Goal: Task Accomplishment & Management: Manage account settings

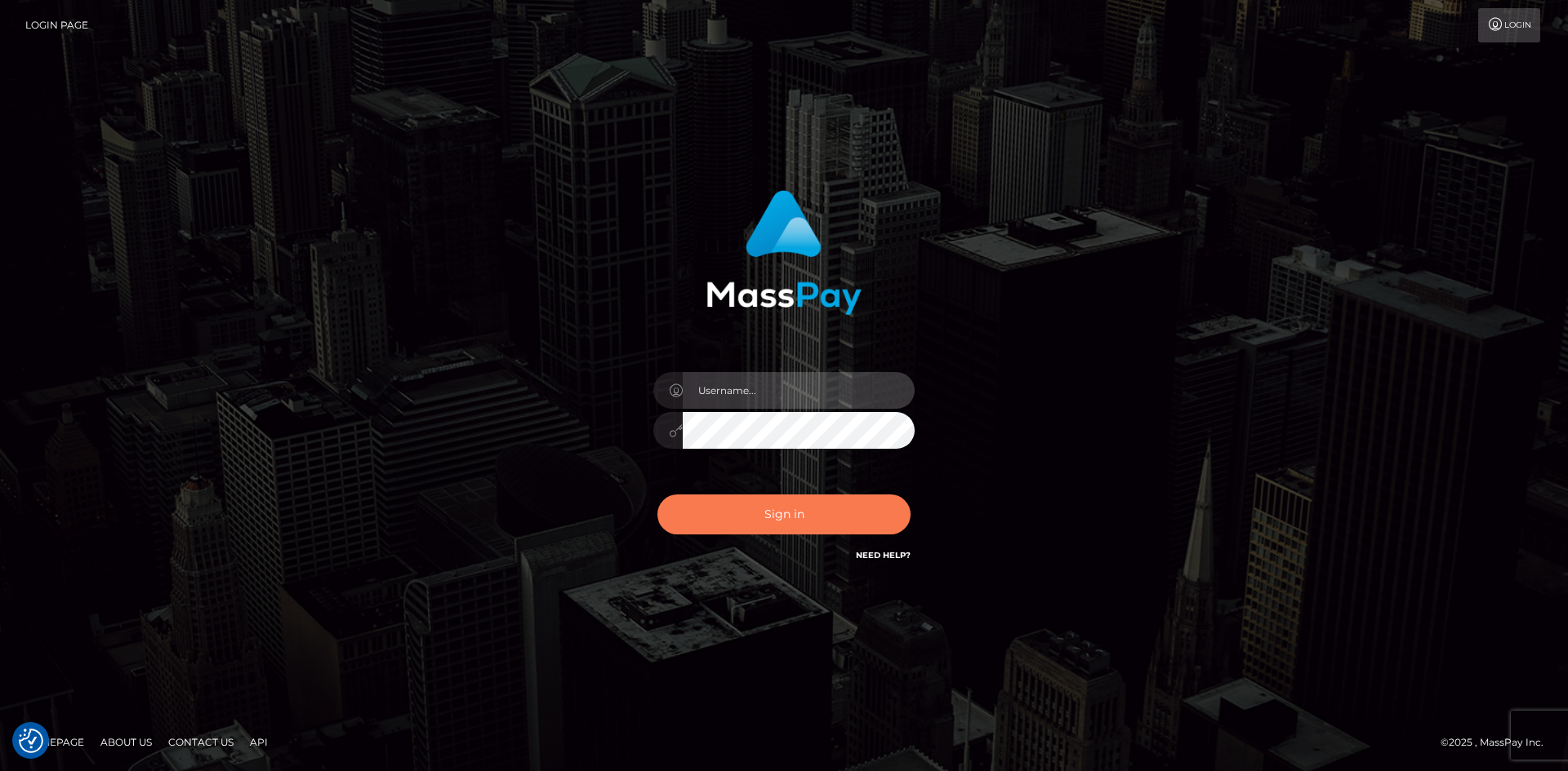
type input "alexstef"
click at [772, 524] on button "Sign in" at bounding box center [784, 514] width 253 height 40
type input "alexstef"
click at [758, 503] on button "Sign in" at bounding box center [784, 514] width 253 height 40
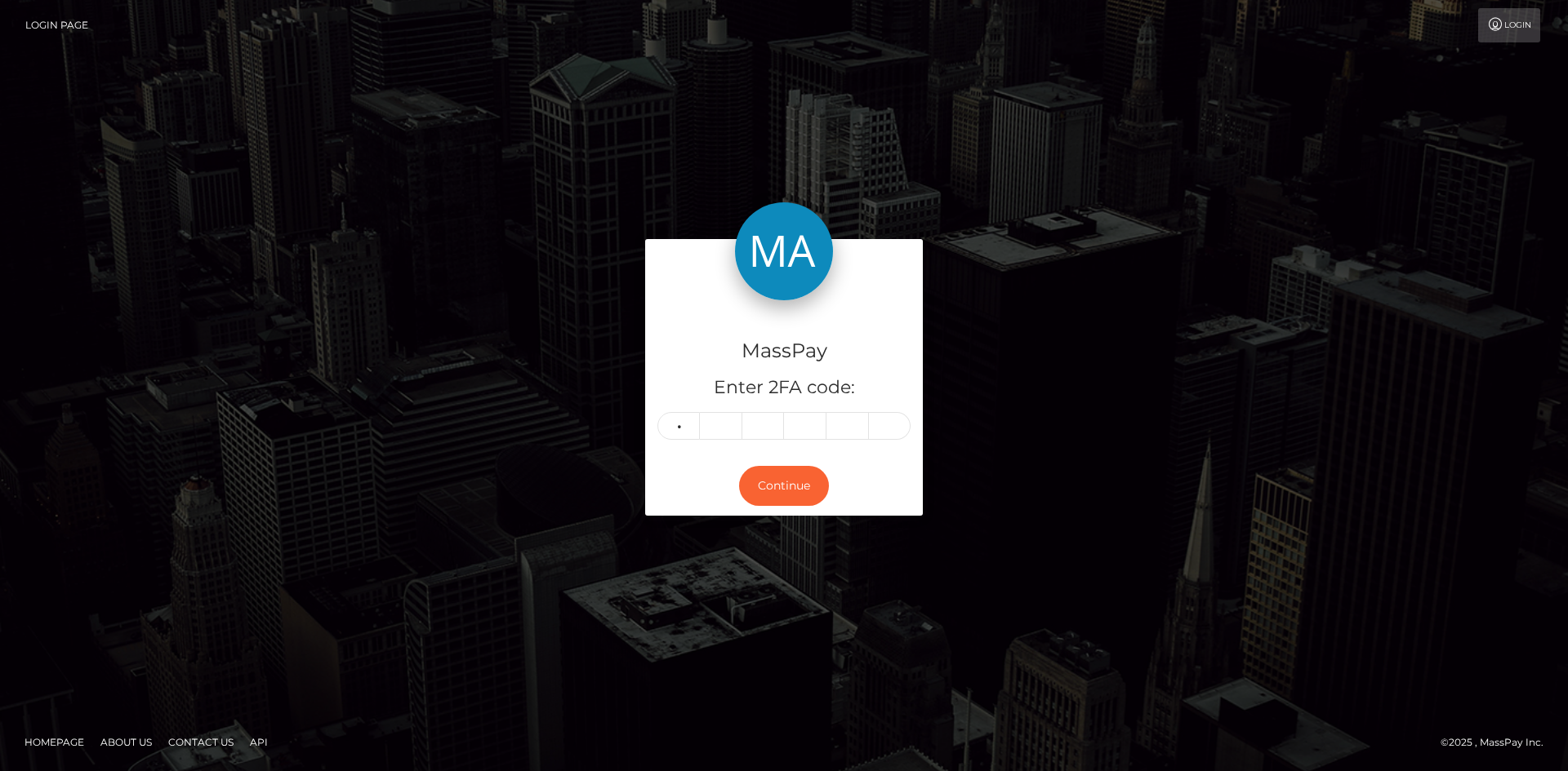
type input "1"
type input "7"
type input "8"
type input "6"
type input "5"
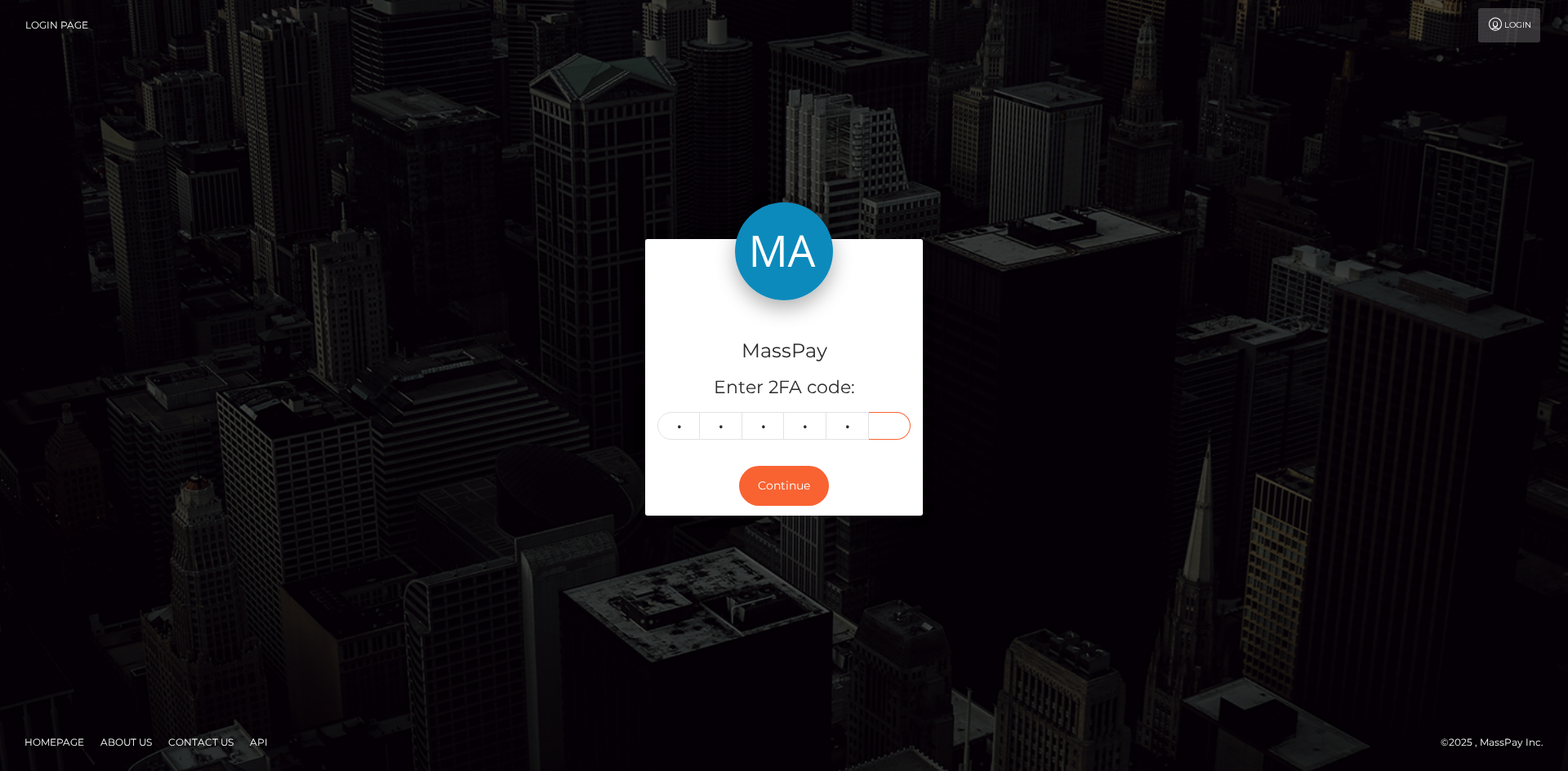
type input "4"
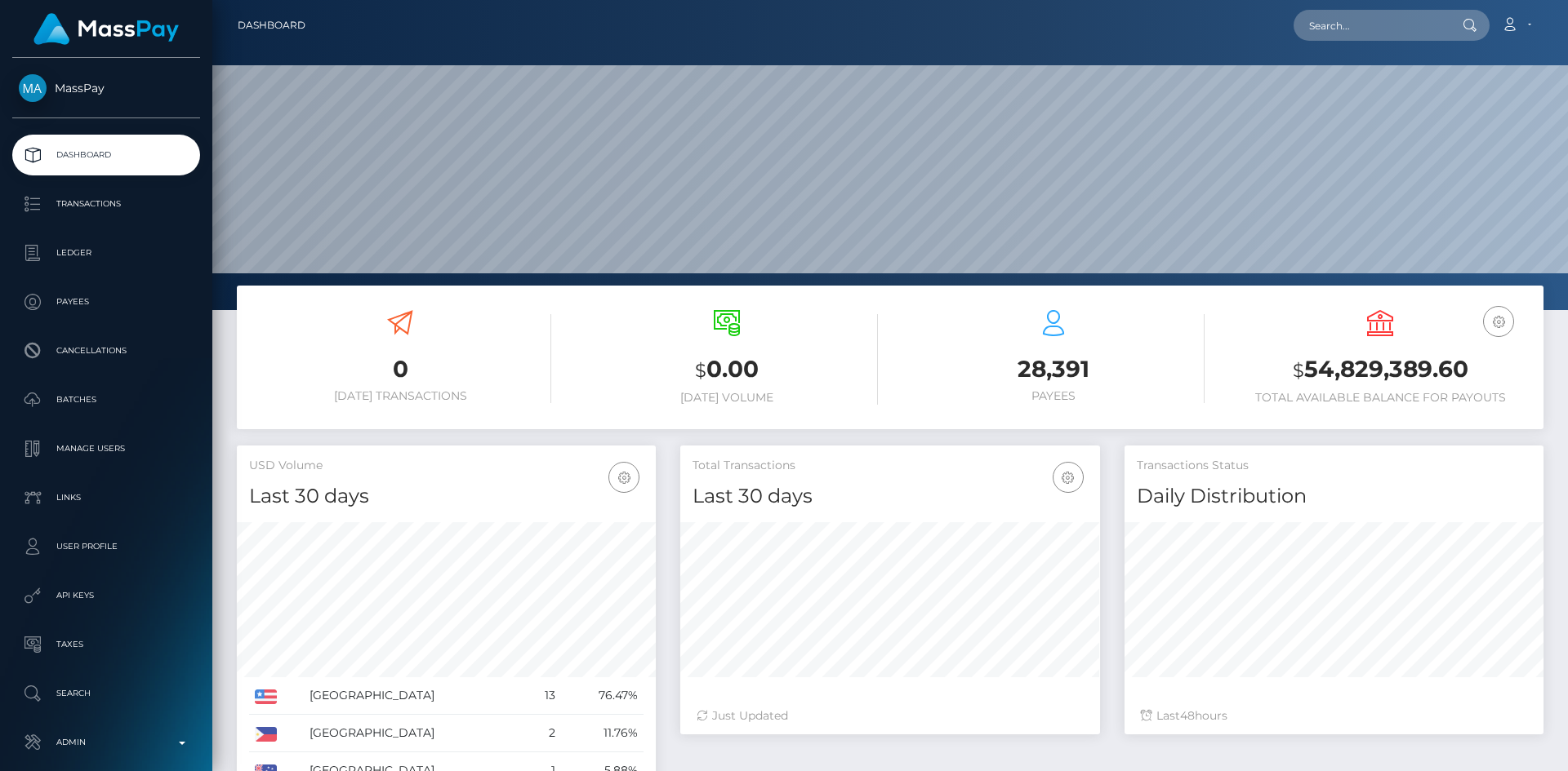
scroll to position [289, 419]
click at [1336, 37] on input "text" at bounding box center [1370, 24] width 153 height 31
paste input "vEcCwz9mdaeyDsrMto79bwUkMWv1"
type input "vEcCwz9mdaeyDsrMto79bwUkMWv1"
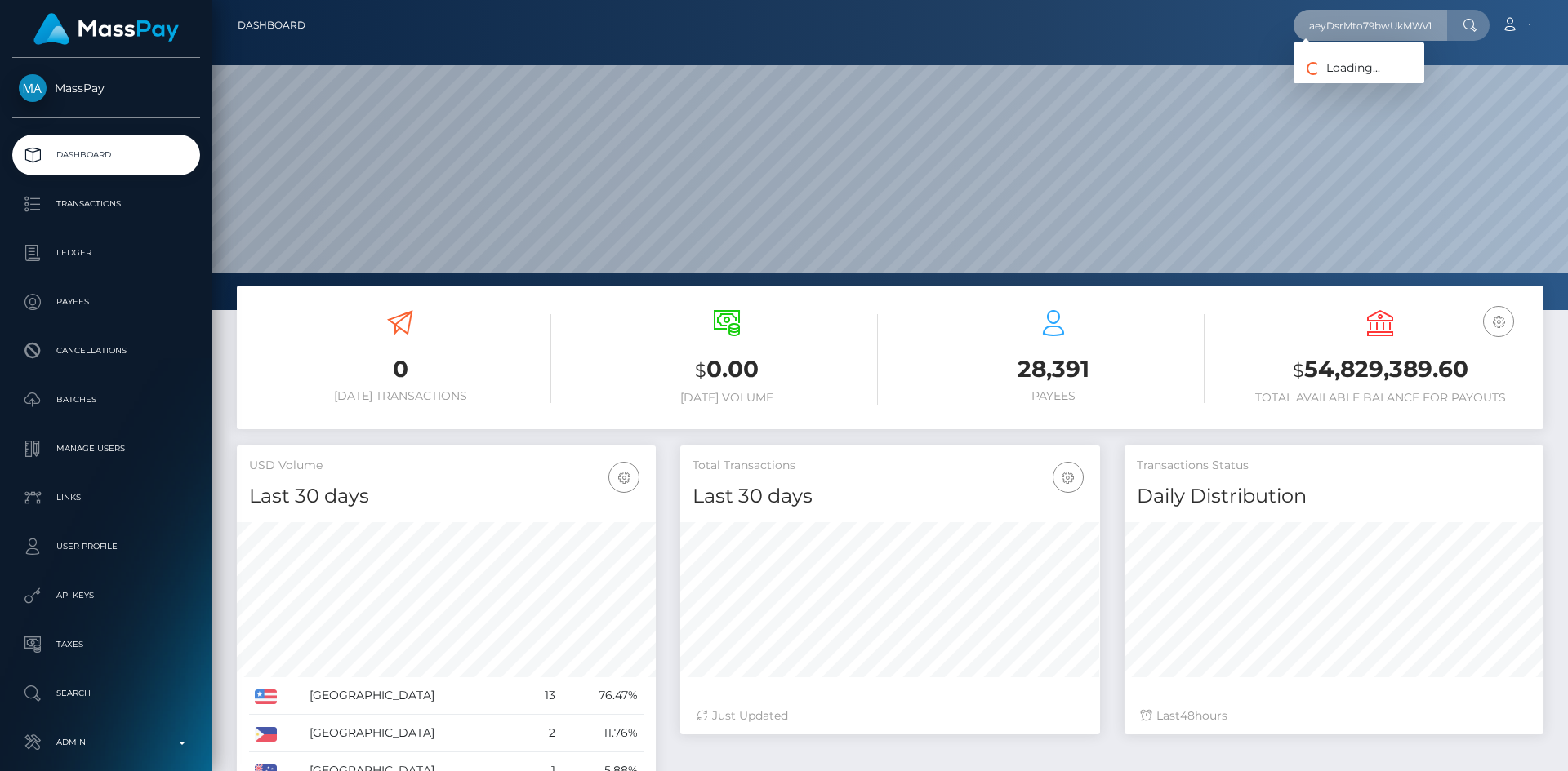
scroll to position [0, 0]
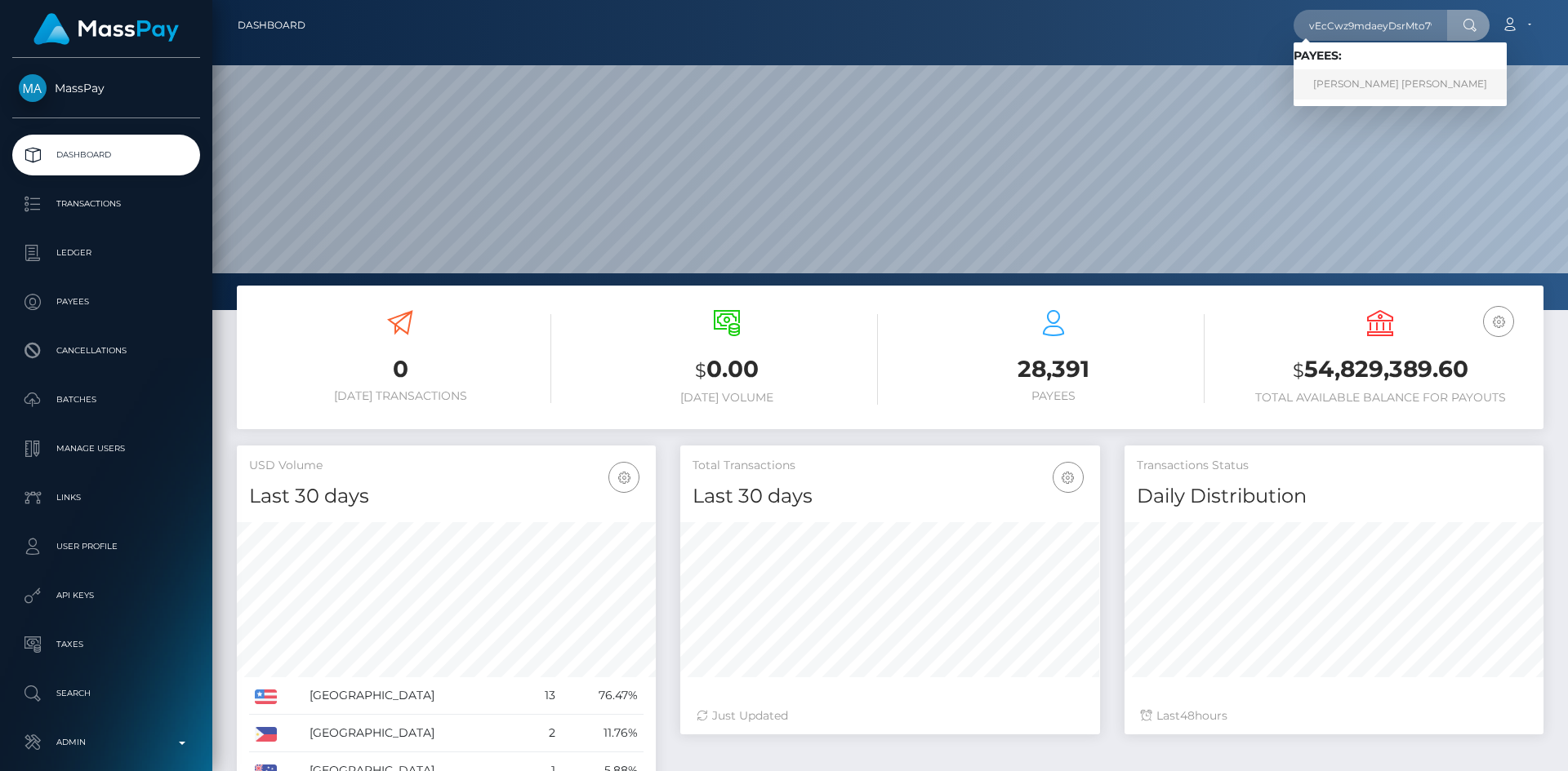
click at [1337, 83] on link "BRITTANY MARIE PARKER" at bounding box center [1400, 84] width 213 height 30
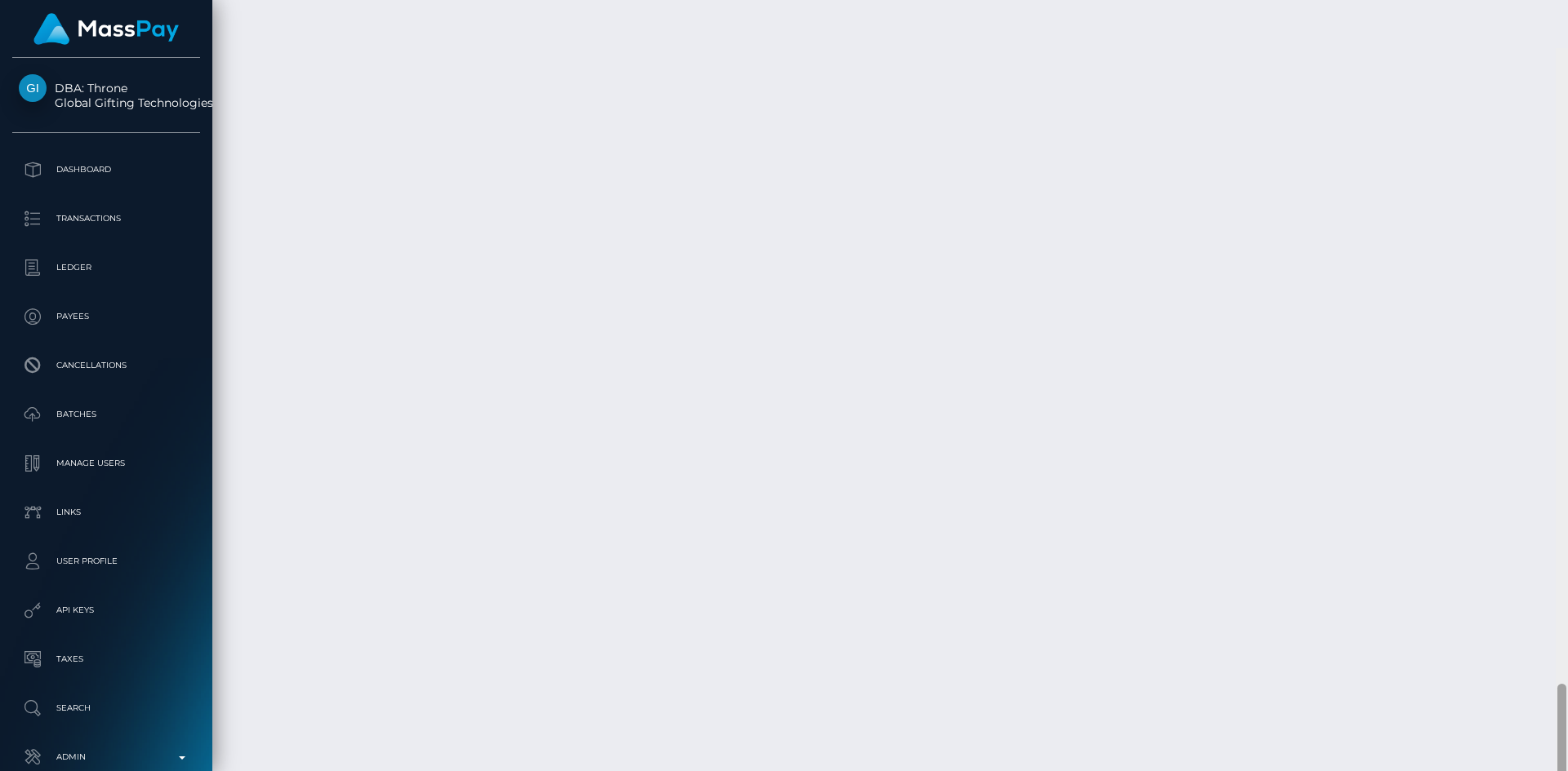
scroll to position [3610, 0]
drag, startPoint x: 1561, startPoint y: 127, endPoint x: 1553, endPoint y: 806, distance: 679.0
click at [1553, 771] on html "DBA: Throne Global Gifting Technologies Inc Dashboard Transactions Ledger Payee…" at bounding box center [784, 386] width 1568 height 771
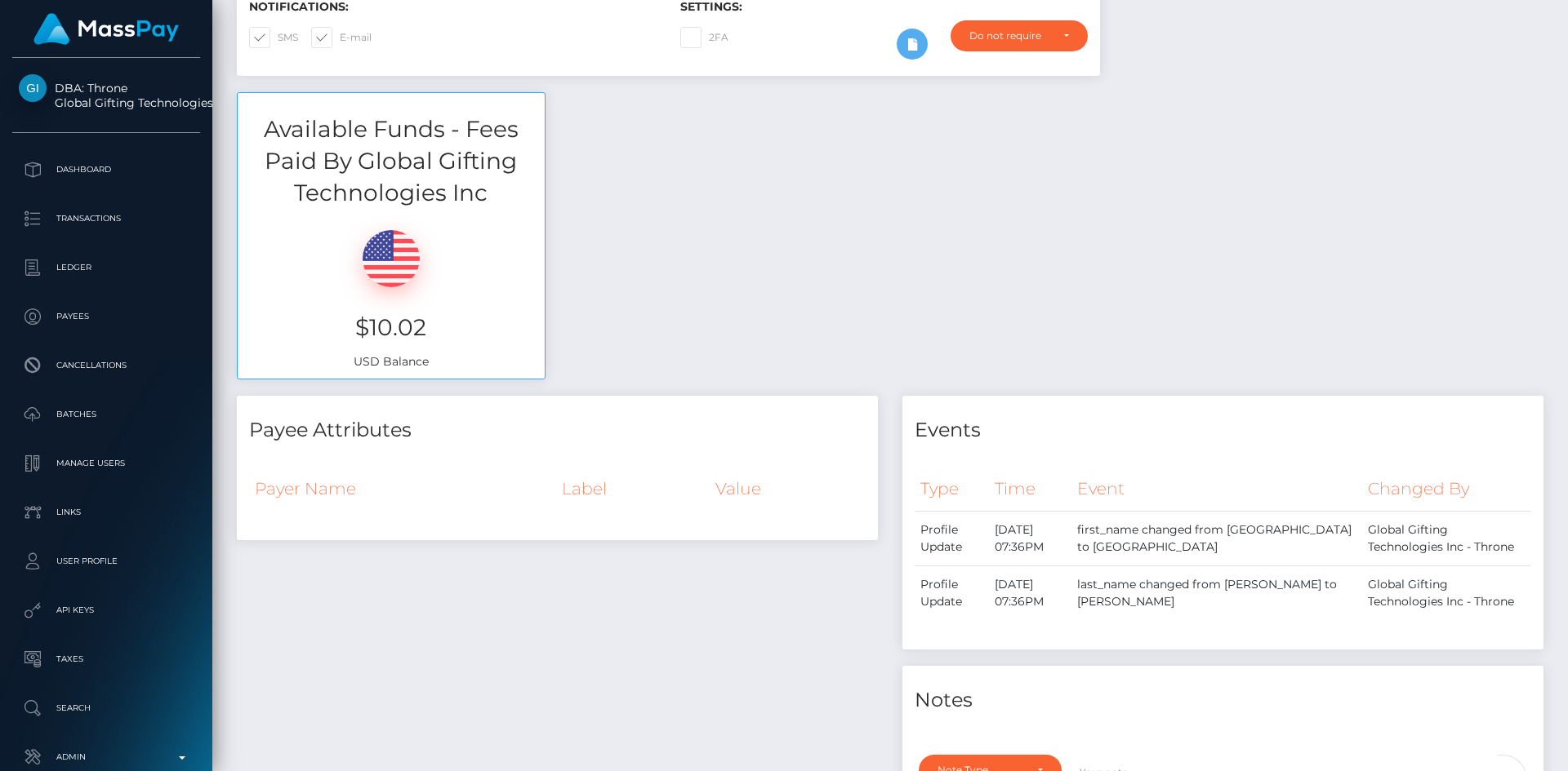
scroll to position [0, 0]
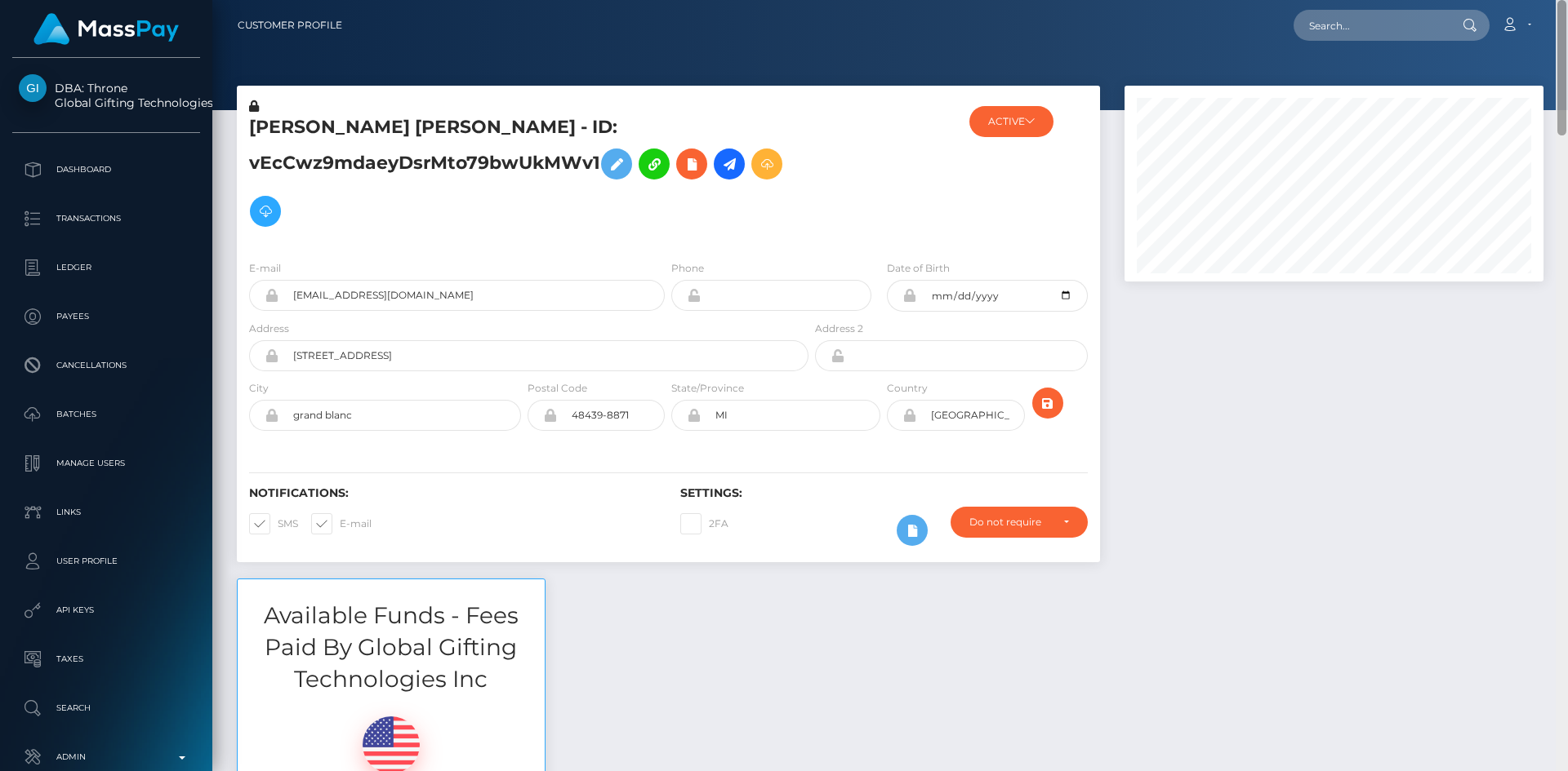
drag, startPoint x: 1562, startPoint y: 680, endPoint x: 1567, endPoint y: -71, distance: 751.0
click at [1567, 0] on html "DBA: Throne Global Gifting Technologies Inc Dashboard Transactions Ledger Payee…" at bounding box center [784, 386] width 1568 height 771
click at [269, 217] on icon at bounding box center [265, 212] width 20 height 21
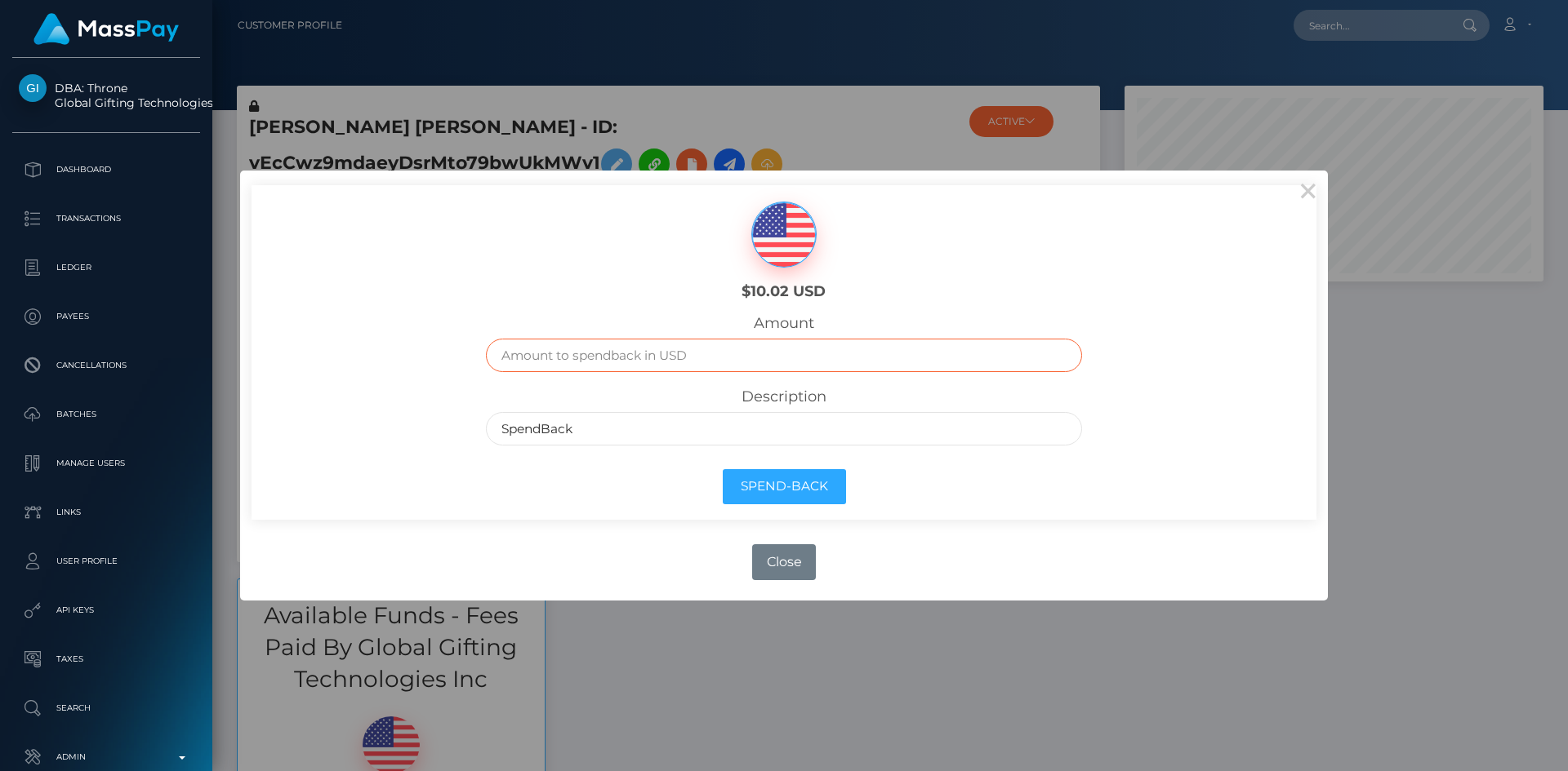
click at [700, 359] on input "text" at bounding box center [784, 356] width 597 height 34
type input "10.02"
click at [808, 487] on button "Spend-Back" at bounding box center [784, 487] width 123 height 35
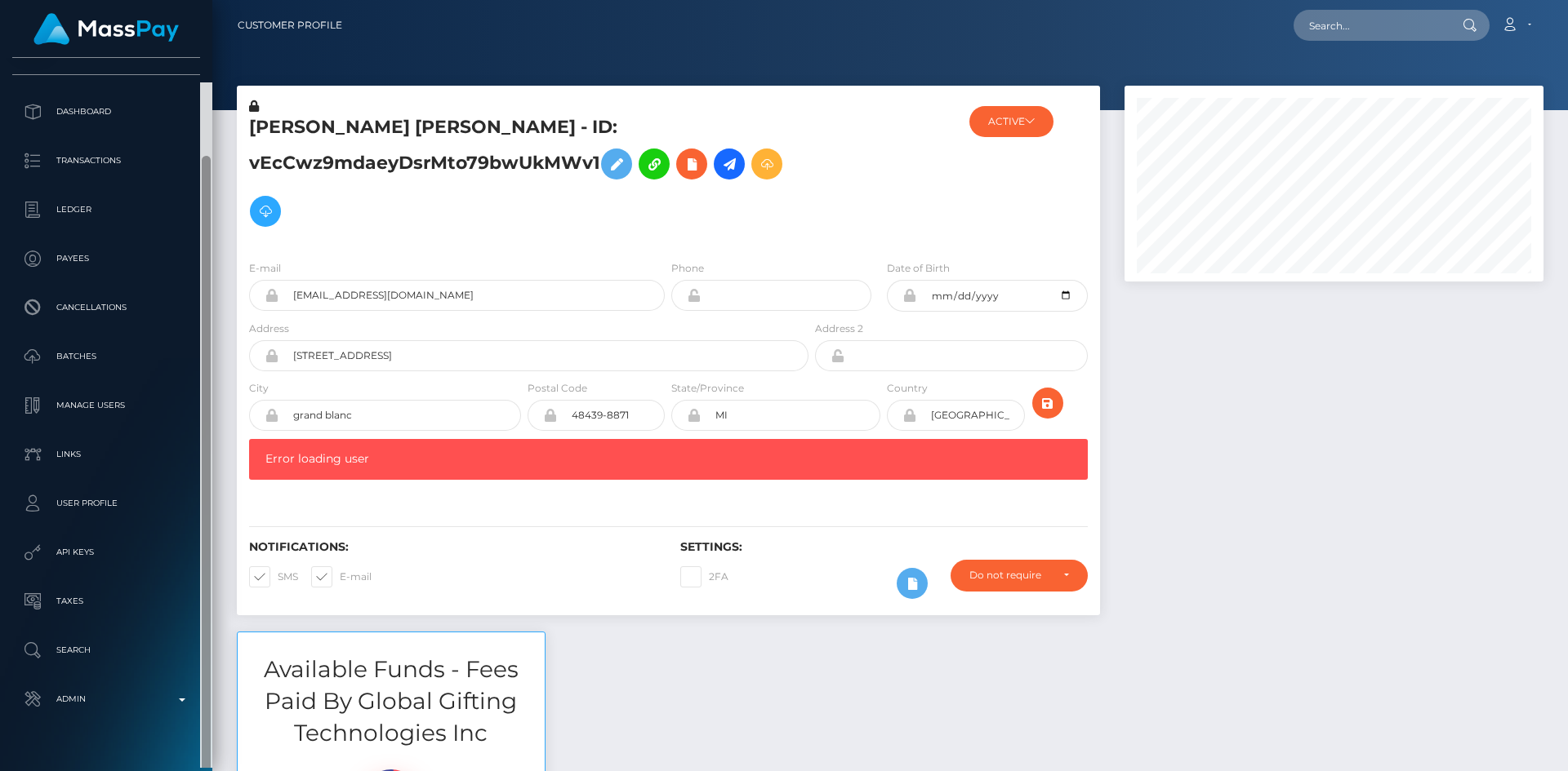
scroll to position [91, 0]
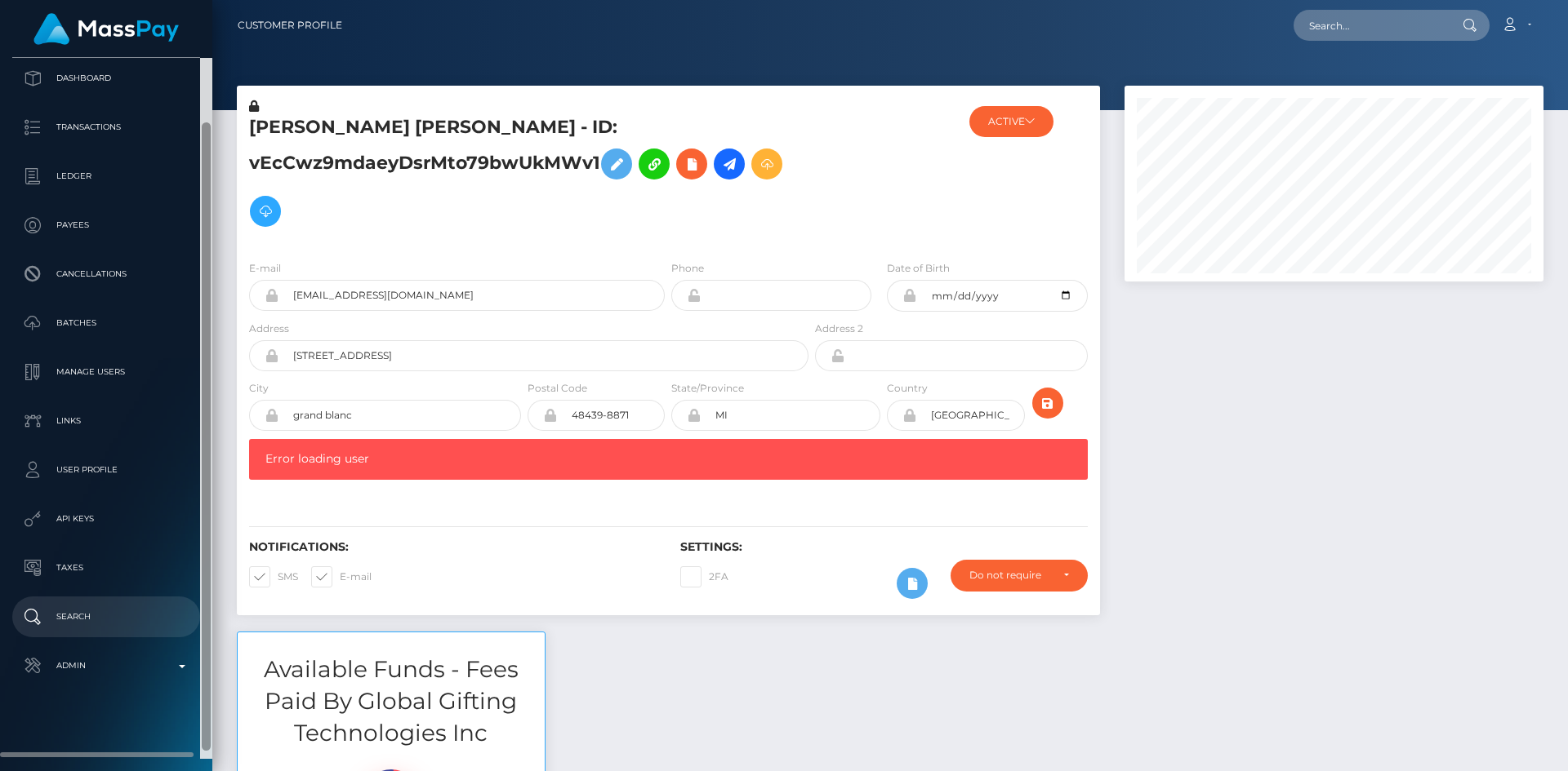
drag, startPoint x: 205, startPoint y: 457, endPoint x: 161, endPoint y: 605, distance: 154.4
click at [205, 581] on div at bounding box center [206, 436] width 9 height 628
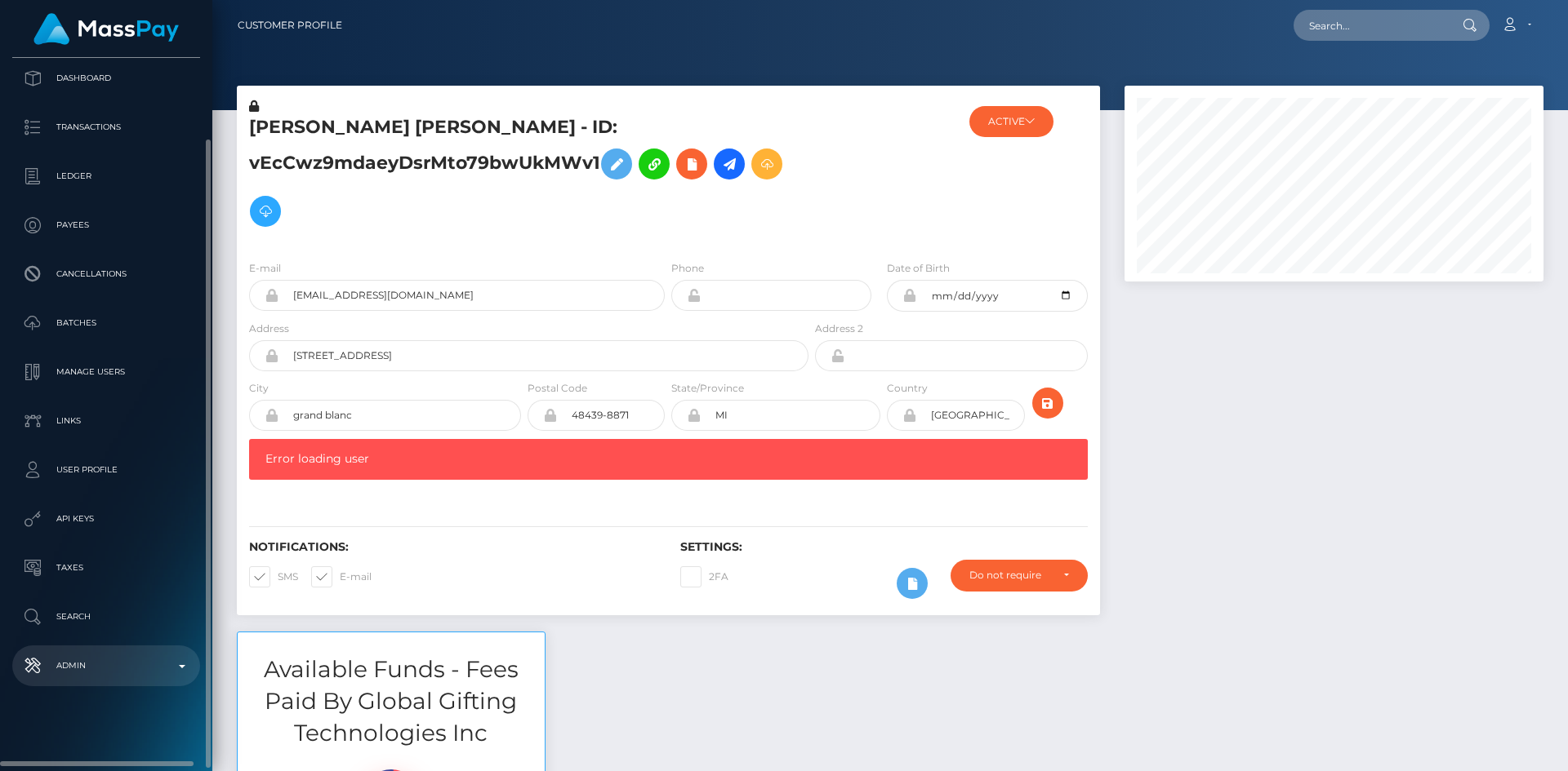
click at [119, 662] on p "Admin" at bounding box center [106, 666] width 175 height 24
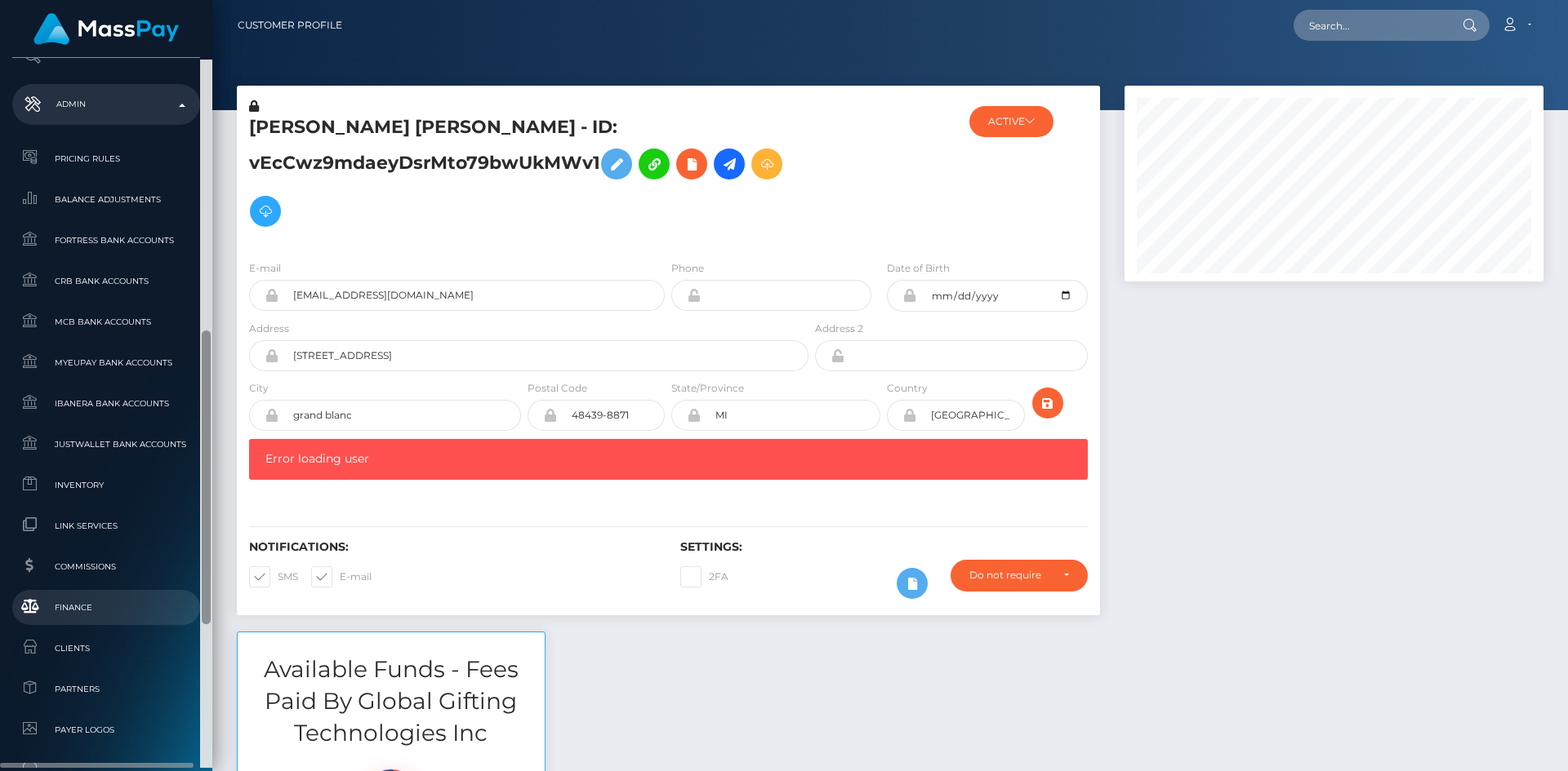
scroll to position [659, 0]
drag, startPoint x: 205, startPoint y: 398, endPoint x: 187, endPoint y: 596, distance: 198.8
click at [199, 599] on div "DBA: Throne Global Gifting Technologies Inc Dashboard Transactions Ledger Payee…" at bounding box center [106, 413] width 212 height 710
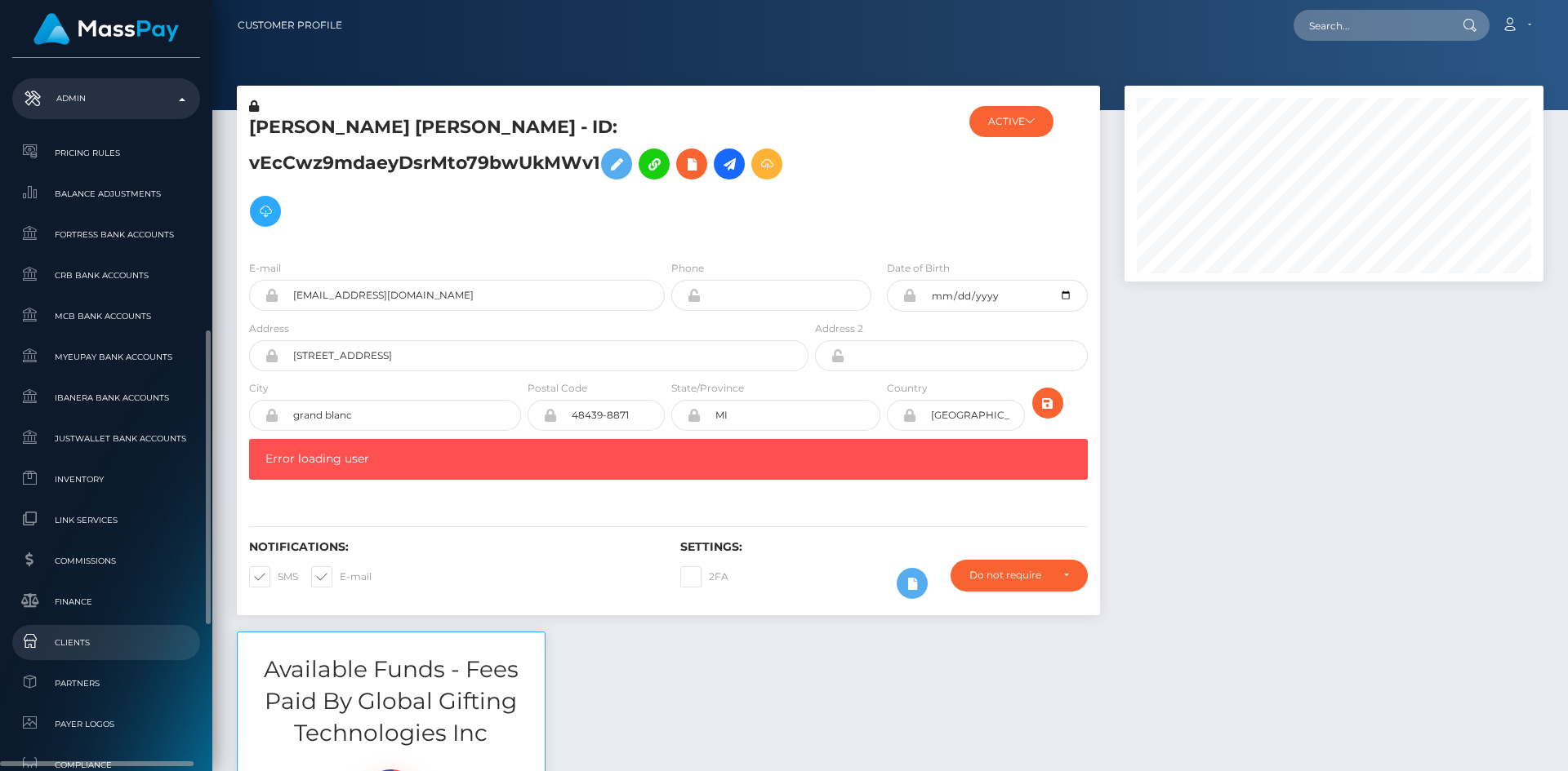
click at [123, 642] on span "Clients" at bounding box center [106, 643] width 175 height 19
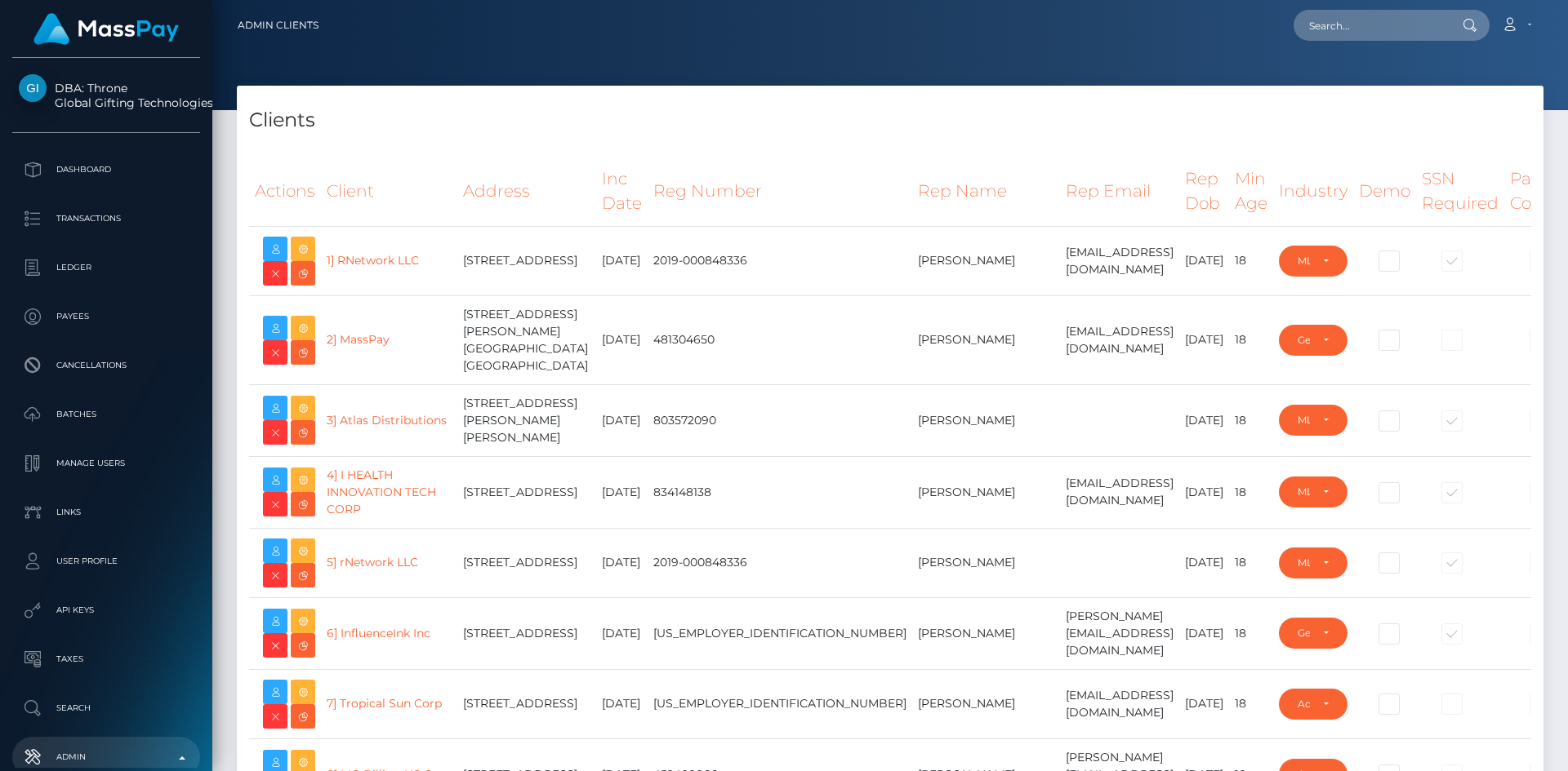
select select "223"
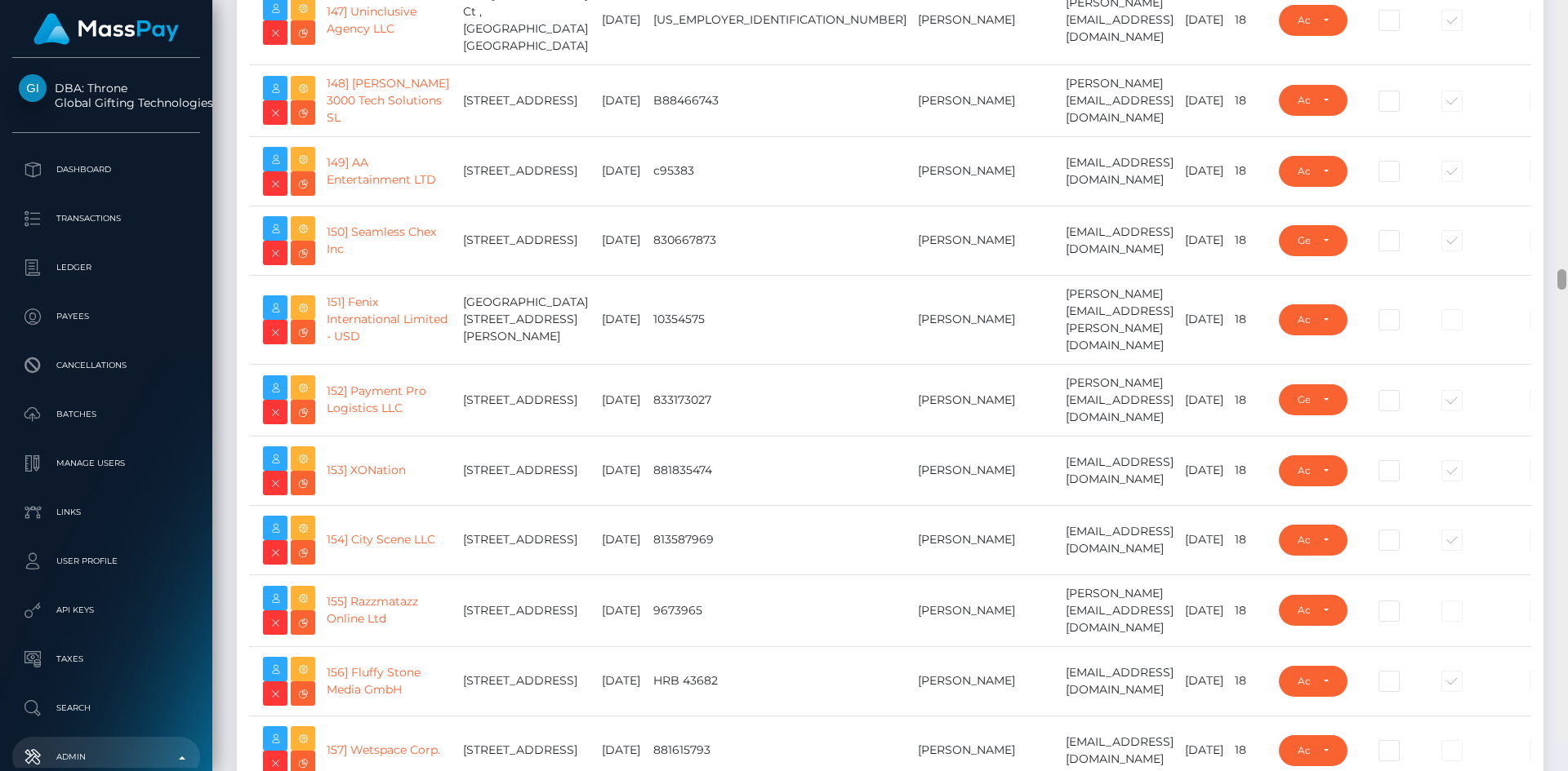
scroll to position [11120, 0]
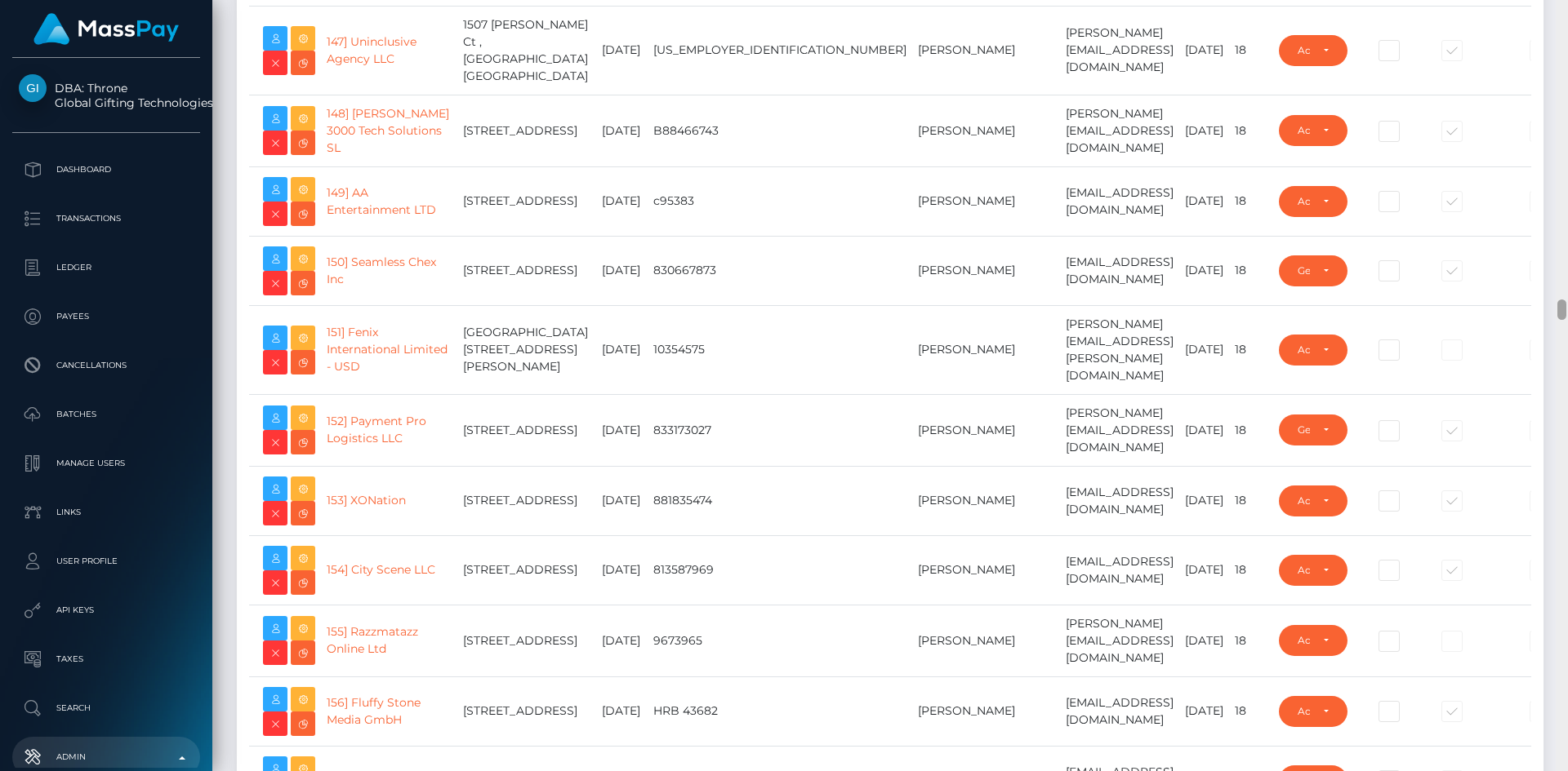
drag, startPoint x: 1562, startPoint y: 16, endPoint x: 1533, endPoint y: 311, distance: 296.4
click at [1533, 311] on div "Admin Clients Loading... Loading..." at bounding box center [890, 386] width 1356 height 771
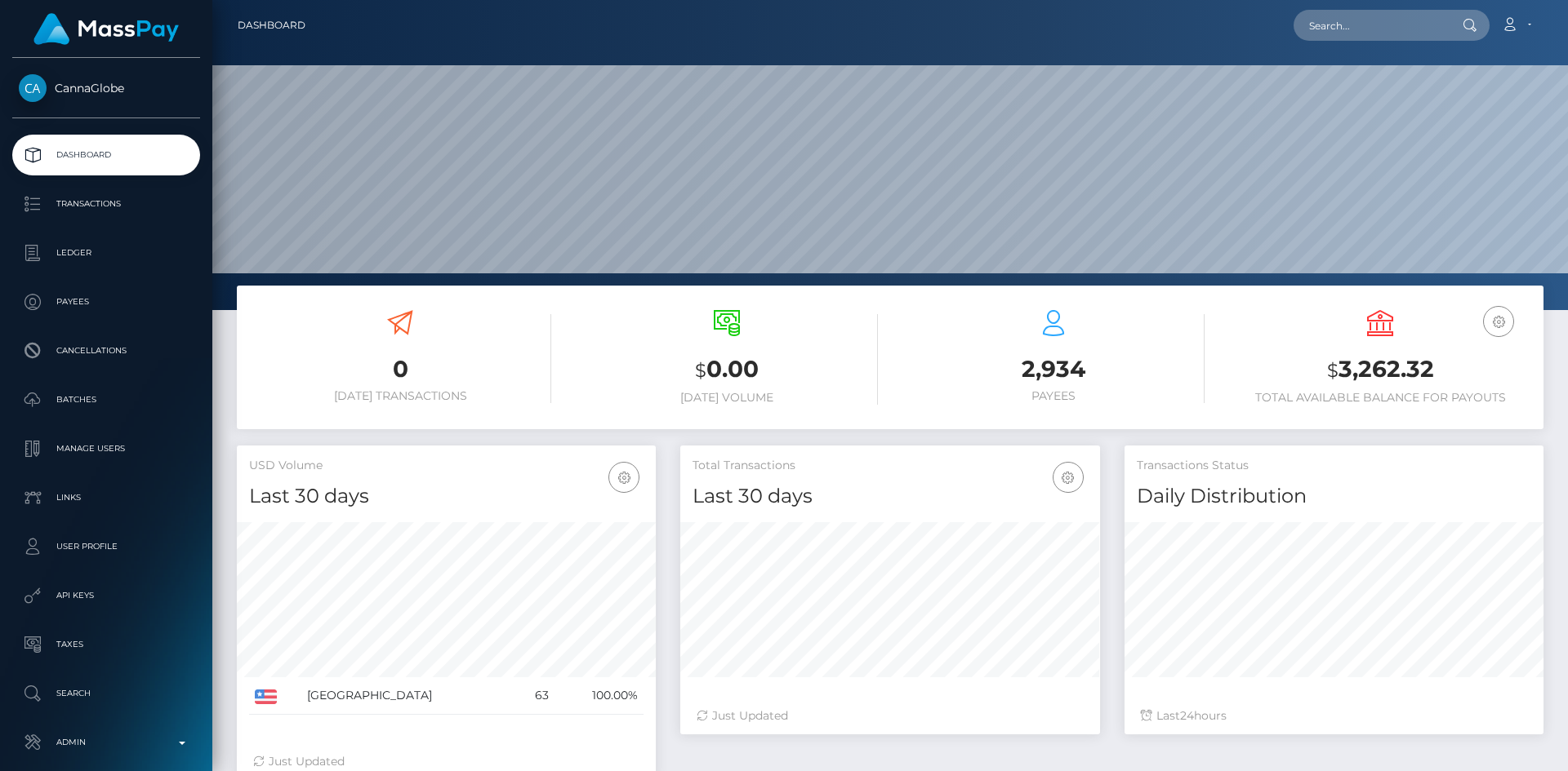
scroll to position [289, 419]
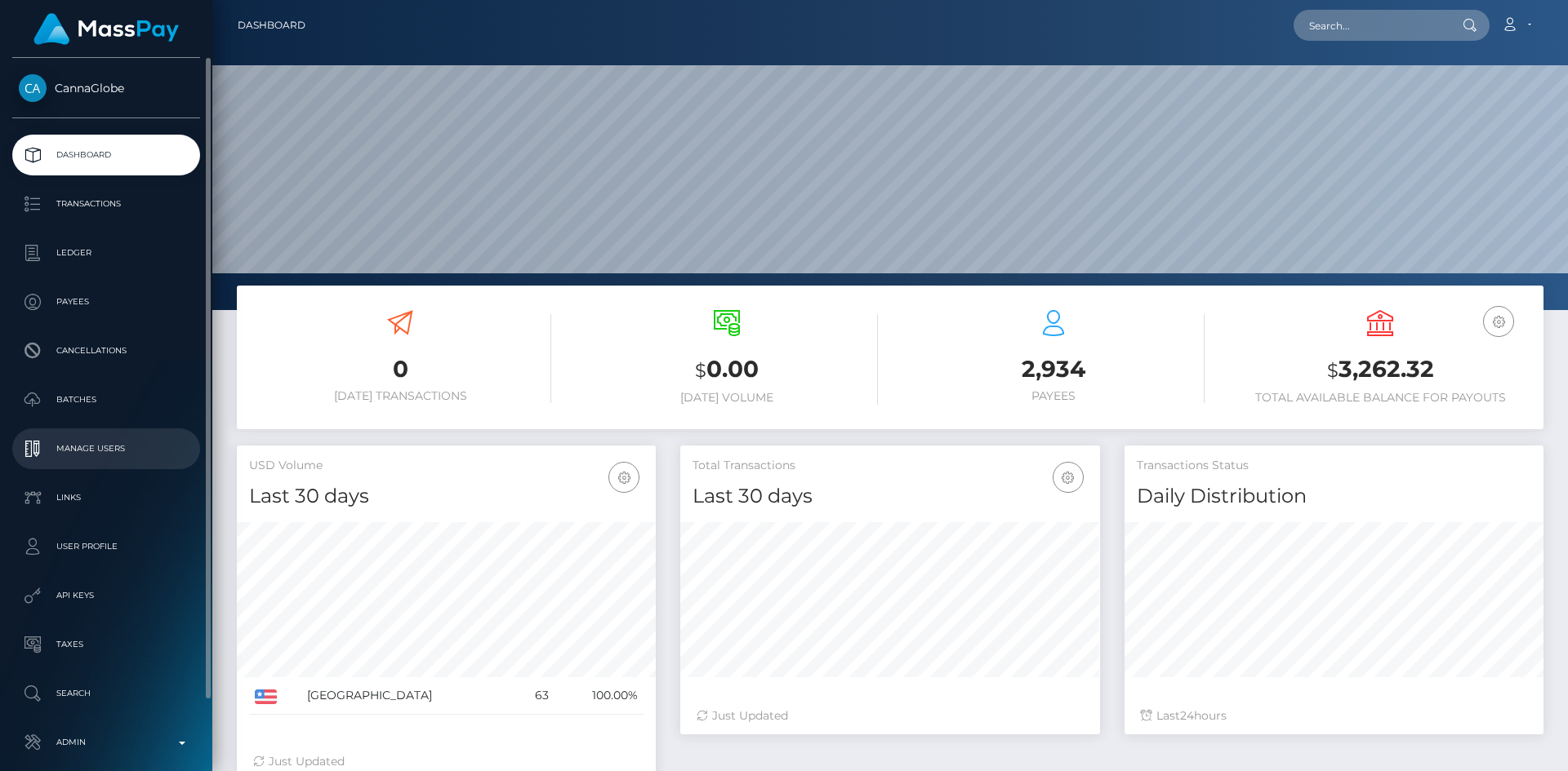
click at [120, 447] on p "Manage Users" at bounding box center [106, 449] width 175 height 24
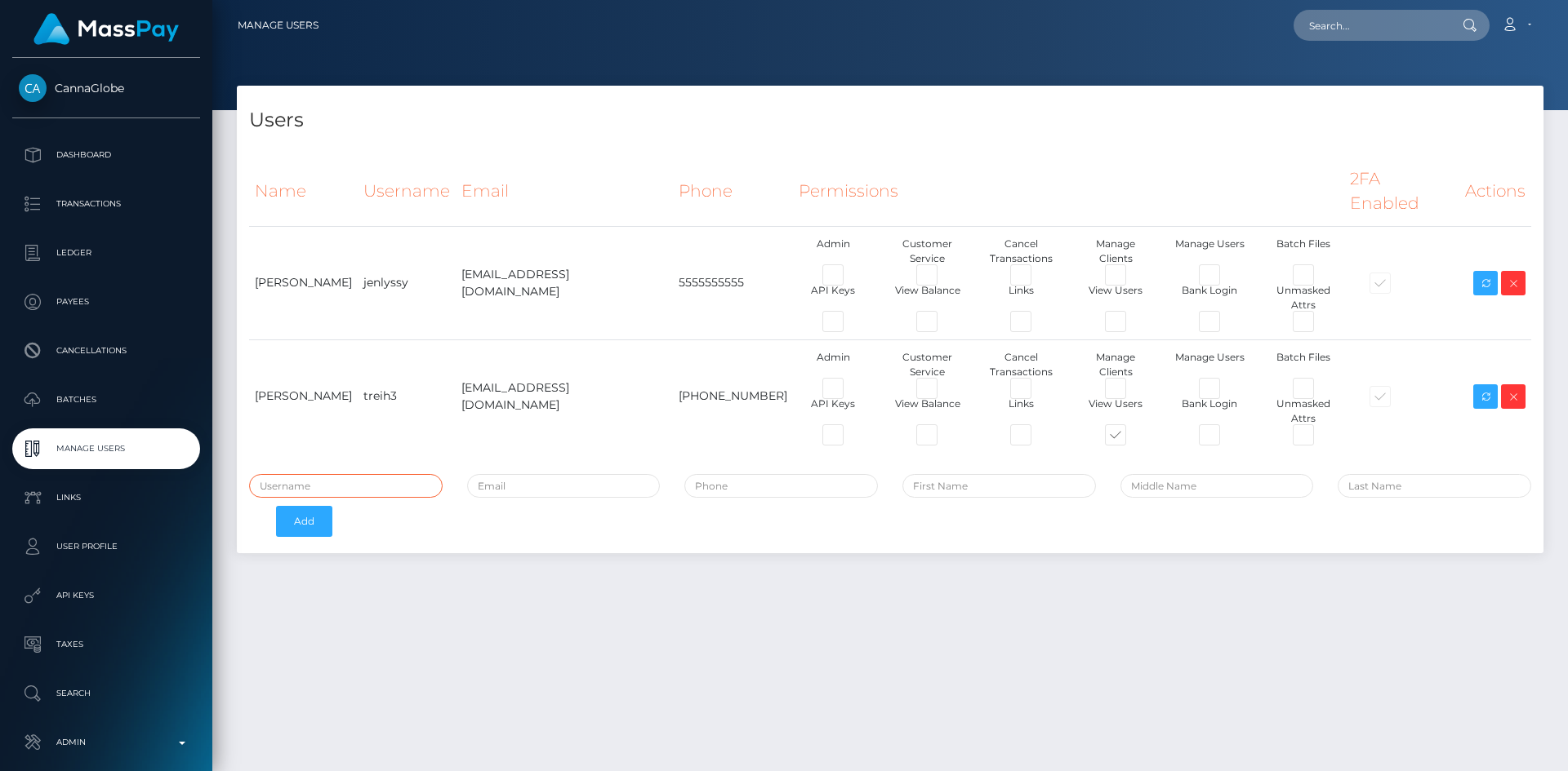
click at [375, 474] on input "text" at bounding box center [346, 485] width 193 height 23
paste input "[EMAIL_ADDRESS][DOMAIN_NAME]"
type input "[EMAIL_ADDRESS][DOMAIN_NAME]"
click at [571, 474] on input "email" at bounding box center [563, 485] width 193 height 23
paste input "[EMAIL_ADDRESS][DOMAIN_NAME]"
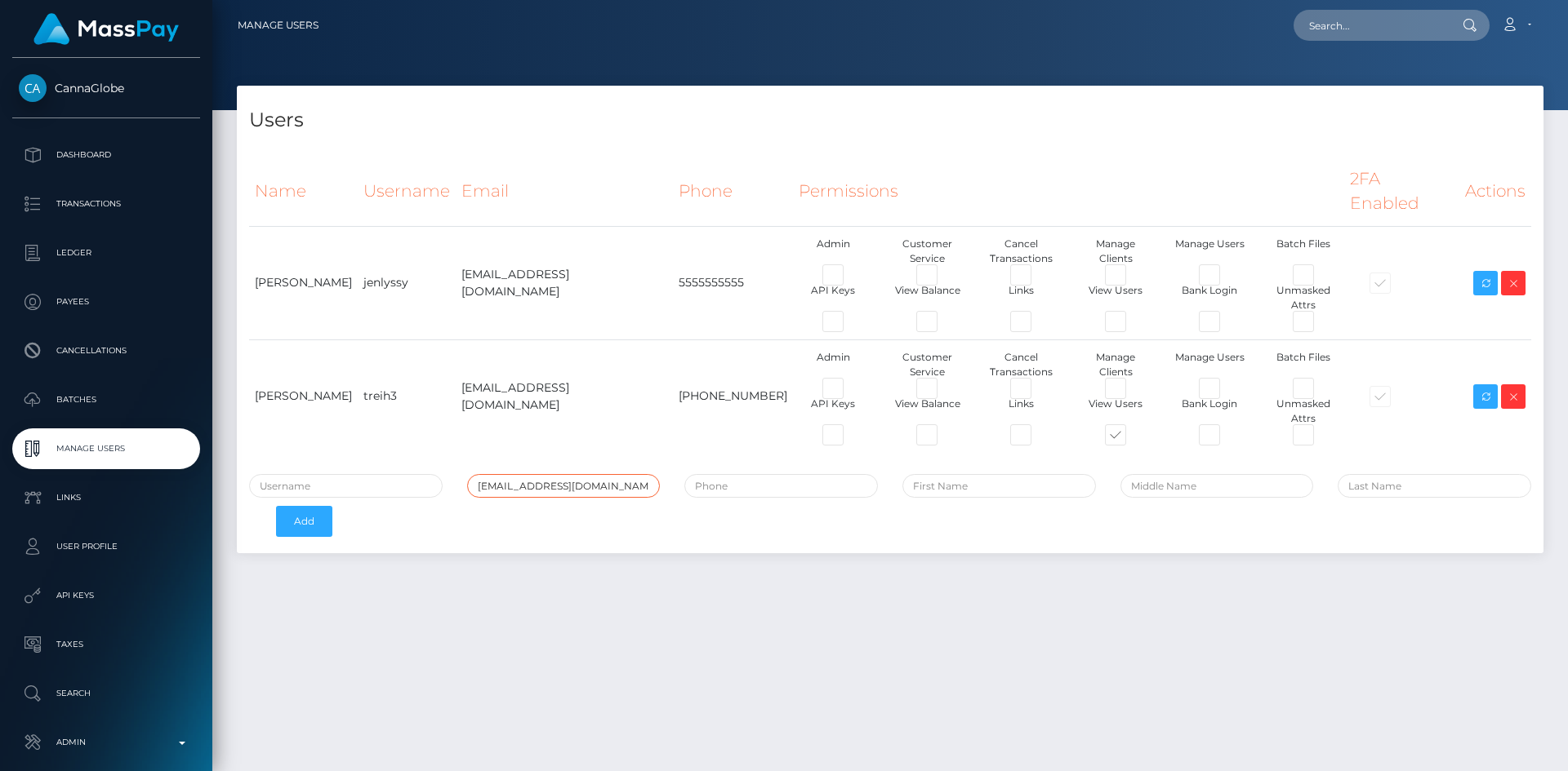
type input "[EMAIL_ADDRESS][DOMAIN_NAME]"
click at [312, 474] on input "text" at bounding box center [346, 485] width 193 height 23
click at [374, 474] on input "text" at bounding box center [346, 485] width 193 height 23
paste input "martyhale"
type input "martyhale2"
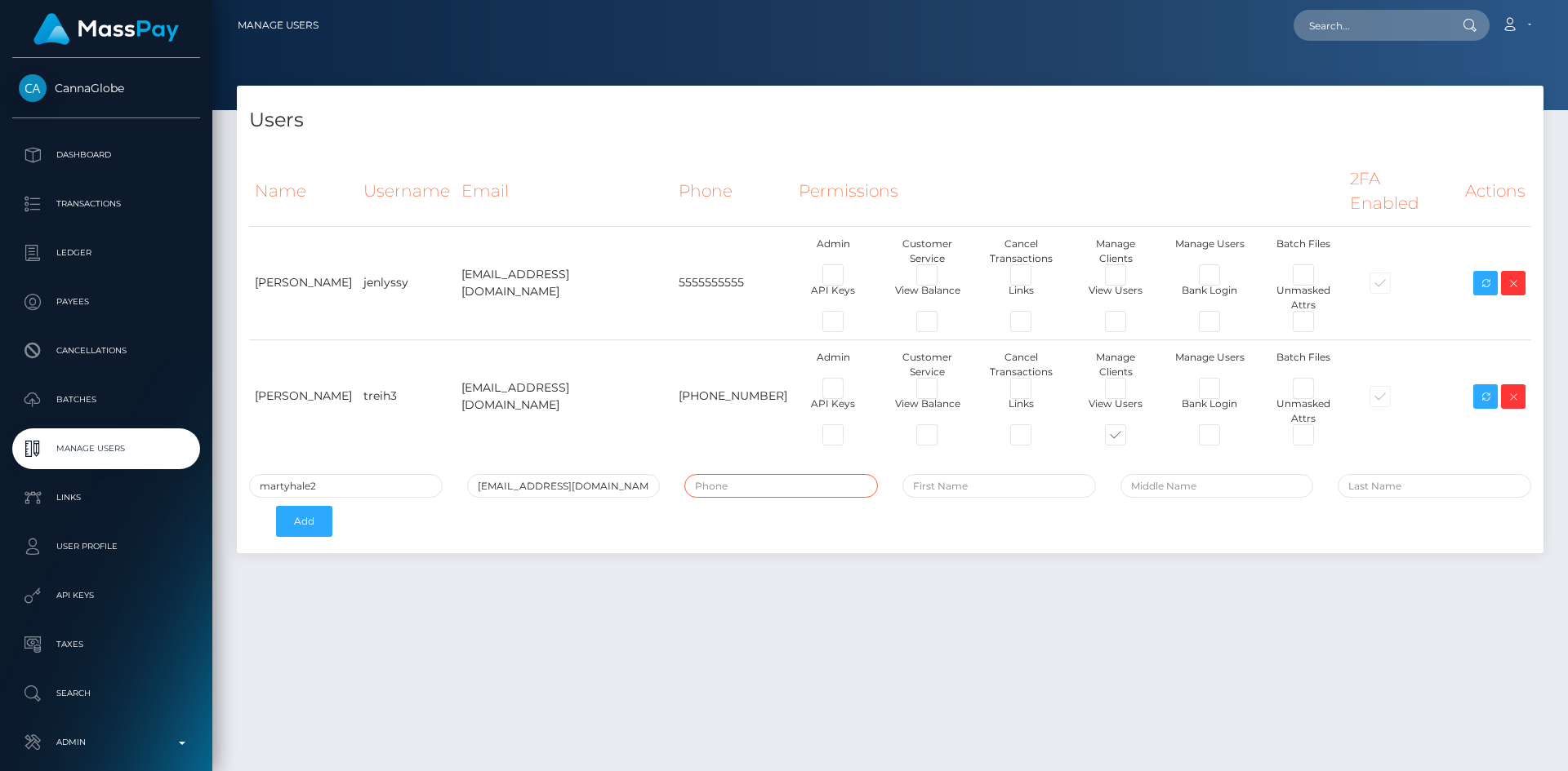
click at [758, 474] on input "tel" at bounding box center [781, 485] width 193 height 23
click at [791, 474] on input "tel" at bounding box center [781, 485] width 193 height 23
paste input "[PHONE_NUMBER]"
type input "[PHONE_NUMBER]"
drag, startPoint x: 308, startPoint y: 432, endPoint x: 236, endPoint y: 434, distance: 72.0
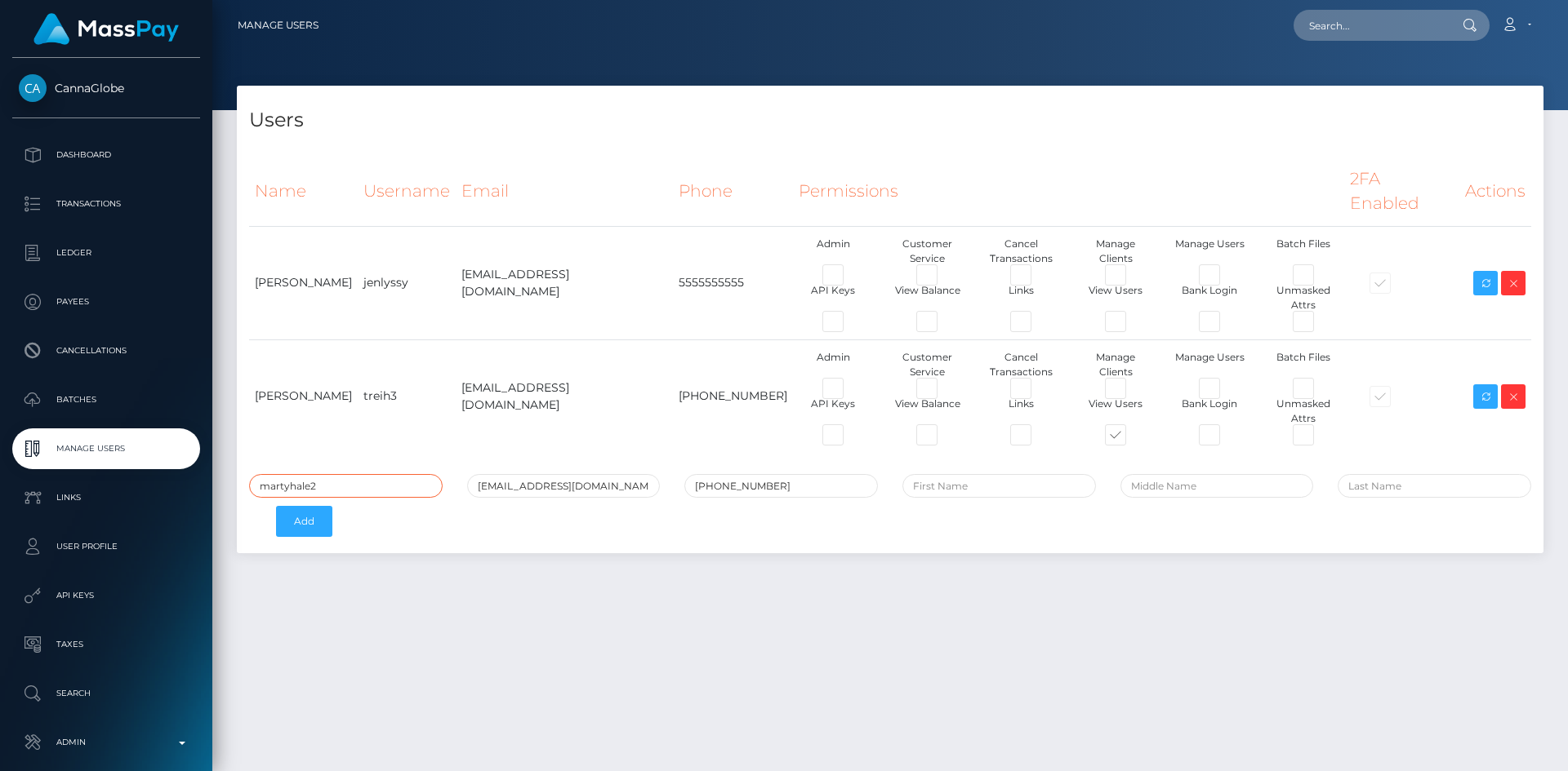
click at [236, 434] on div "Users Name Username Email Phone Permissions 2FA Enabled Actions Add" at bounding box center [889, 328] width 1331 height 484
click at [992, 474] on input "text" at bounding box center [998, 485] width 193 height 23
paste input "martyhale"
drag, startPoint x: 960, startPoint y: 433, endPoint x: 982, endPoint y: 435, distance: 22.1
click at [982, 474] on input "martyhale" at bounding box center [998, 485] width 193 height 23
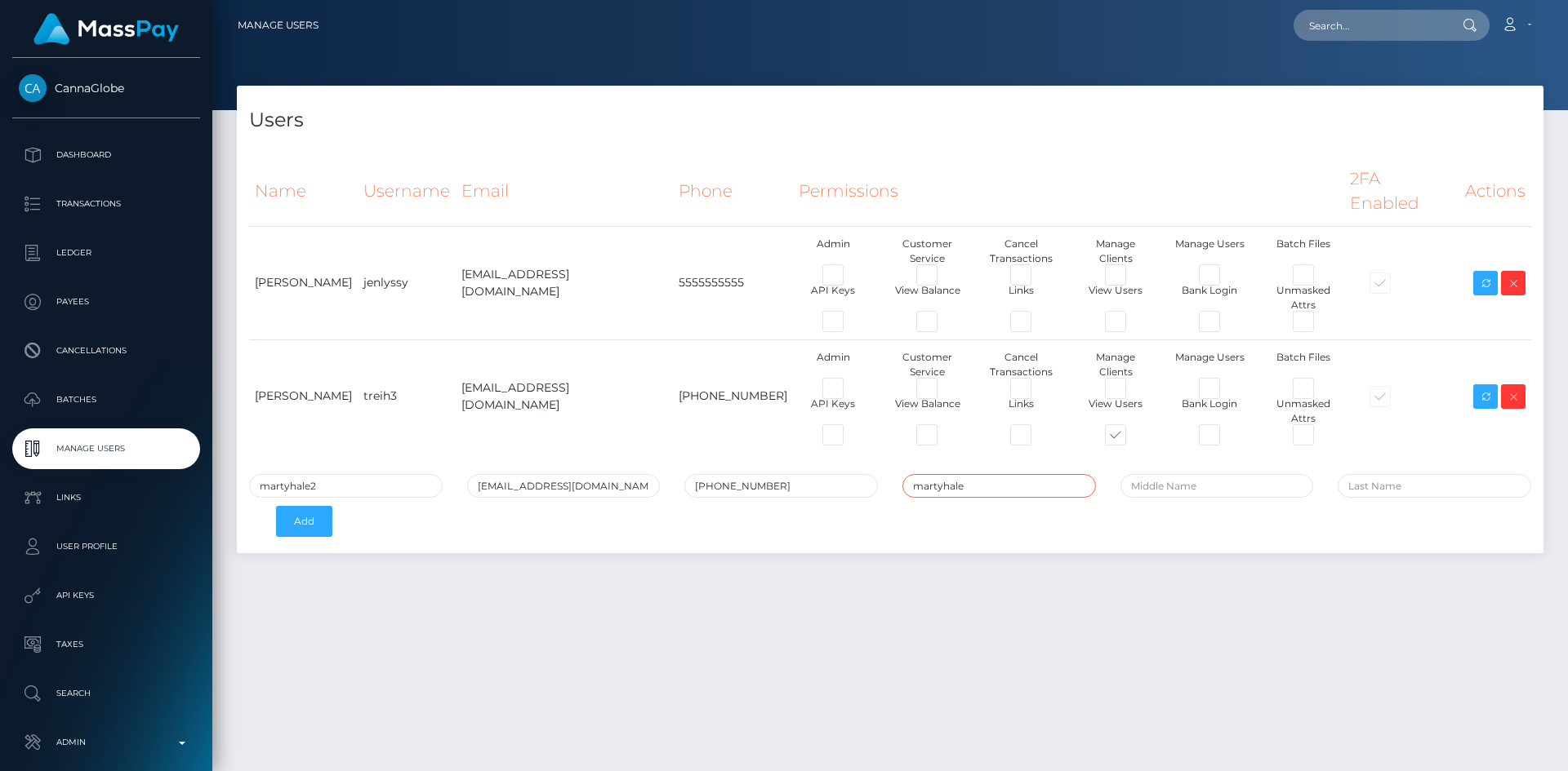
click at [954, 474] on input "martyhale" at bounding box center [998, 485] width 193 height 23
drag, startPoint x: 947, startPoint y: 432, endPoint x: 965, endPoint y: 432, distance: 18.0
click at [965, 474] on input "martyhale" at bounding box center [998, 485] width 193 height 23
drag, startPoint x: 942, startPoint y: 432, endPoint x: 984, endPoint y: 432, distance: 42.0
click at [984, 474] on input "martyhale" at bounding box center [998, 485] width 193 height 23
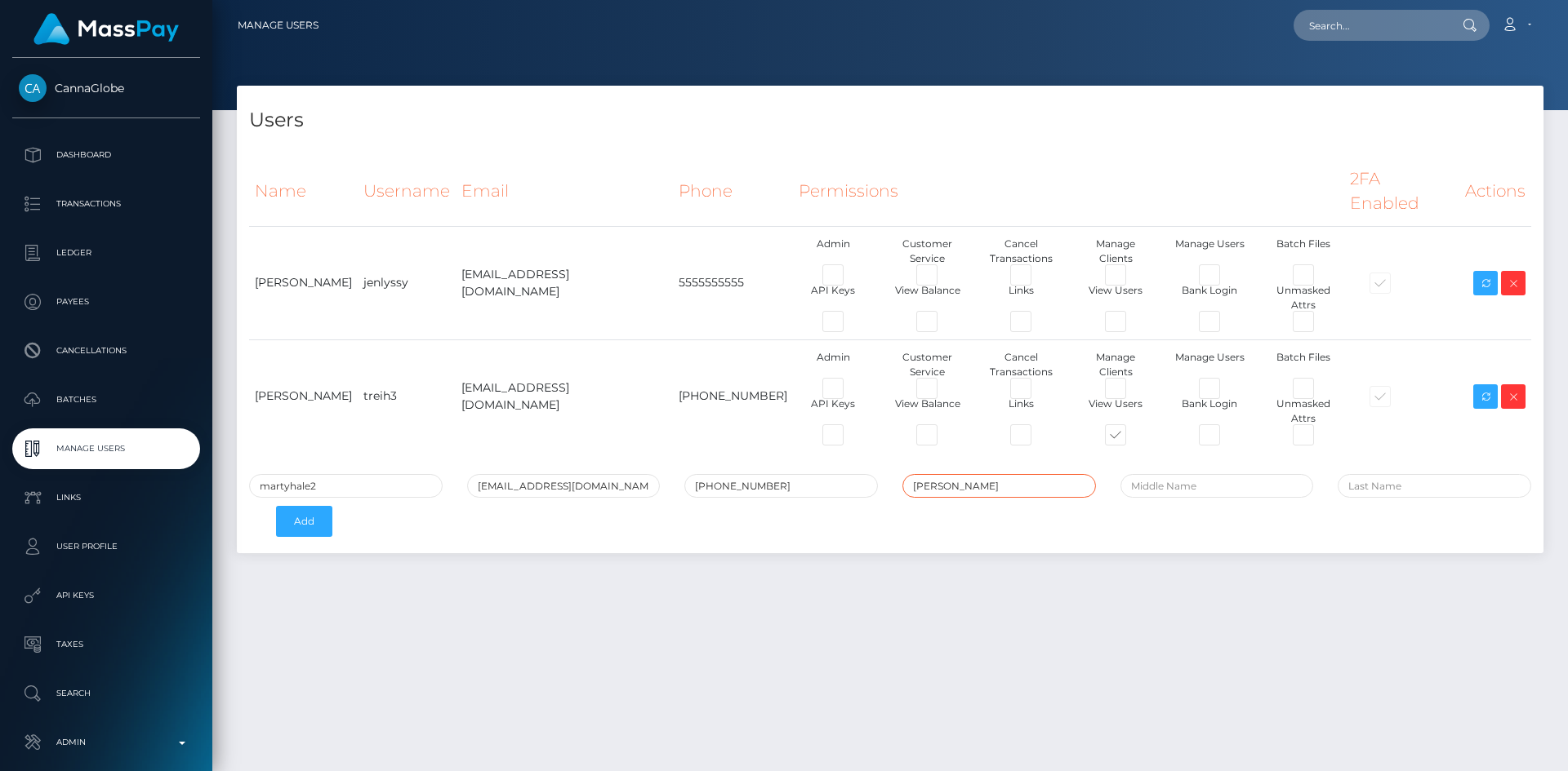
drag, startPoint x: 921, startPoint y: 432, endPoint x: 907, endPoint y: 431, distance: 14.0
click at [907, 474] on input "[PERSON_NAME]" at bounding box center [998, 485] width 193 height 23
type input "[PERSON_NAME]"
drag, startPoint x: 1369, startPoint y: 433, endPoint x: 1360, endPoint y: 439, distance: 10.8
click at [1369, 474] on input "text" at bounding box center [1434, 485] width 193 height 23
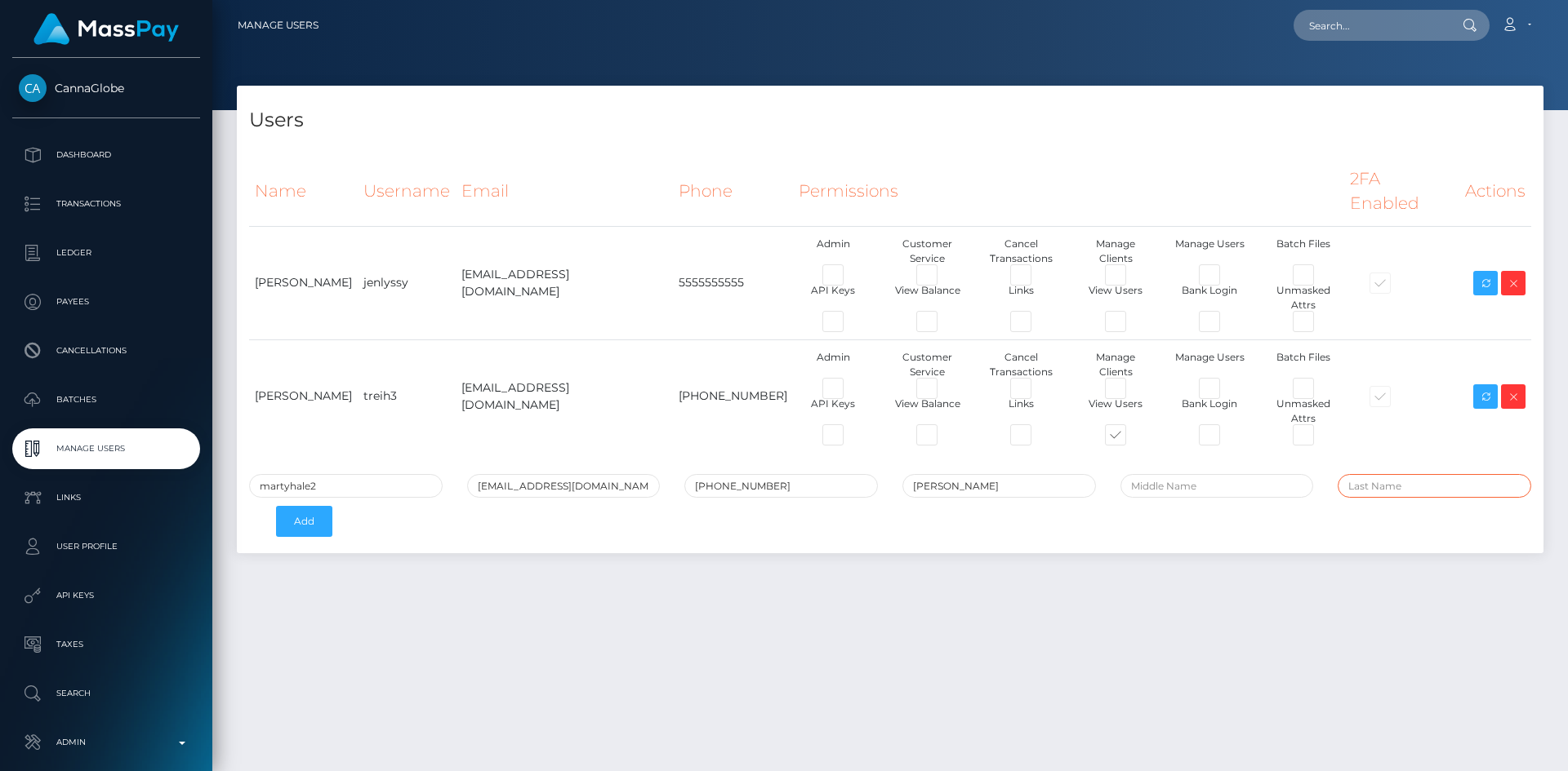
paste input "[PERSON_NAME]"
drag, startPoint x: 1354, startPoint y: 430, endPoint x: 1335, endPoint y: 431, distance: 19.0
click at [1335, 474] on div "[PERSON_NAME]" at bounding box center [1434, 485] width 218 height 23
type input "[PERSON_NAME]"
click at [296, 506] on button "Add" at bounding box center [304, 521] width 56 height 31
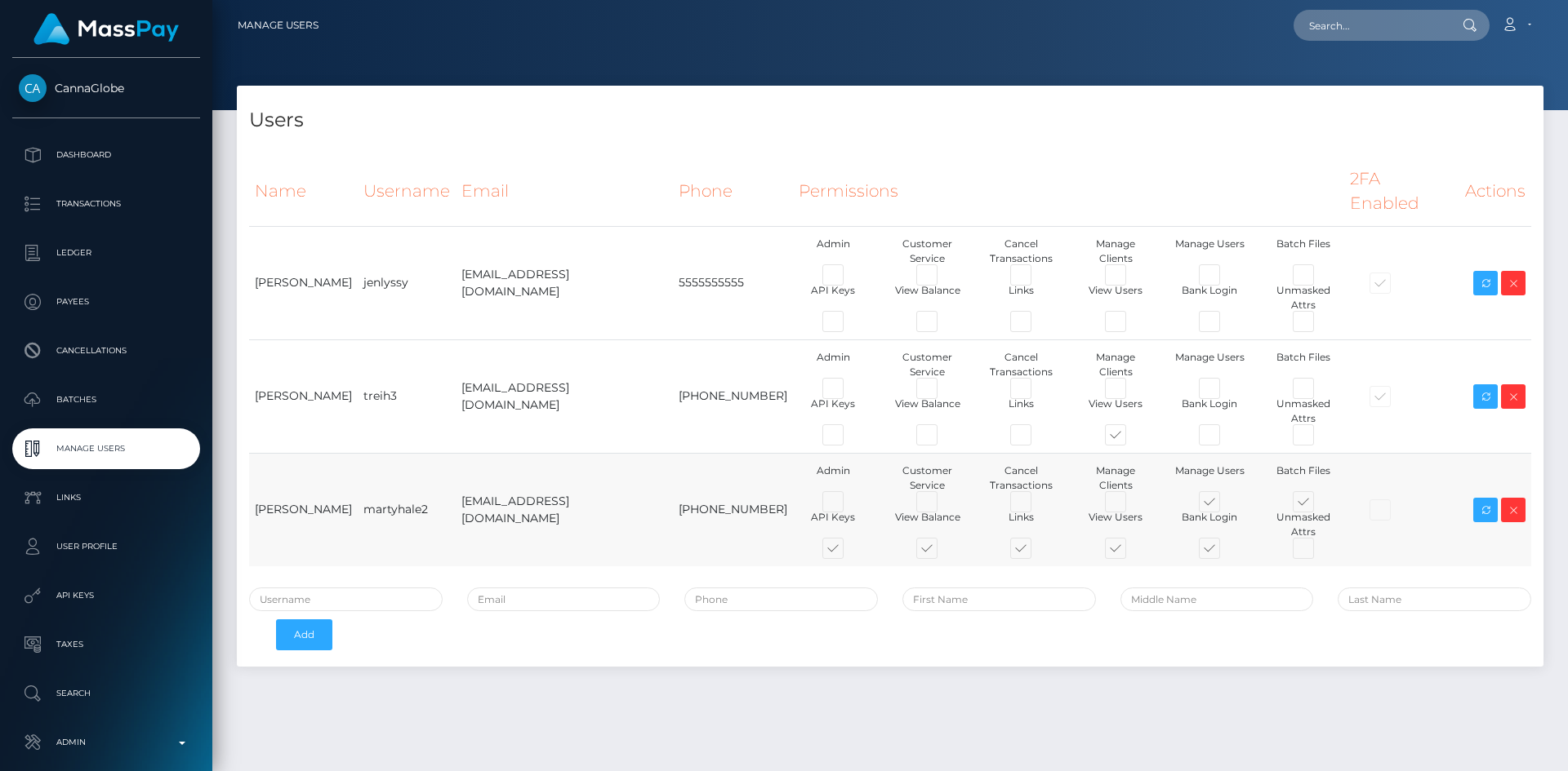
click at [1224, 552] on span at bounding box center [1224, 552] width 0 height 0
click at [1224, 552] on input "checkbox" at bounding box center [1229, 556] width 10 height 10
checkbox input "false"
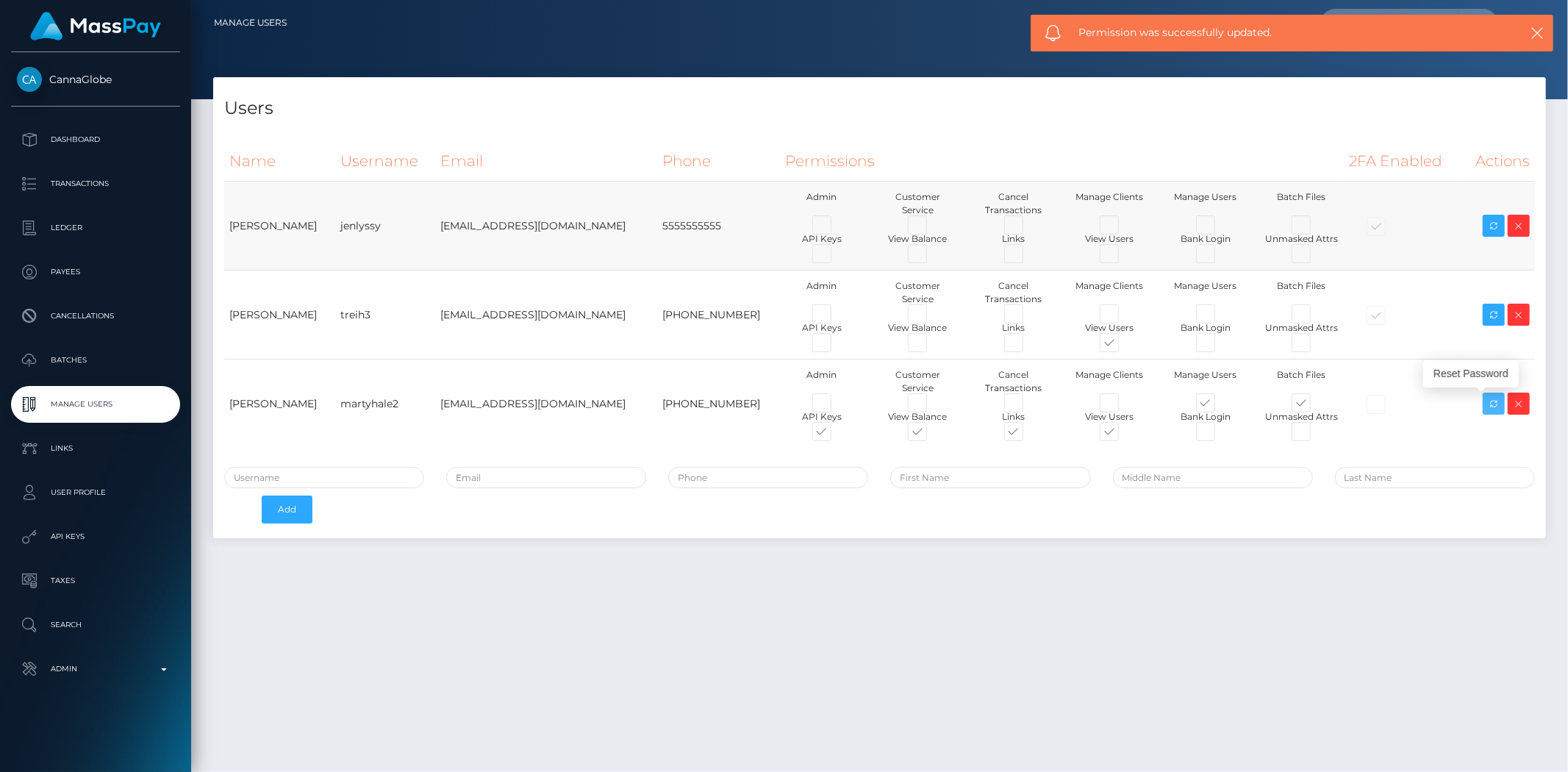
drag, startPoint x: 1493, startPoint y: 405, endPoint x: 893, endPoint y: 209, distance: 631.2
click at [1411, 405] on icon at bounding box center [1493, 405] width 18 height 19
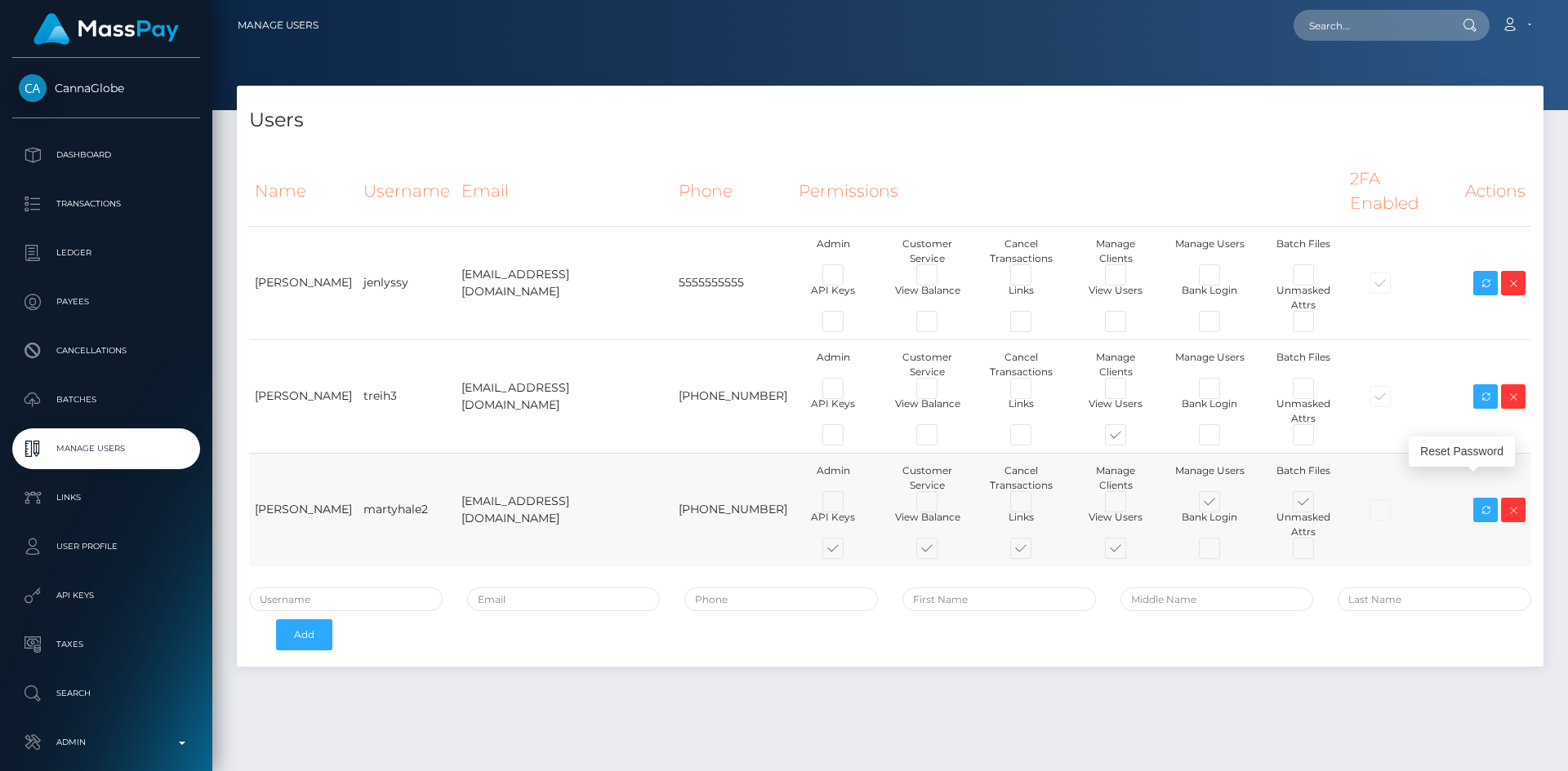
click at [389, 453] on td "martyhale2" at bounding box center [406, 510] width 98 height 114
copy td "martyhale2"
drag, startPoint x: 1403, startPoint y: 25, endPoint x: 1391, endPoint y: 27, distance: 12.2
click at [1403, 25] on input "text" at bounding box center [1370, 24] width 153 height 31
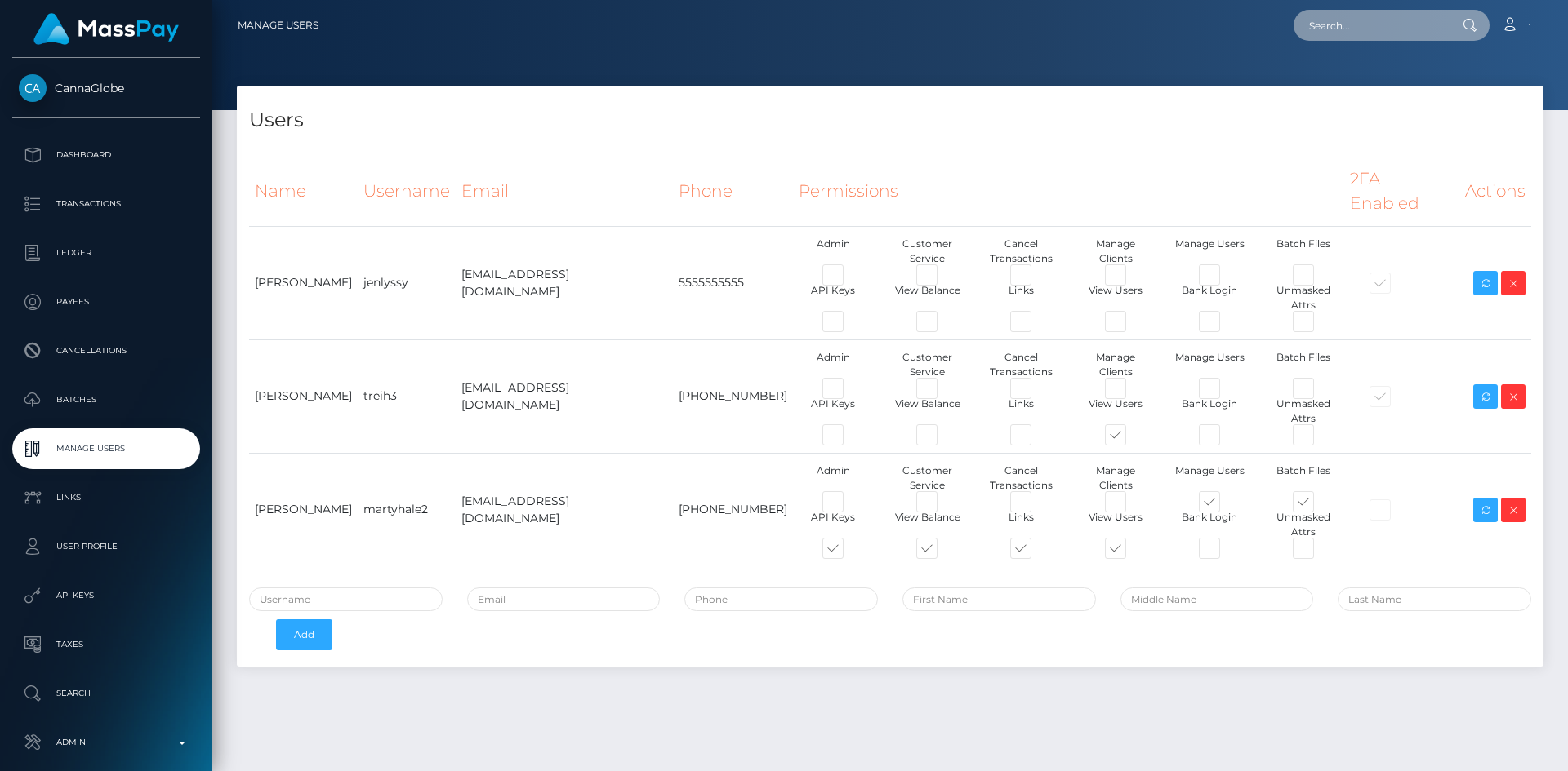
paste input "154916"
type input "154916"
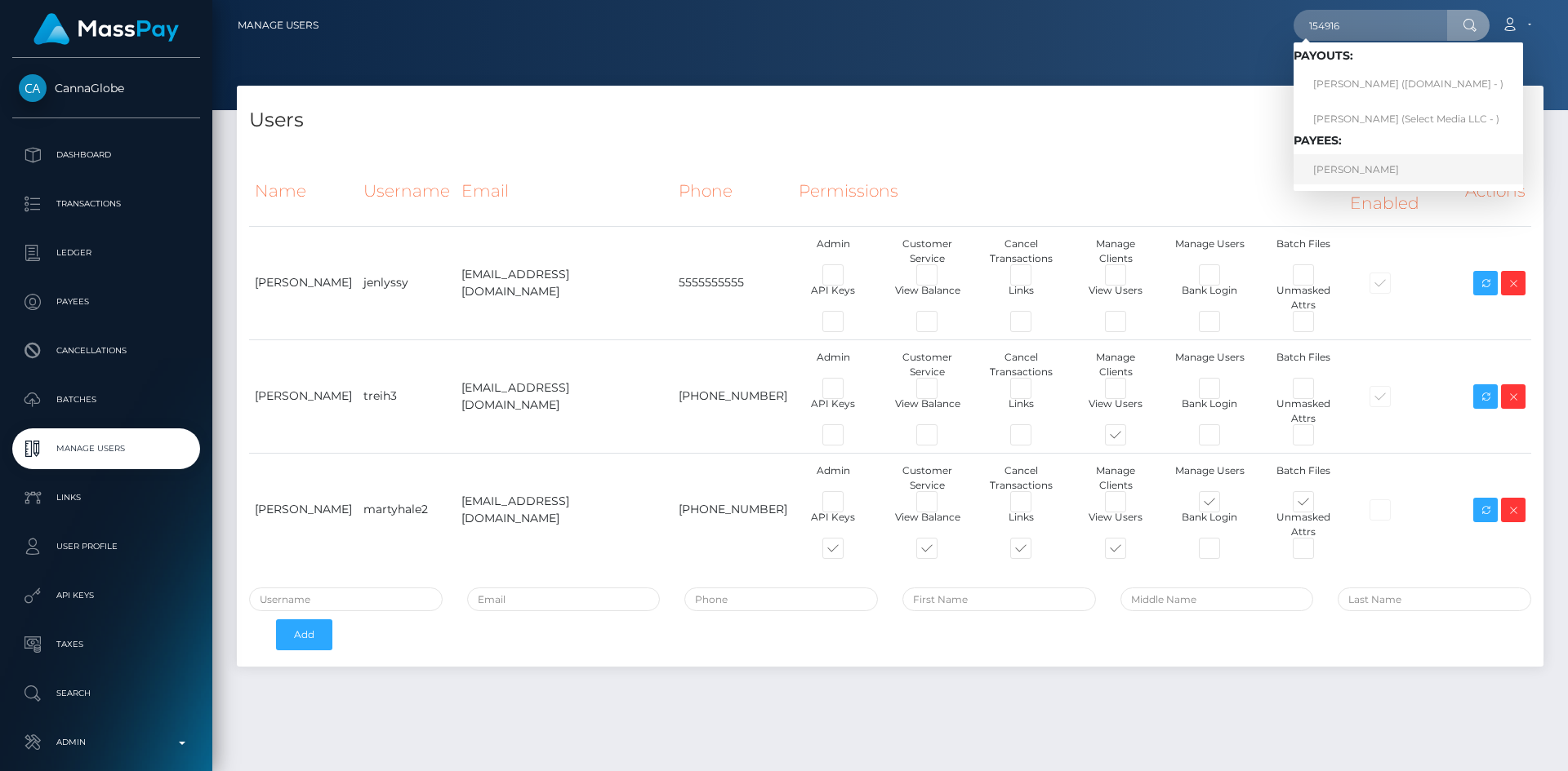
click at [1343, 166] on link "[PERSON_NAME]" at bounding box center [1408, 169] width 230 height 30
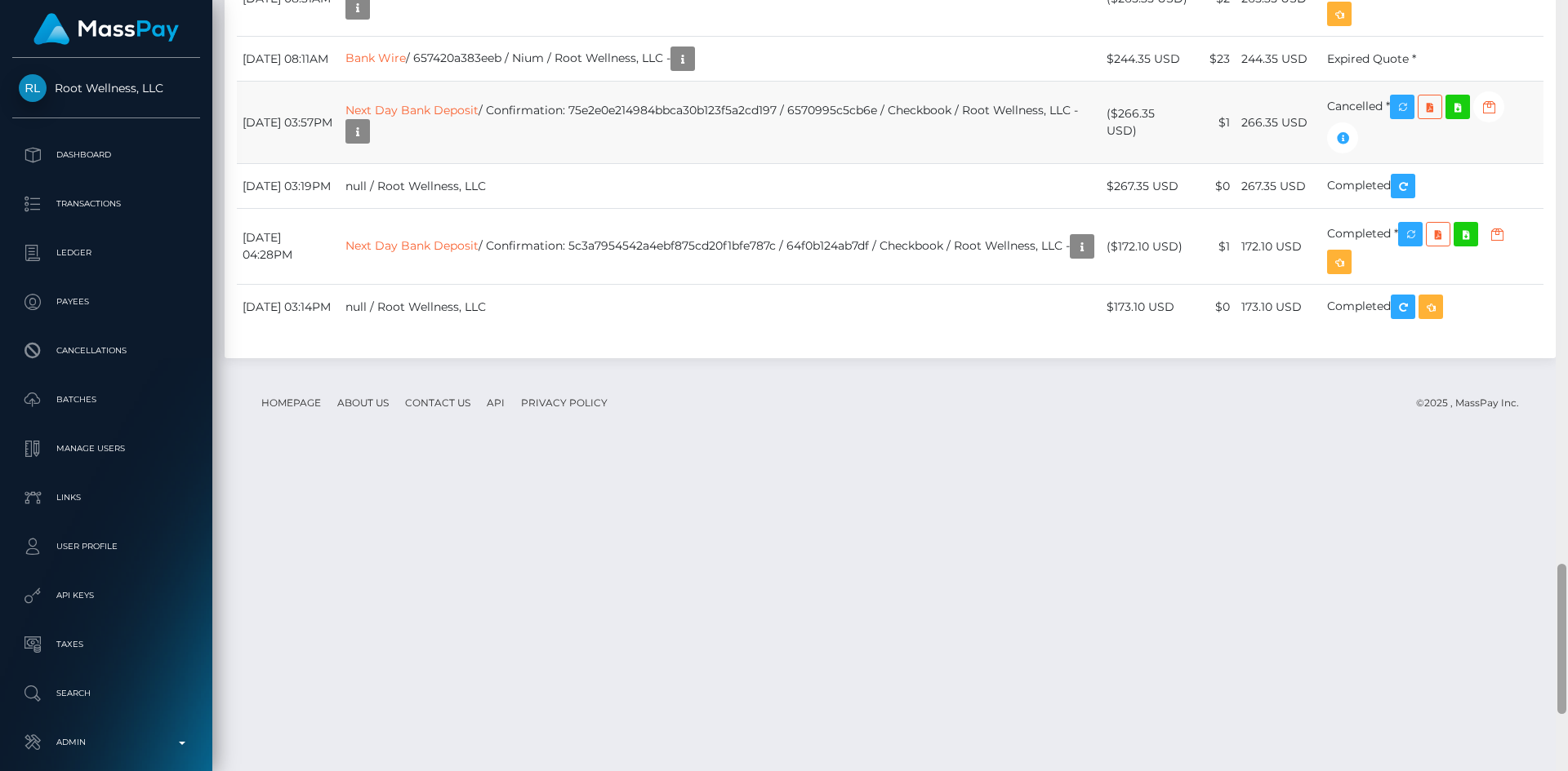
scroll to position [2914, 0]
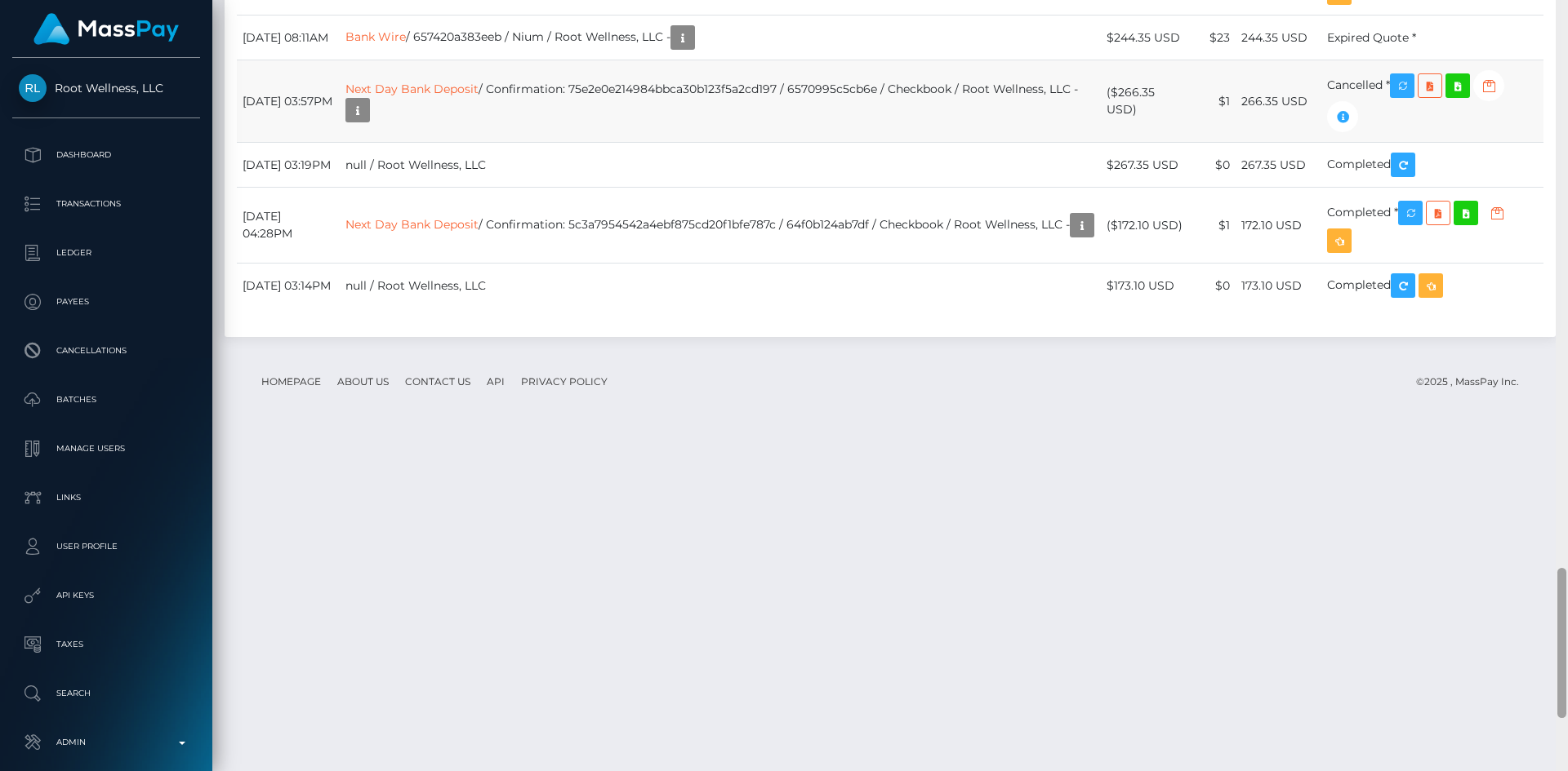
click at [1541, 681] on div "Customer Profile Loading... Loading..." at bounding box center [890, 386] width 1356 height 771
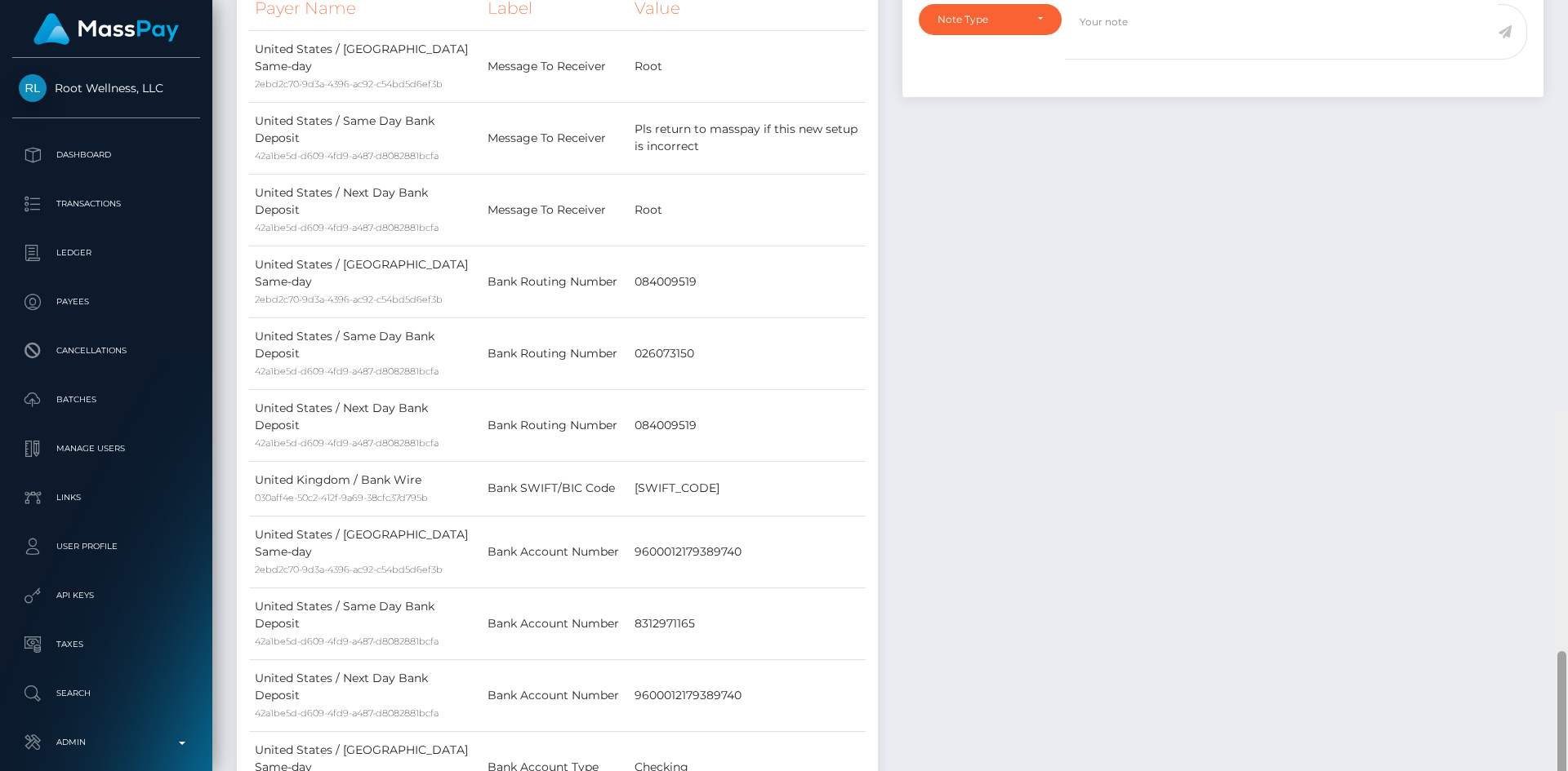
scroll to position [337, 0]
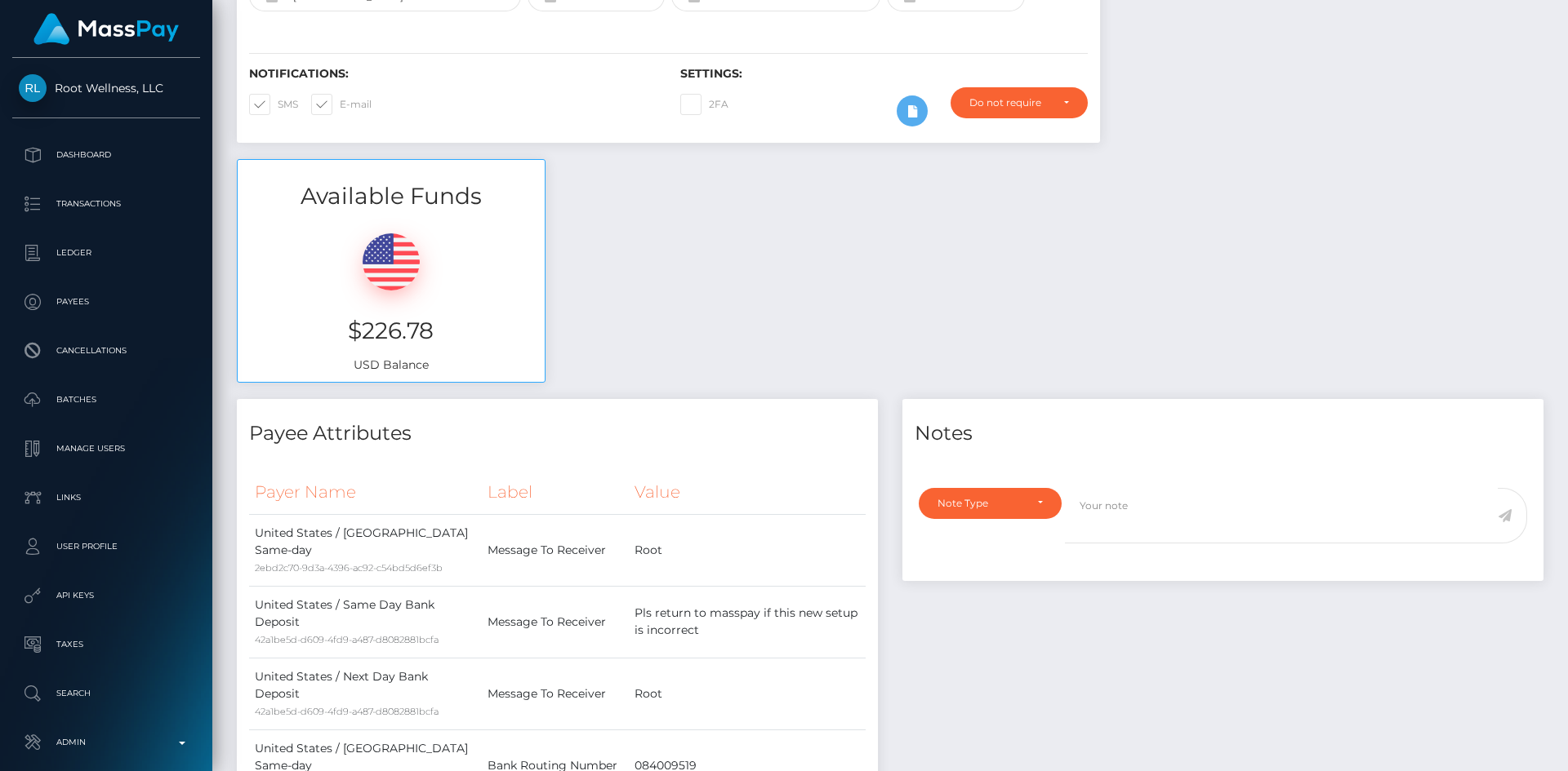
drag, startPoint x: 1565, startPoint y: 614, endPoint x: 1567, endPoint y: 111, distance: 503.0
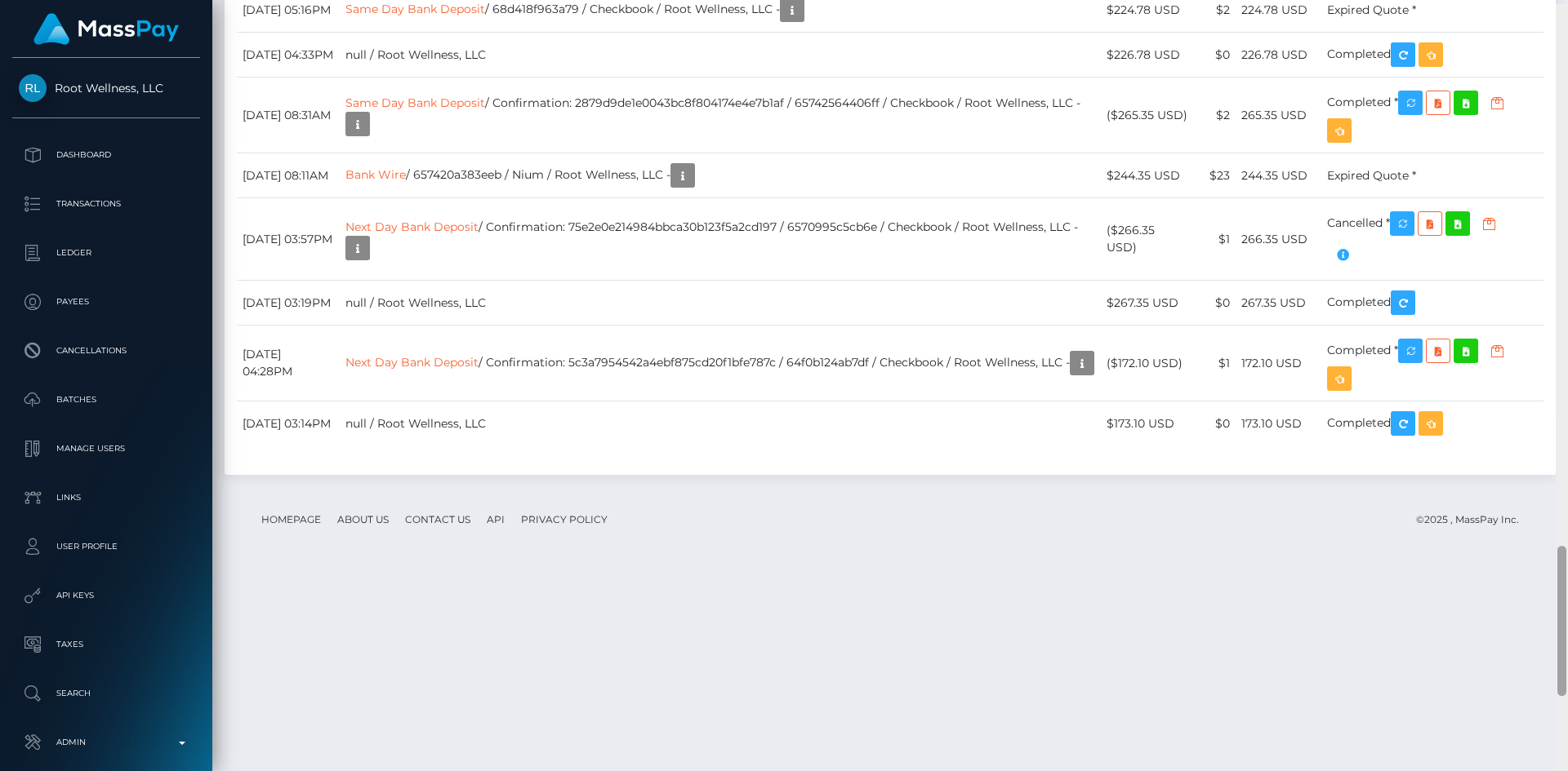
scroll to position [2781, 0]
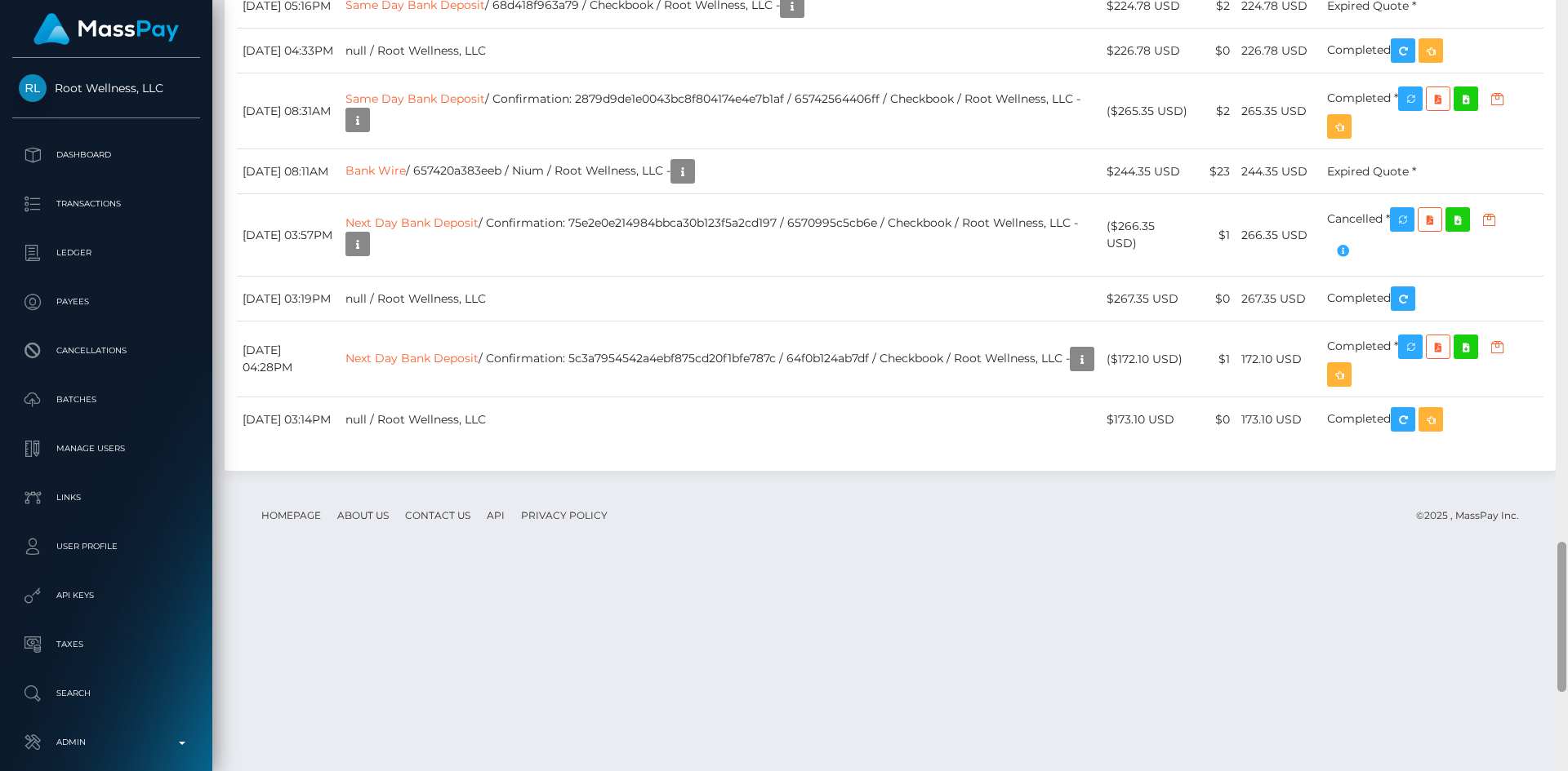
drag, startPoint x: 1561, startPoint y: 199, endPoint x: 1567, endPoint y: 665, distance: 466.0
click at [1567, 665] on div at bounding box center [1561, 386] width 12 height 771
click at [1441, 62] on icon "button" at bounding box center [1431, 51] width 20 height 21
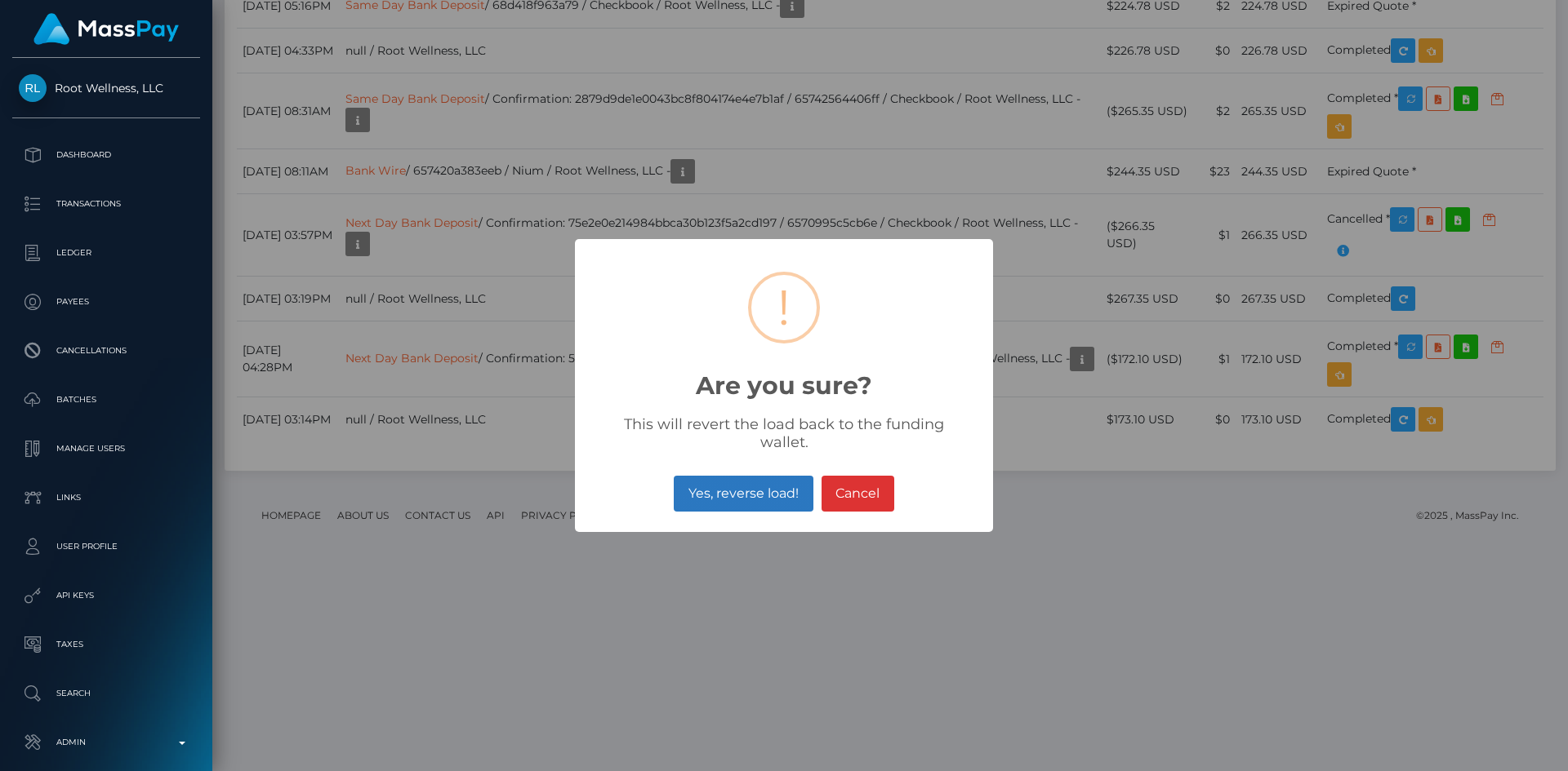
click at [748, 490] on button "Yes, reverse load!" at bounding box center [742, 494] width 139 height 35
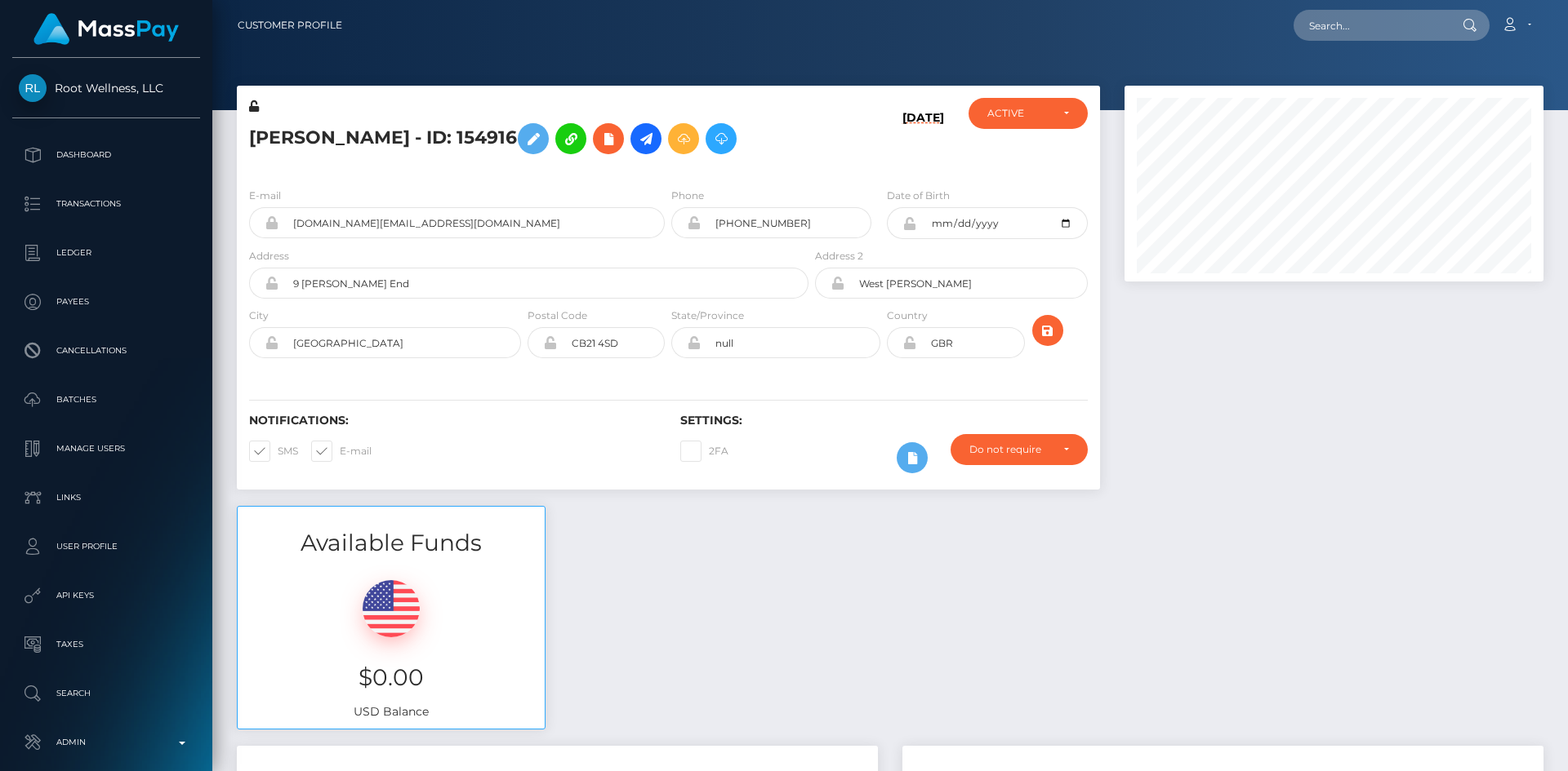
scroll to position [196, 419]
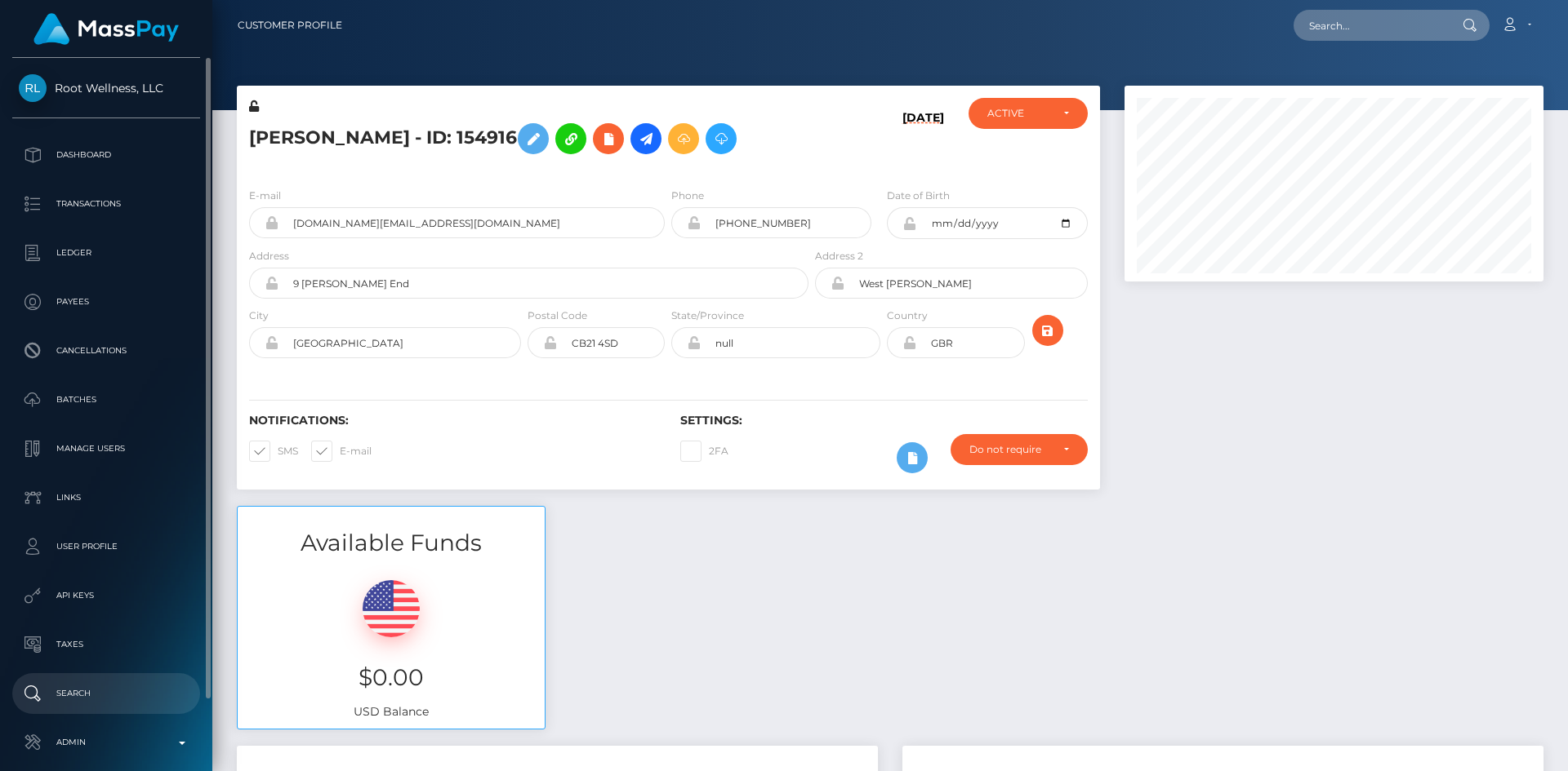
drag, startPoint x: 120, startPoint y: 740, endPoint x: 153, endPoint y: 699, distance: 52.6
click at [120, 740] on p "Admin" at bounding box center [106, 743] width 175 height 24
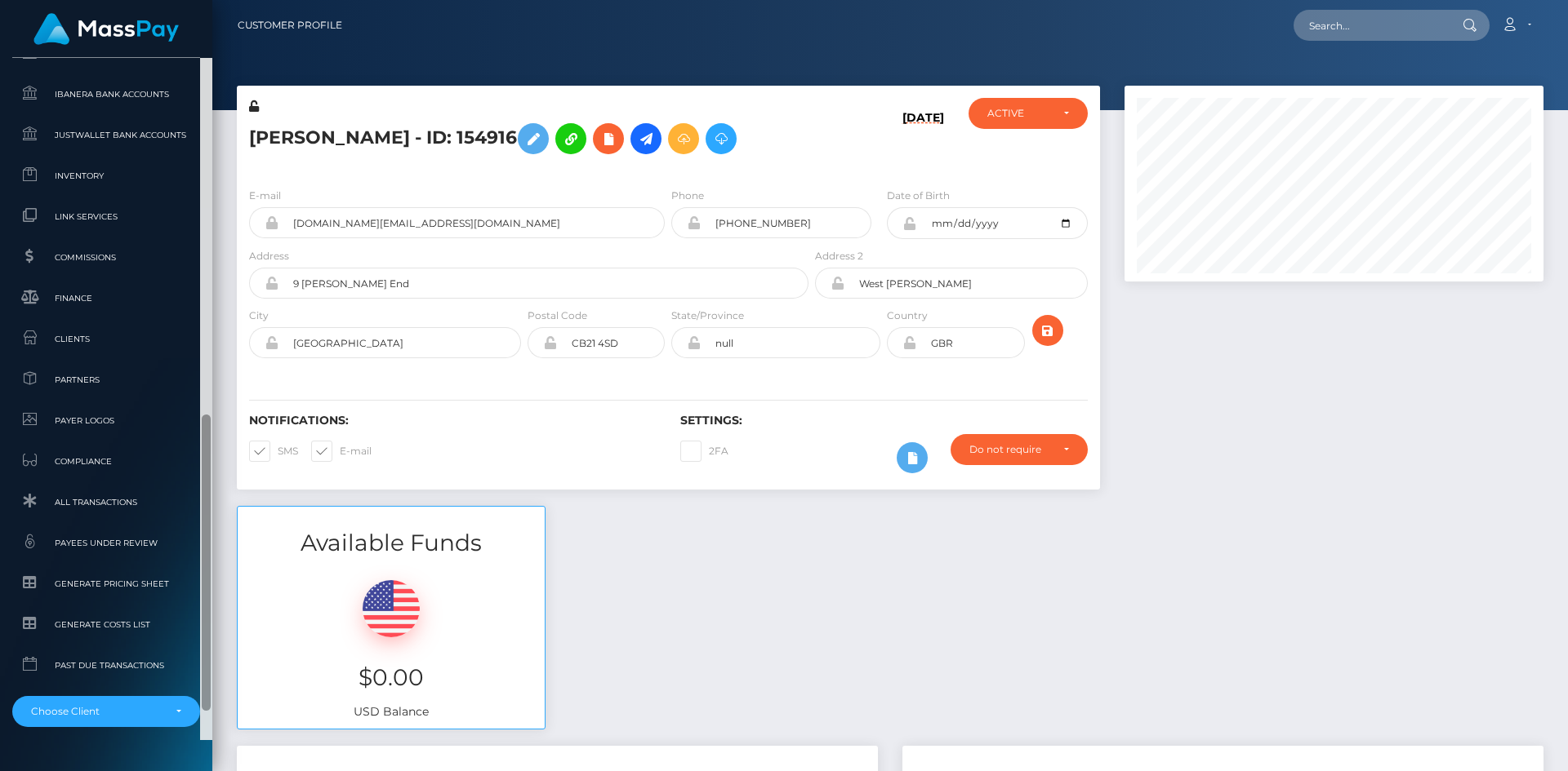
scroll to position [988, 0]
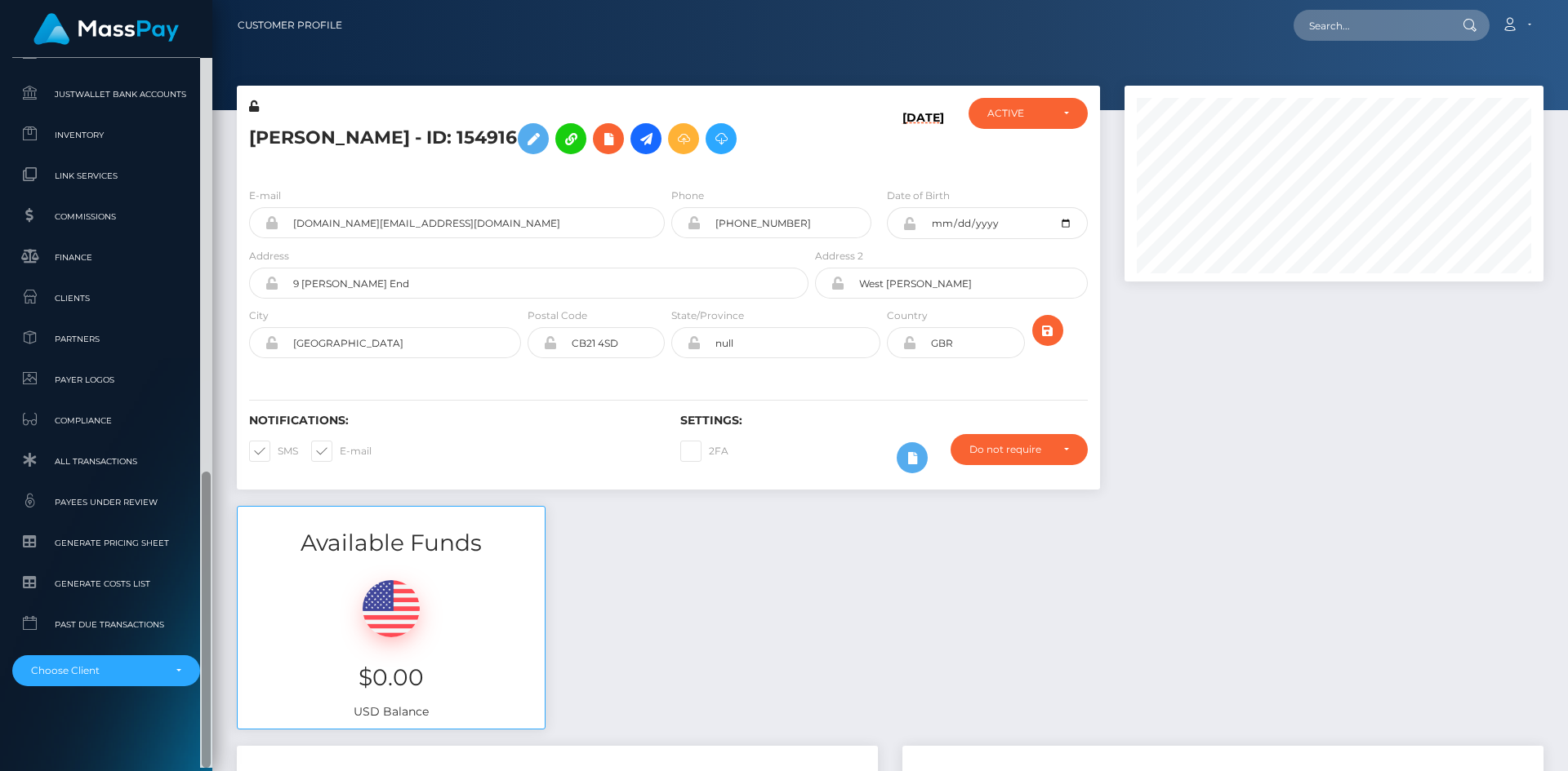
drag, startPoint x: 207, startPoint y: 322, endPoint x: 179, endPoint y: 708, distance: 387.0
click at [217, 732] on div "Root Wellness, LLC Dashboard Transactions Ledger Payees Cancellations" at bounding box center [784, 386] width 1568 height 771
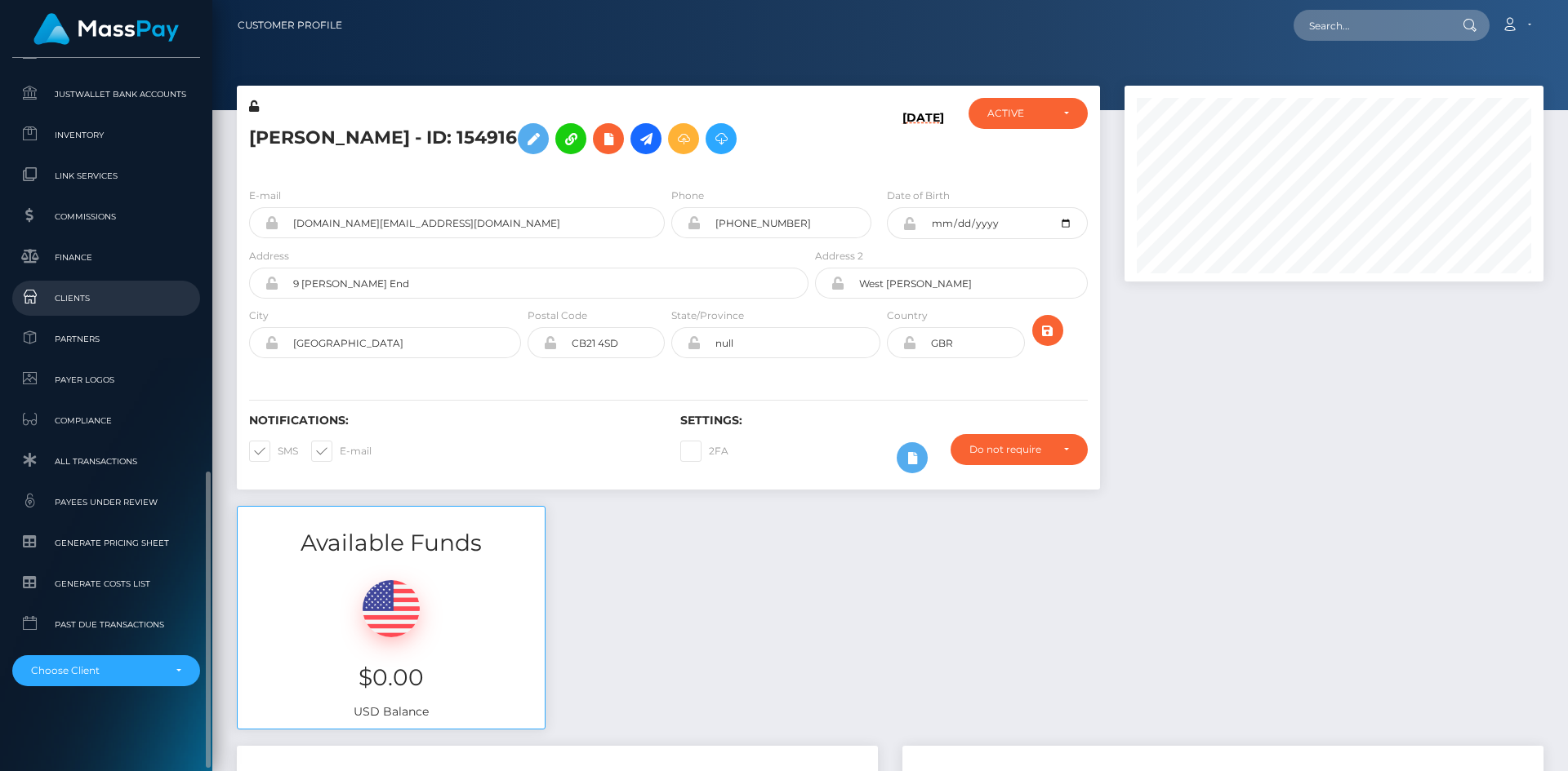
click at [102, 296] on span "Clients" at bounding box center [106, 299] width 175 height 19
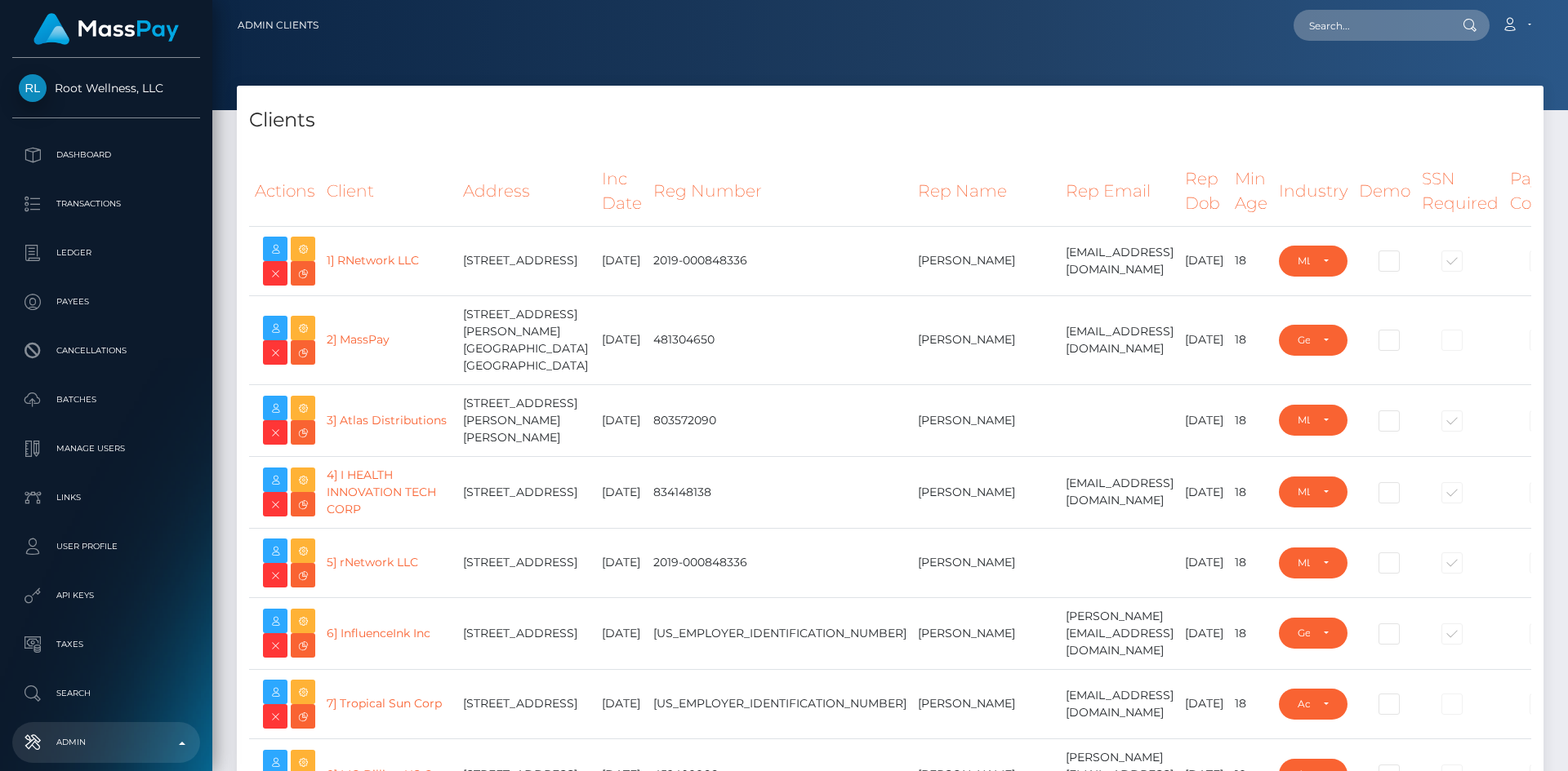
select select "223"
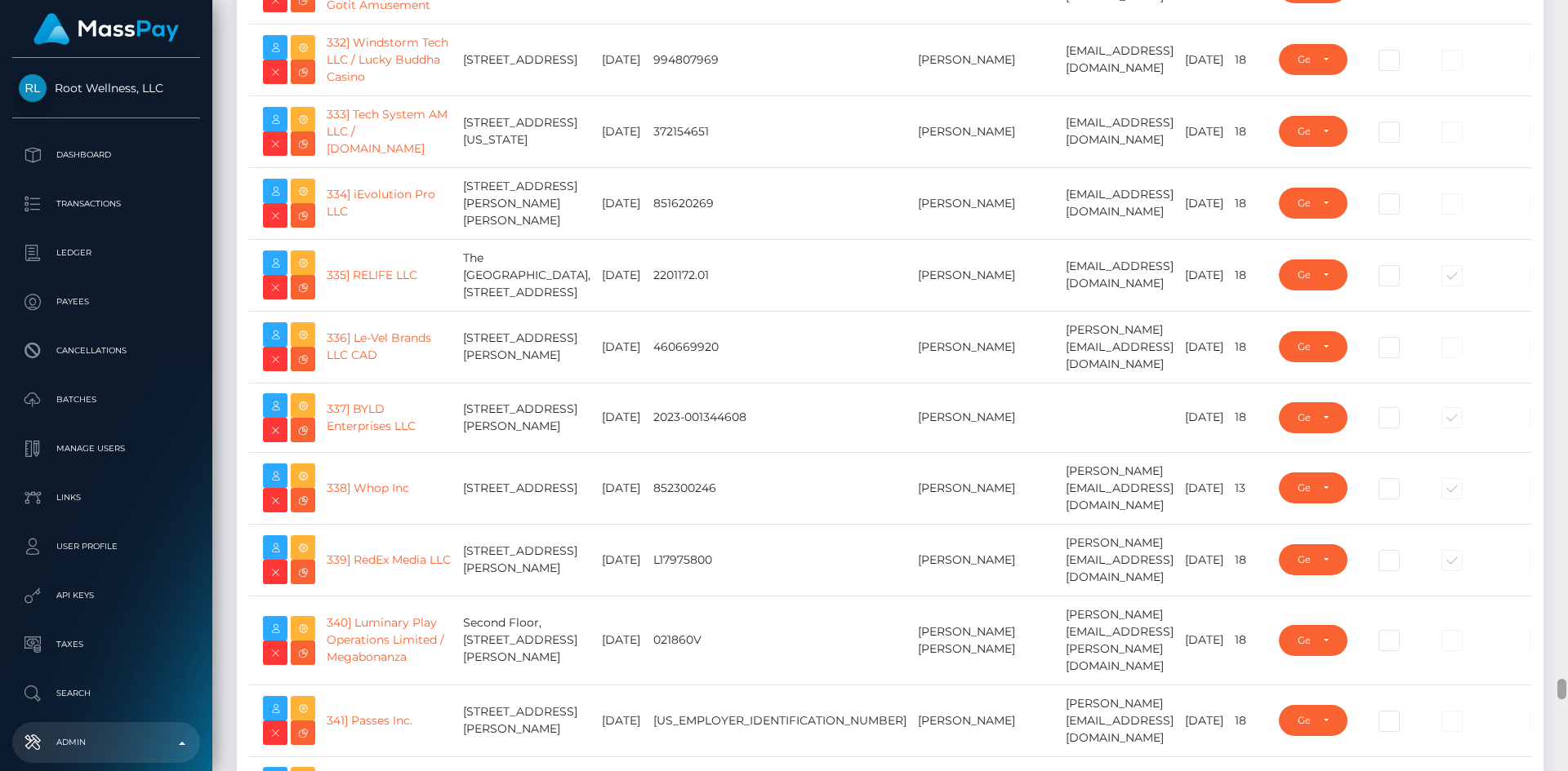
drag, startPoint x: 1560, startPoint y: 13, endPoint x: 1487, endPoint y: 678, distance: 669.0
click at [1487, 686] on div "Admin Clients Loading... Loading..." at bounding box center [890, 386] width 1356 height 771
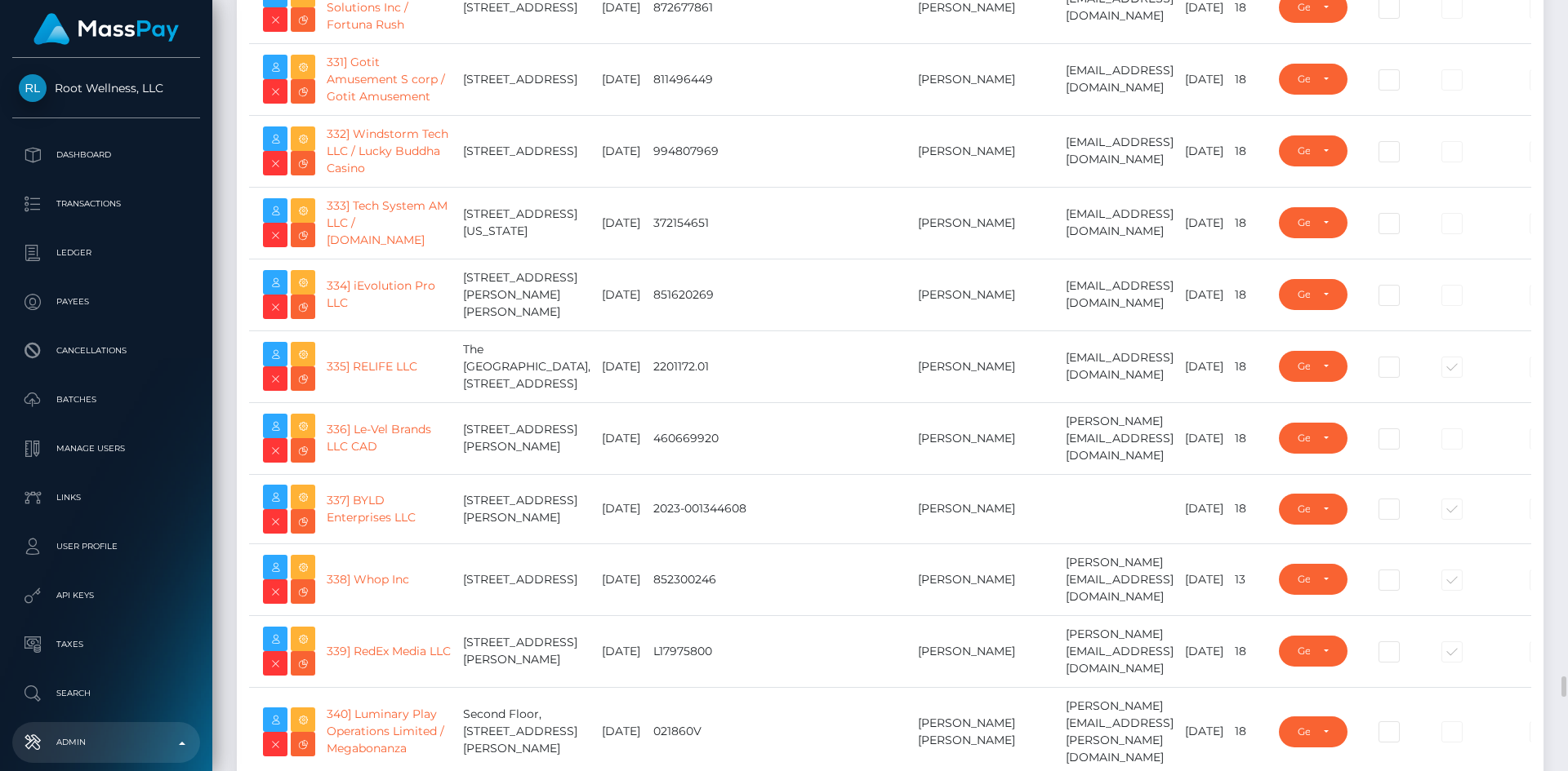
drag, startPoint x: 372, startPoint y: 266, endPoint x: 394, endPoint y: 266, distance: 22.0
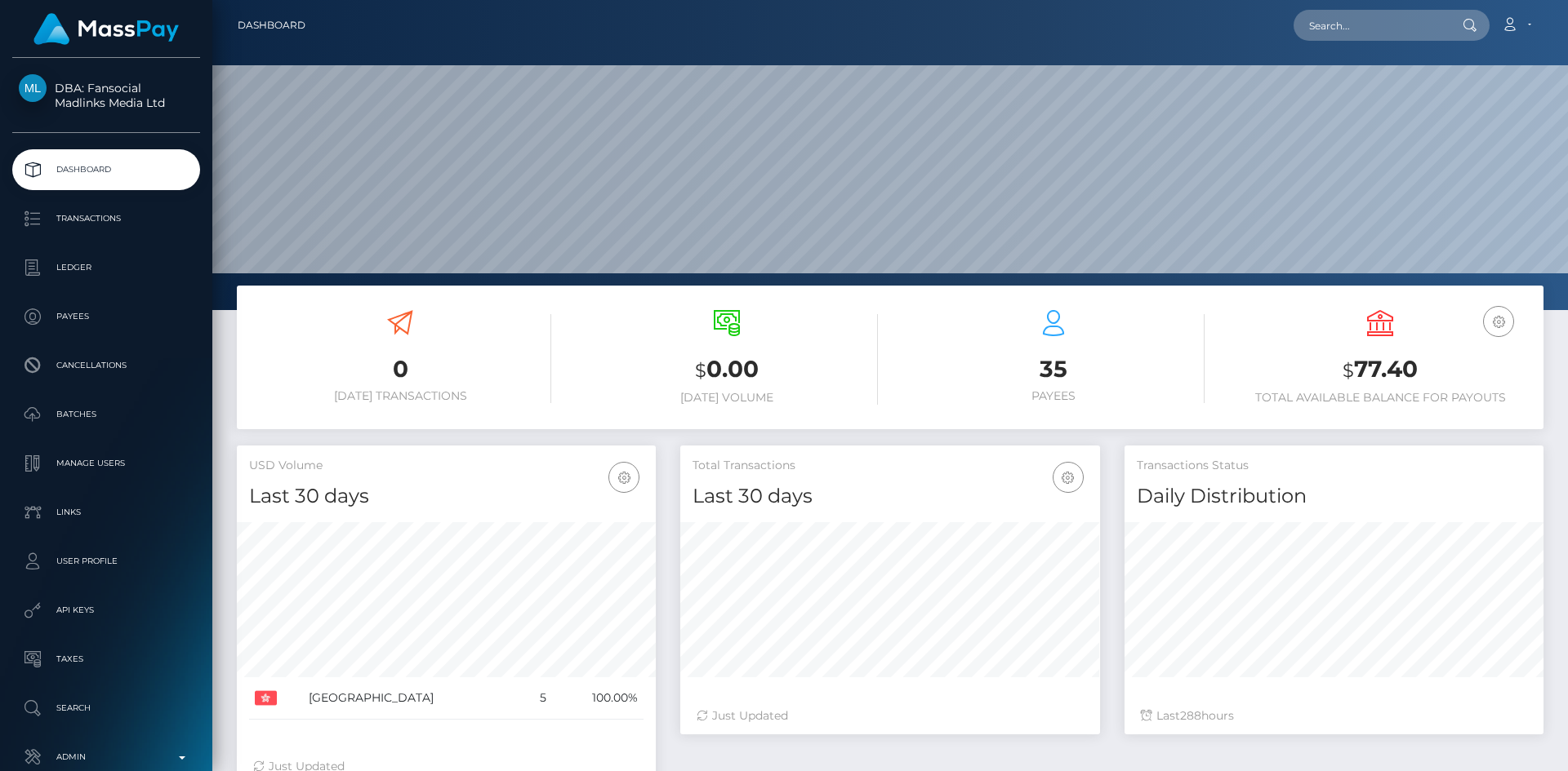
scroll to position [289, 419]
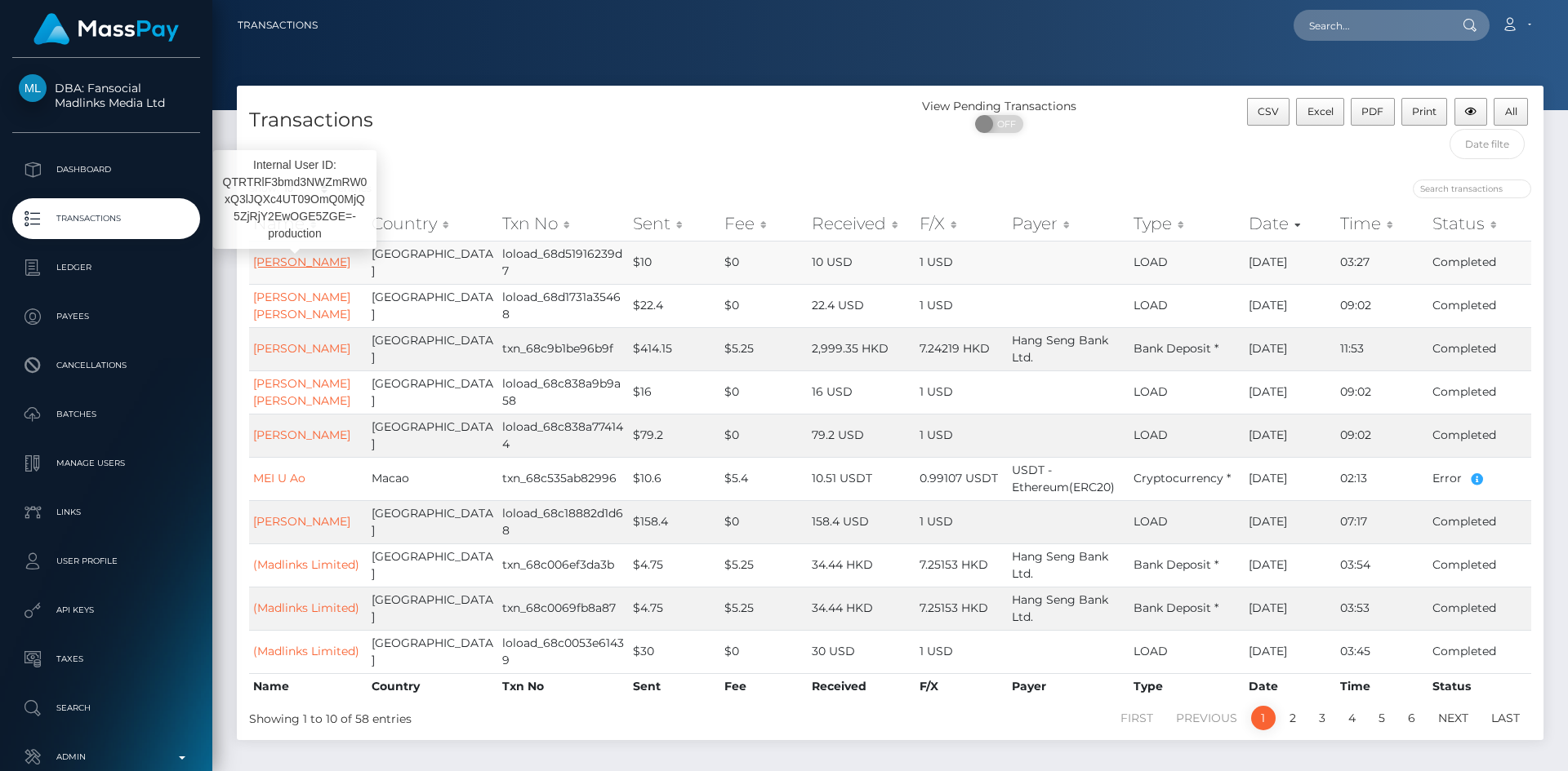
click at [322, 262] on link "Hoi Shan CHUI" at bounding box center [302, 262] width 97 height 15
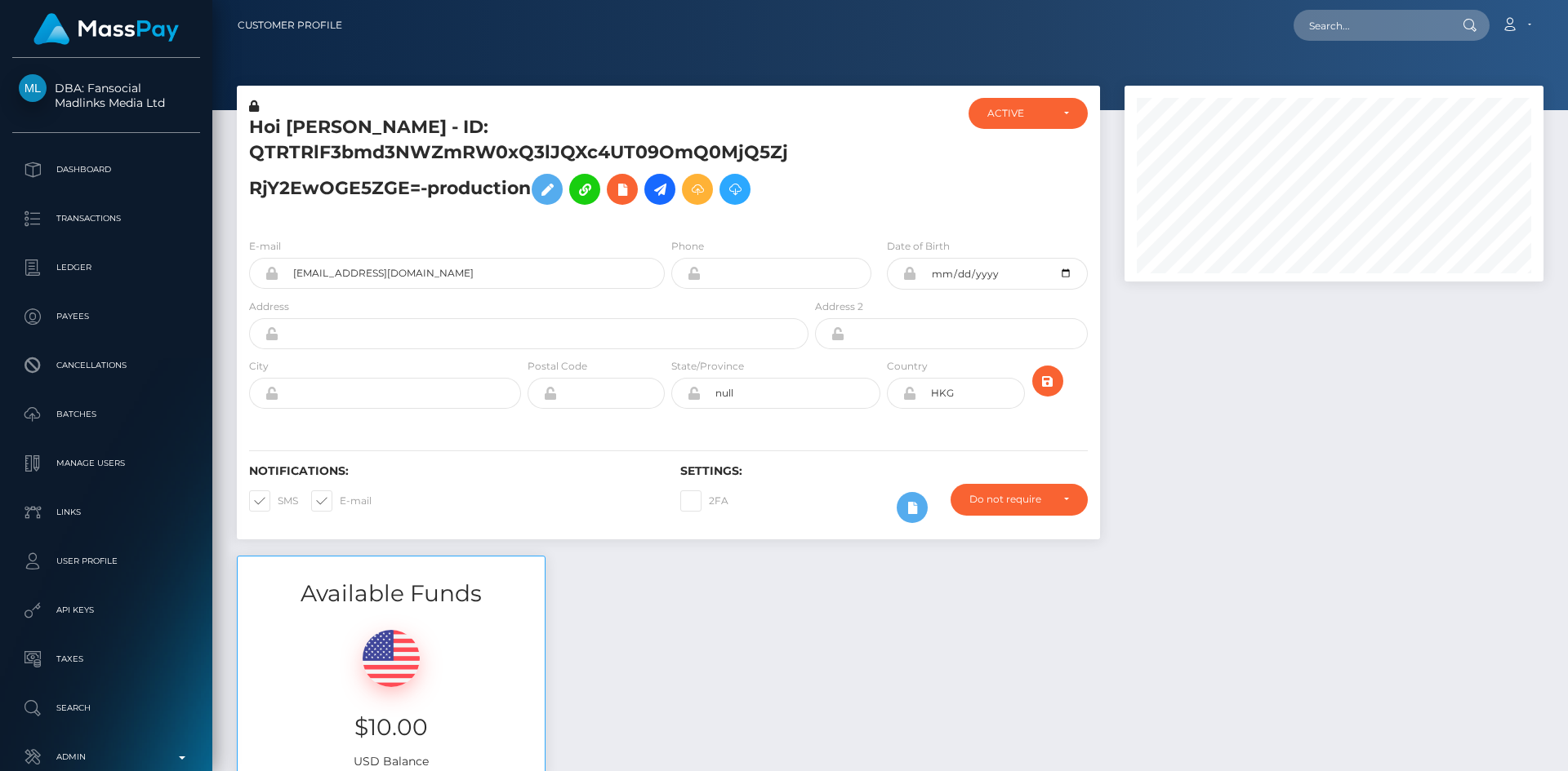
scroll to position [196, 419]
click at [660, 198] on icon at bounding box center [659, 189] width 20 height 21
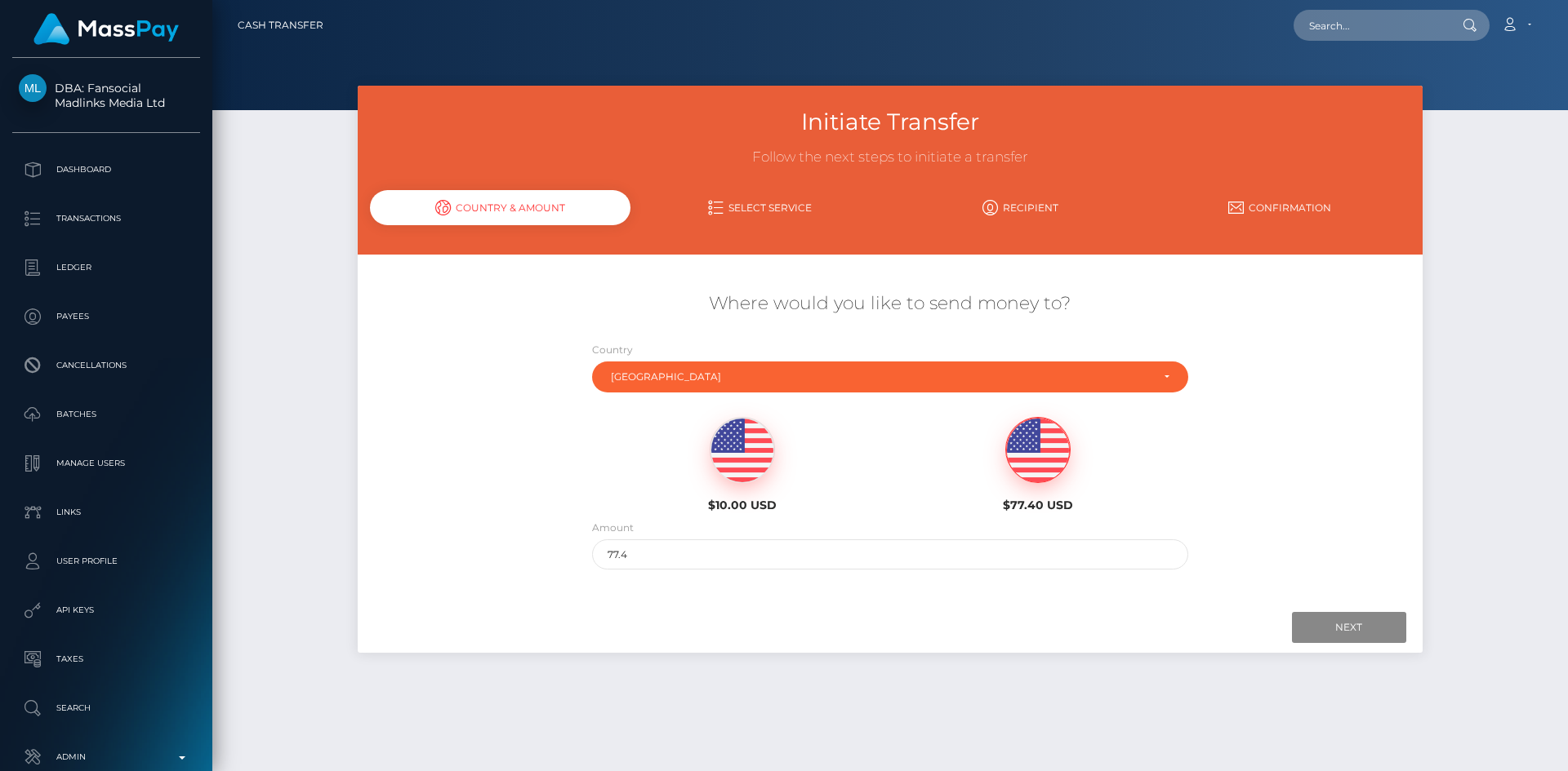
click at [1035, 458] on img at bounding box center [1038, 451] width 64 height 65
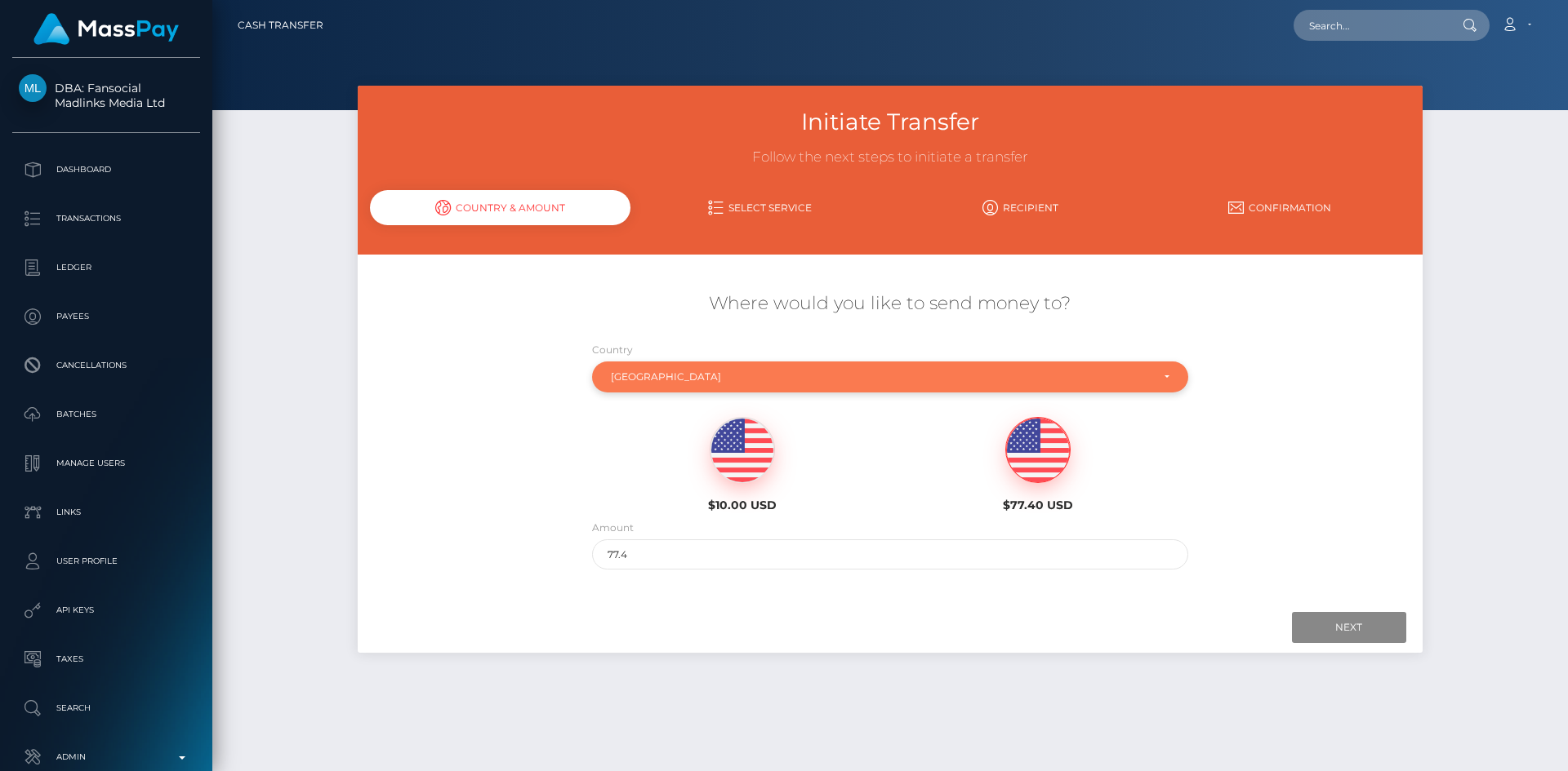
click at [692, 384] on div "Hong Kong" at bounding box center [890, 376] width 596 height 31
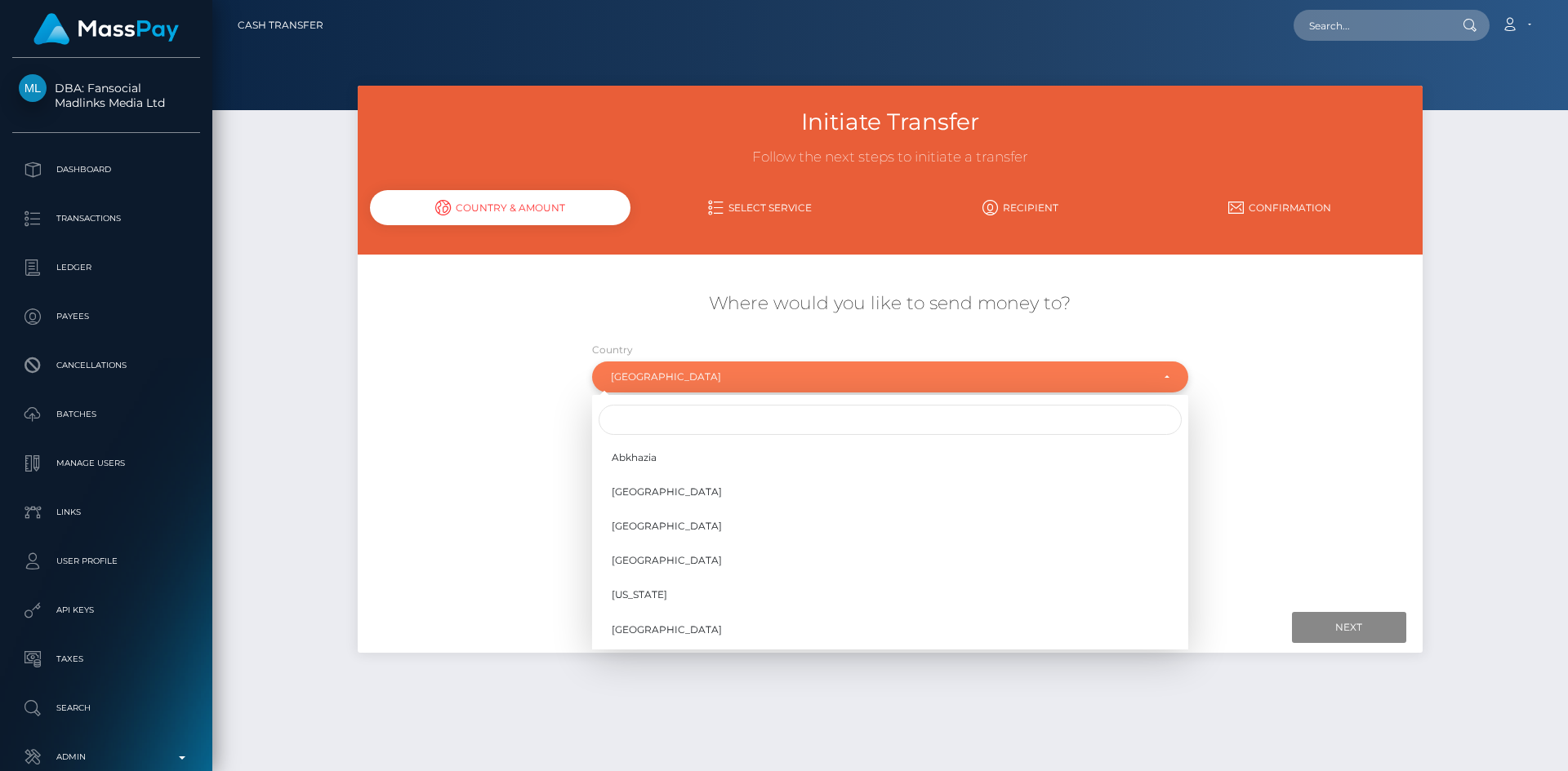
scroll to position [2748, 0]
click at [660, 428] on input "Search" at bounding box center [890, 420] width 583 height 30
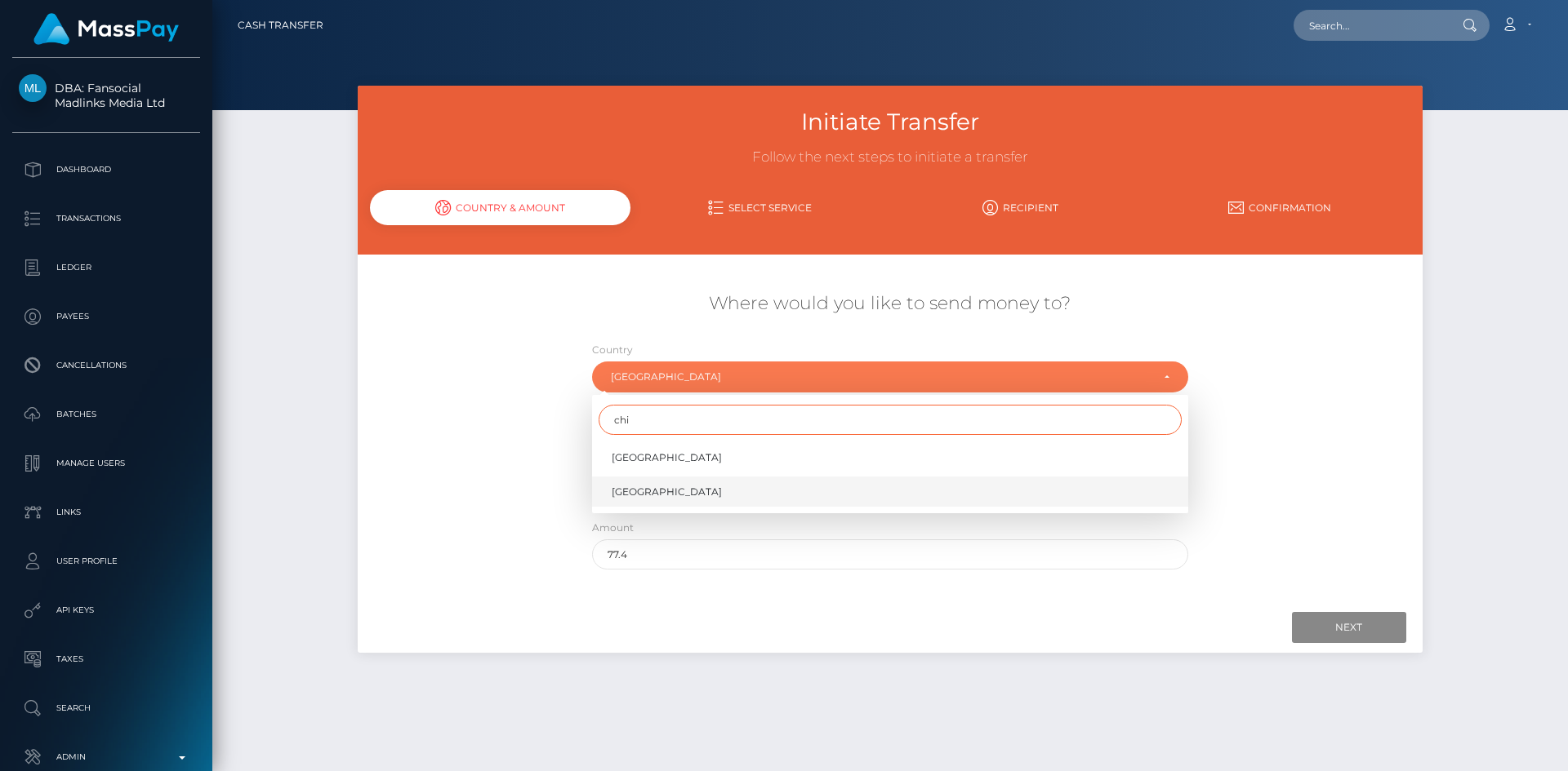
type input "chi"
click at [655, 485] on link "China" at bounding box center [890, 492] width 596 height 30
select select "CHN"
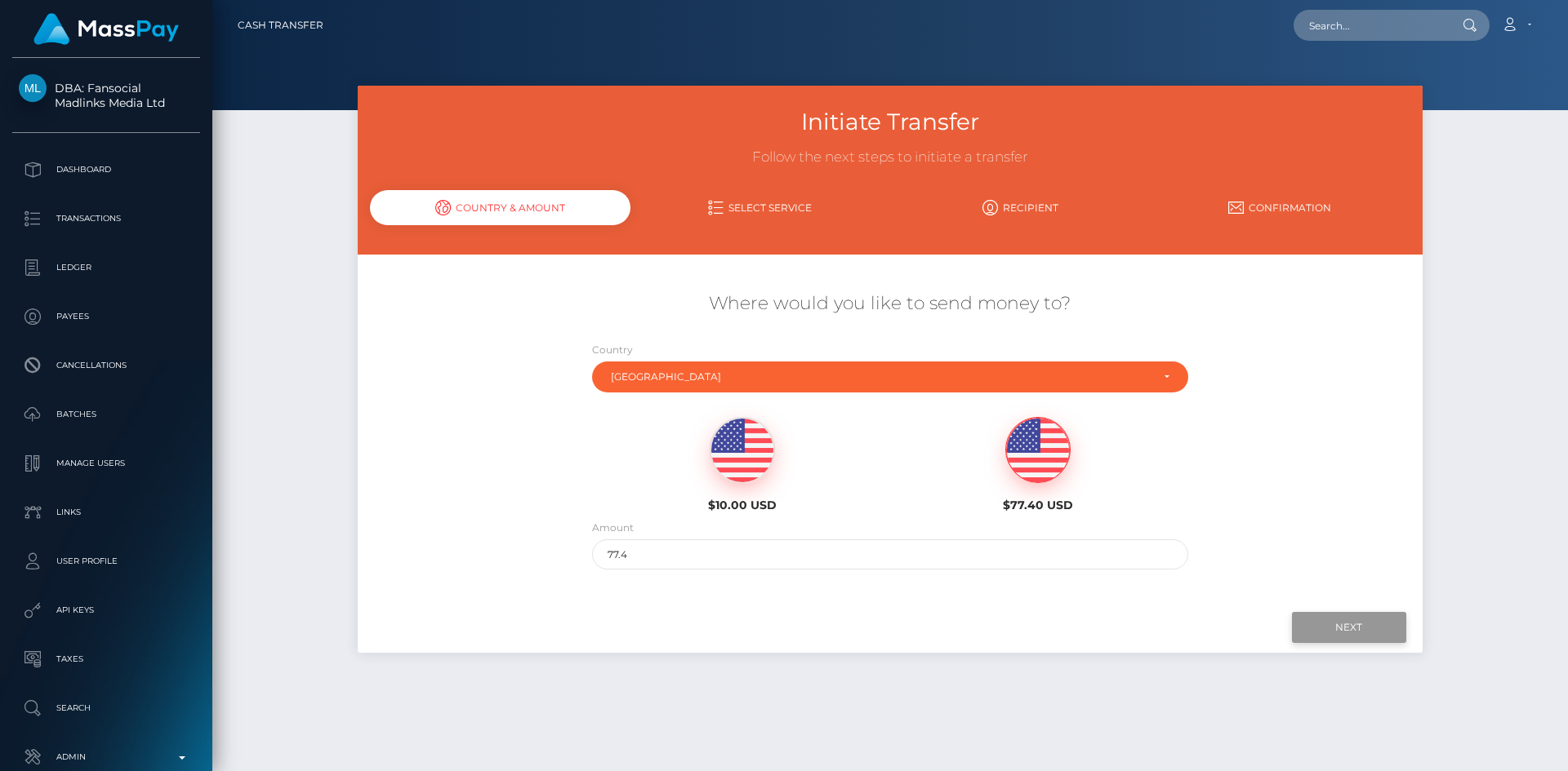
click at [1333, 620] on input "Next" at bounding box center [1349, 627] width 114 height 31
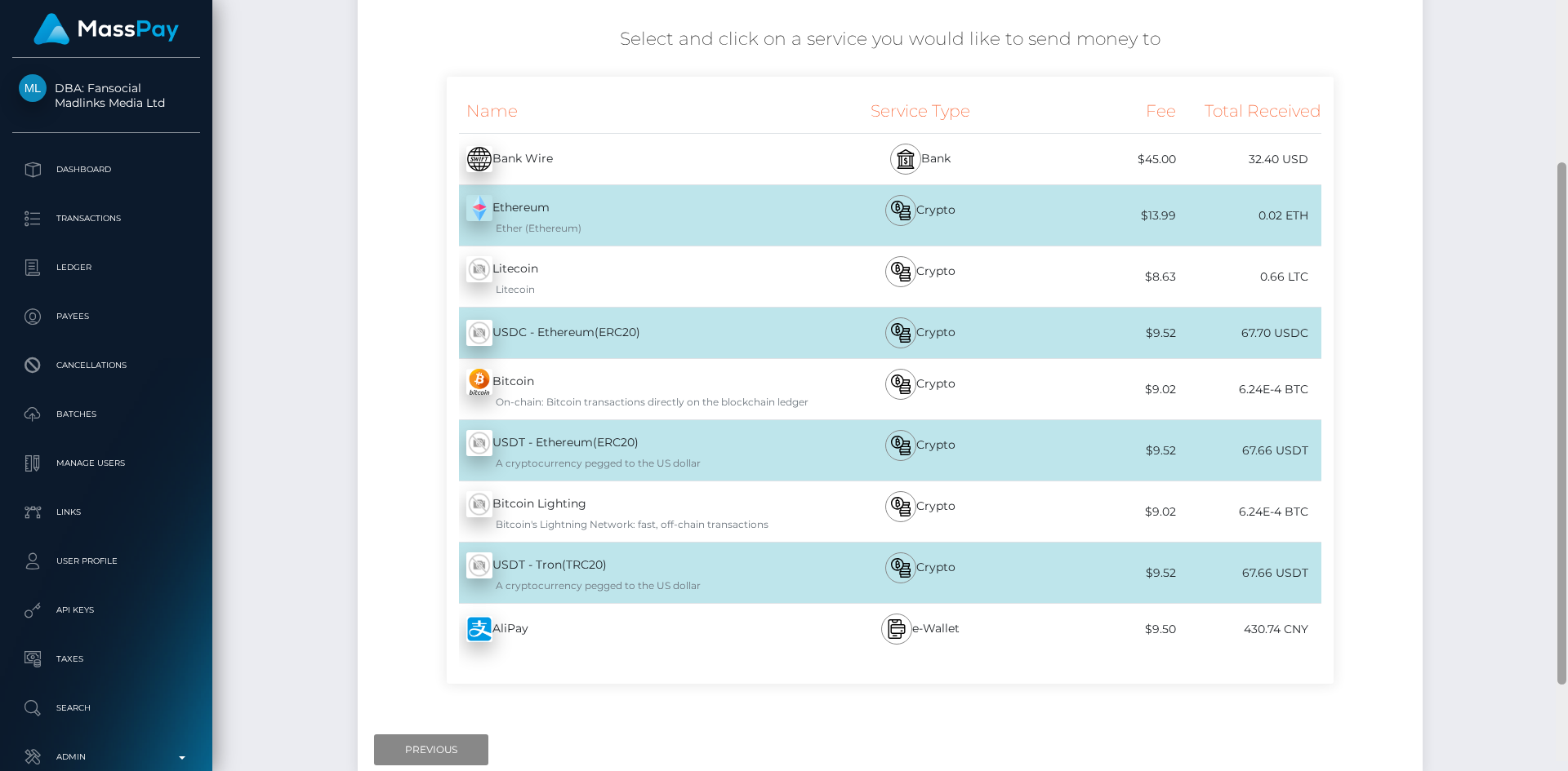
scroll to position [270, 0]
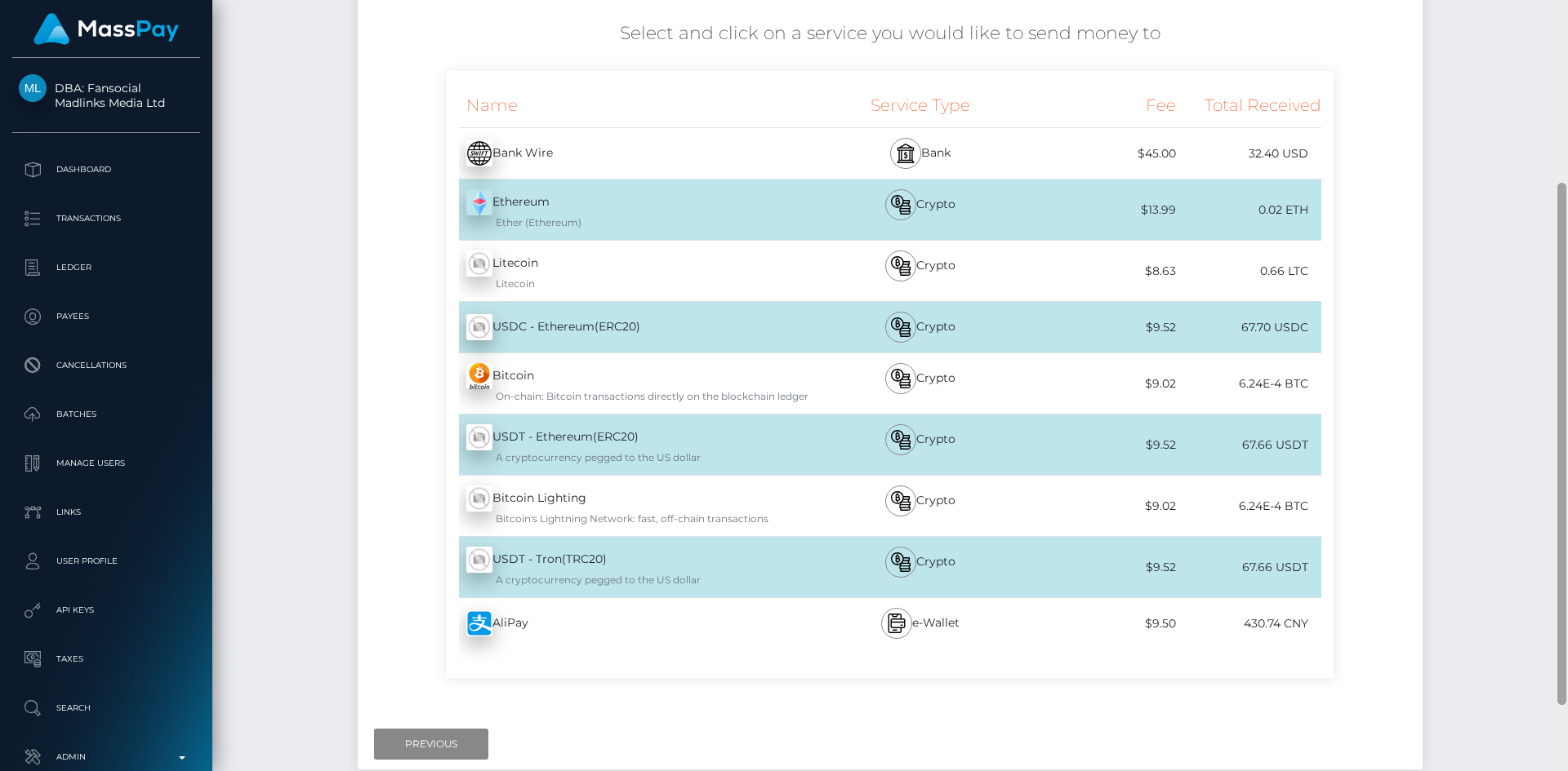
drag, startPoint x: 1559, startPoint y: 295, endPoint x: 1524, endPoint y: 453, distance: 161.8
click at [1524, 453] on div "Cash Transfer Loading... Loading..." at bounding box center [890, 386] width 1356 height 771
click at [425, 738] on input "Previous" at bounding box center [431, 744] width 114 height 31
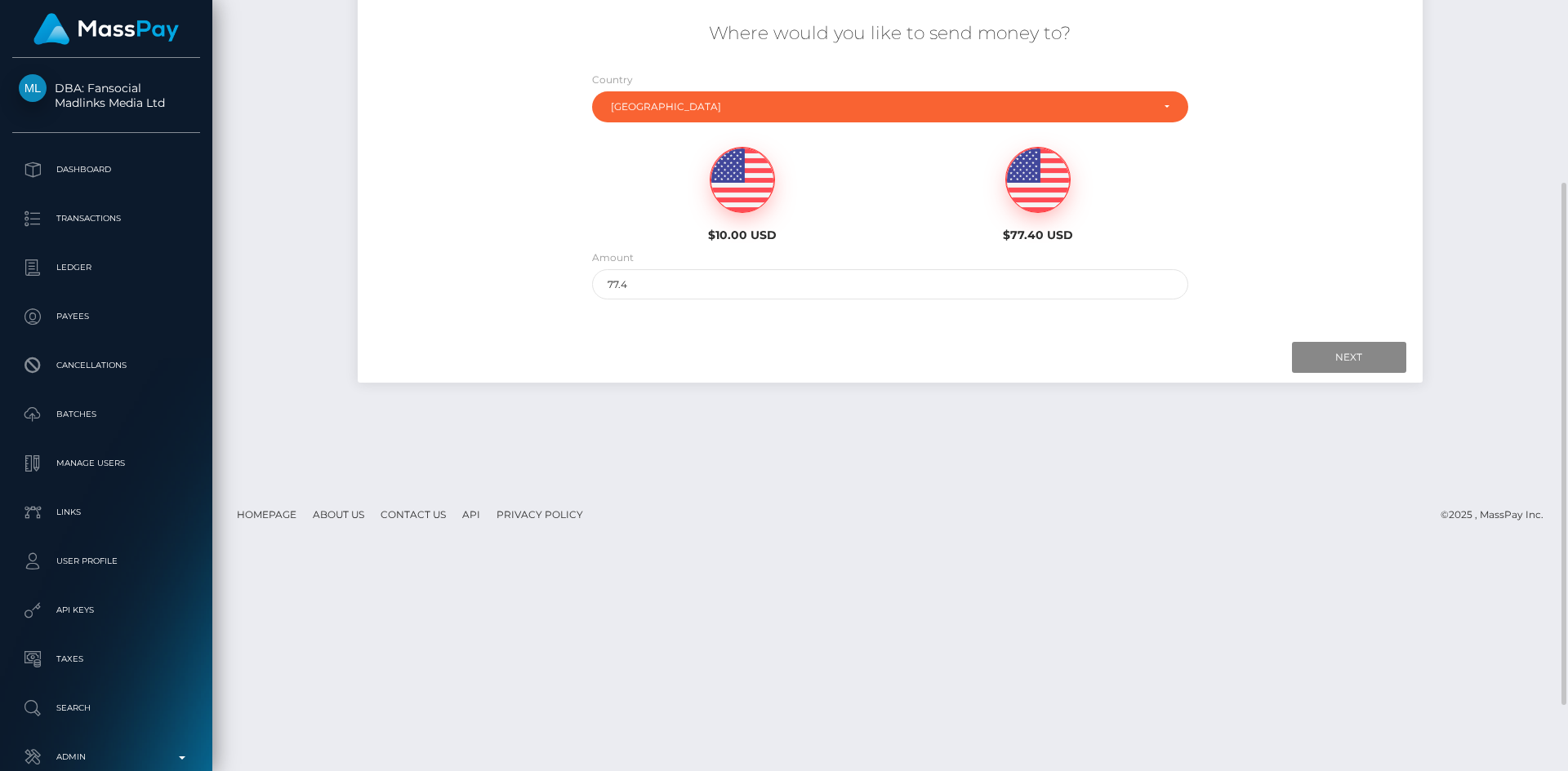
click at [747, 183] on img at bounding box center [742, 180] width 64 height 65
click at [1353, 351] on input "Next" at bounding box center [1349, 357] width 114 height 31
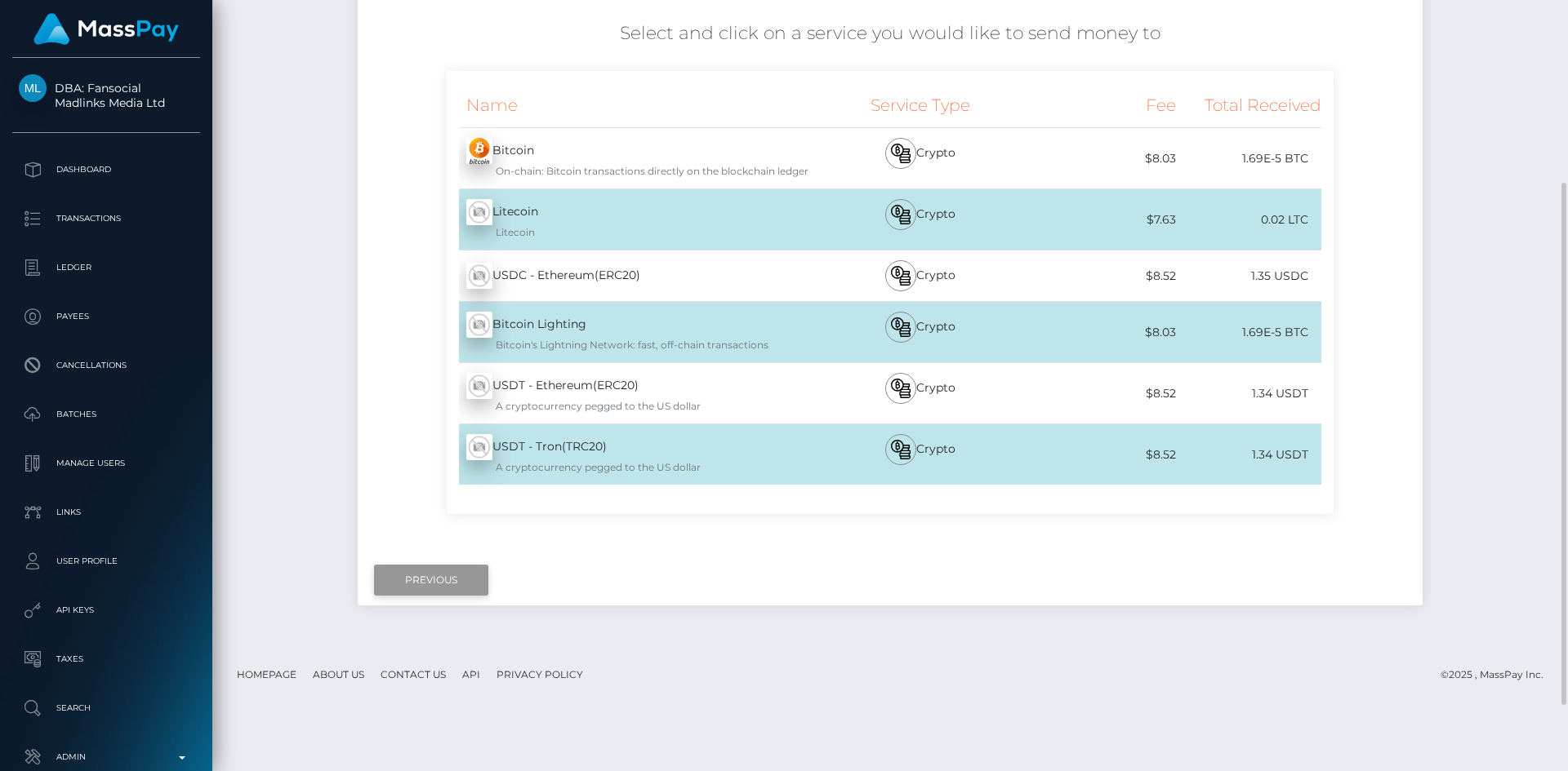
click at [443, 576] on input "Previous" at bounding box center [431, 580] width 114 height 31
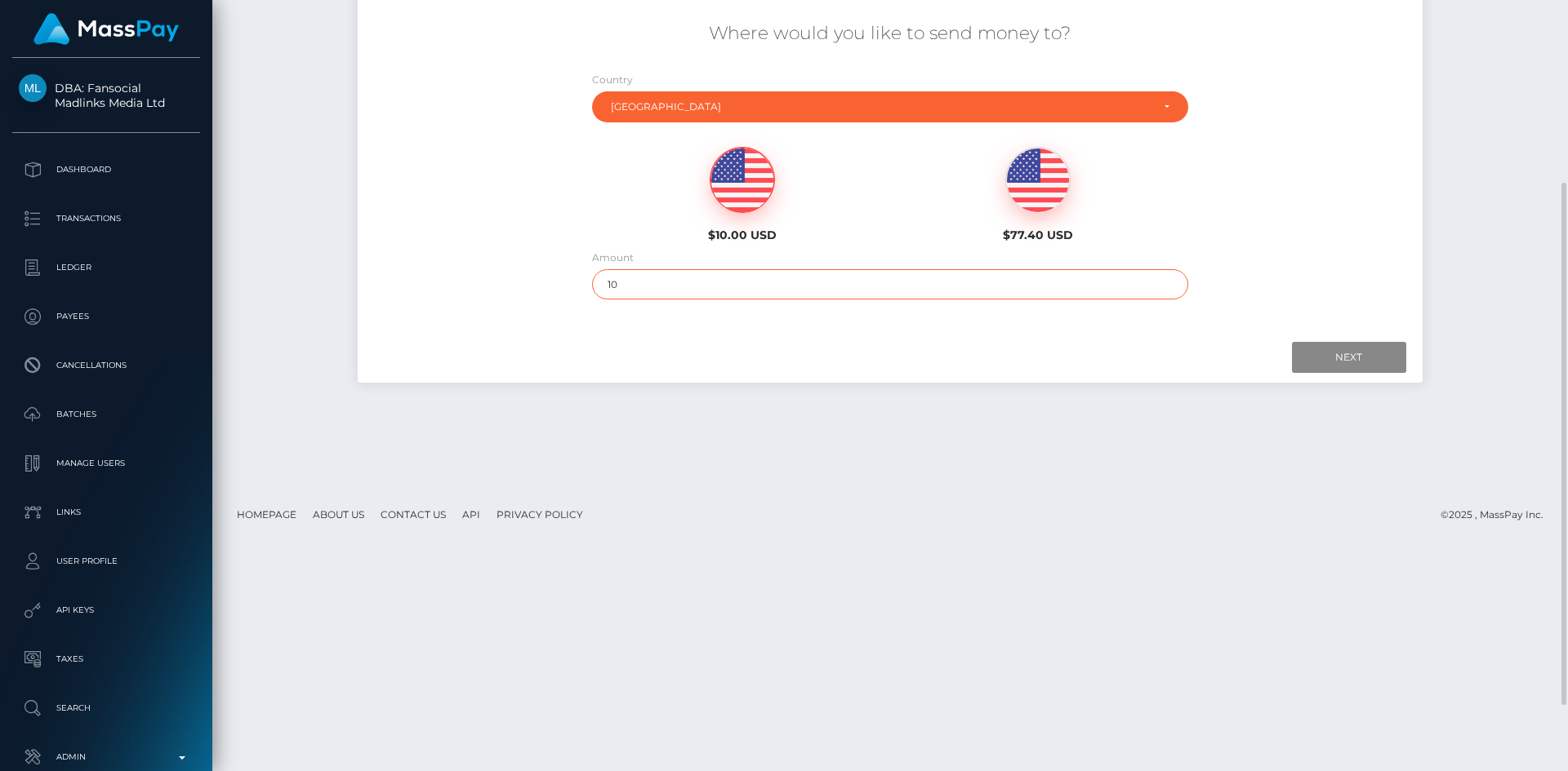
drag, startPoint x: 678, startPoint y: 285, endPoint x: 564, endPoint y: 280, distance: 114.1
click at [564, 280] on div "Where would you like to send money to? Country Abkhazia Afghanistan Albania Alg…" at bounding box center [889, 161] width 1064 height 295
click at [1037, 161] on img at bounding box center [1038, 180] width 64 height 65
drag, startPoint x: 643, startPoint y: 279, endPoint x: 565, endPoint y: 279, distance: 78.0
click at [566, 279] on div "Where would you like to send money to? Country Abkhazia Afghanistan Albania Alg…" at bounding box center [889, 161] width 1064 height 295
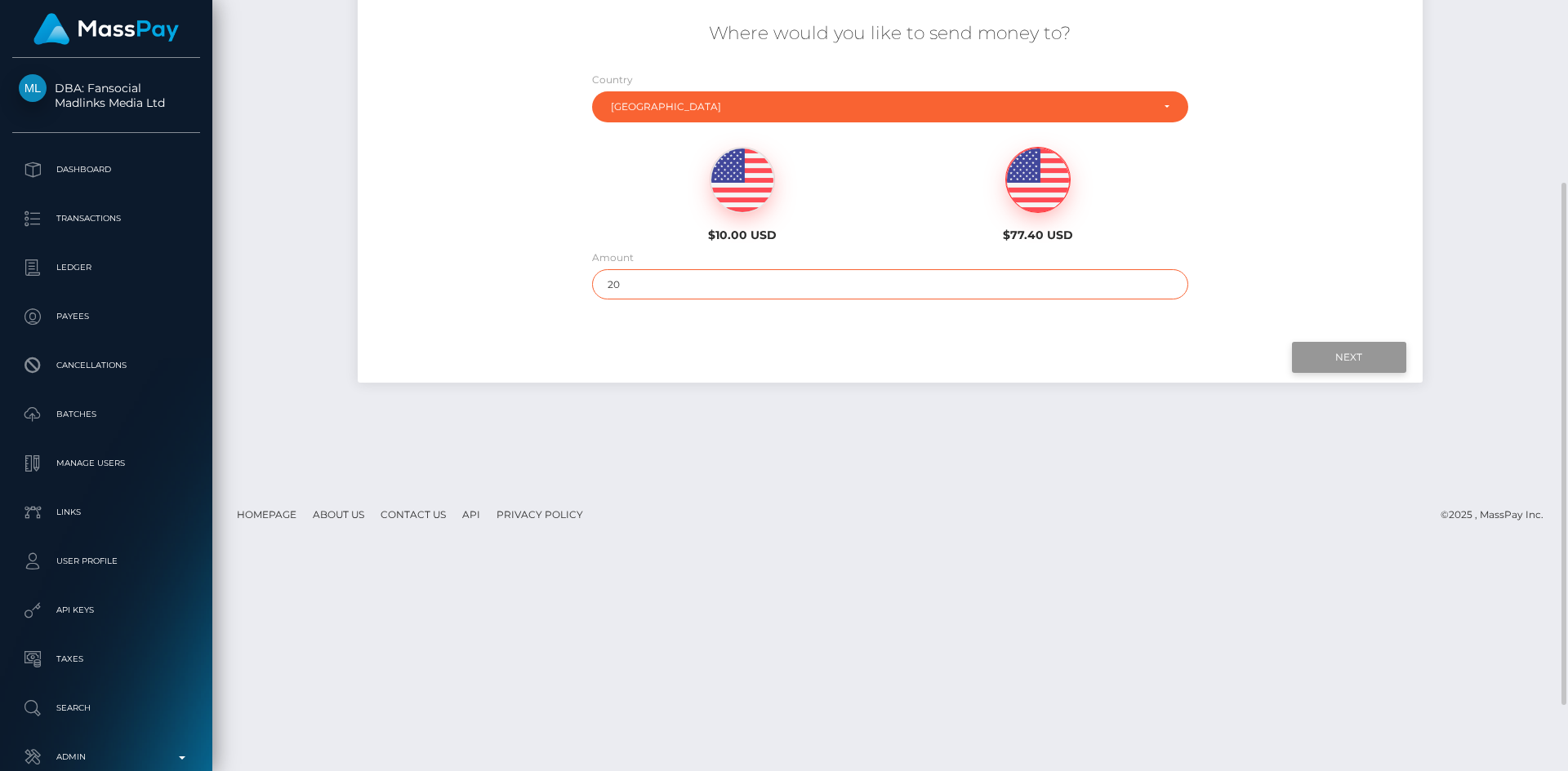
type input "20"
click at [1390, 365] on input "Next" at bounding box center [1349, 357] width 114 height 31
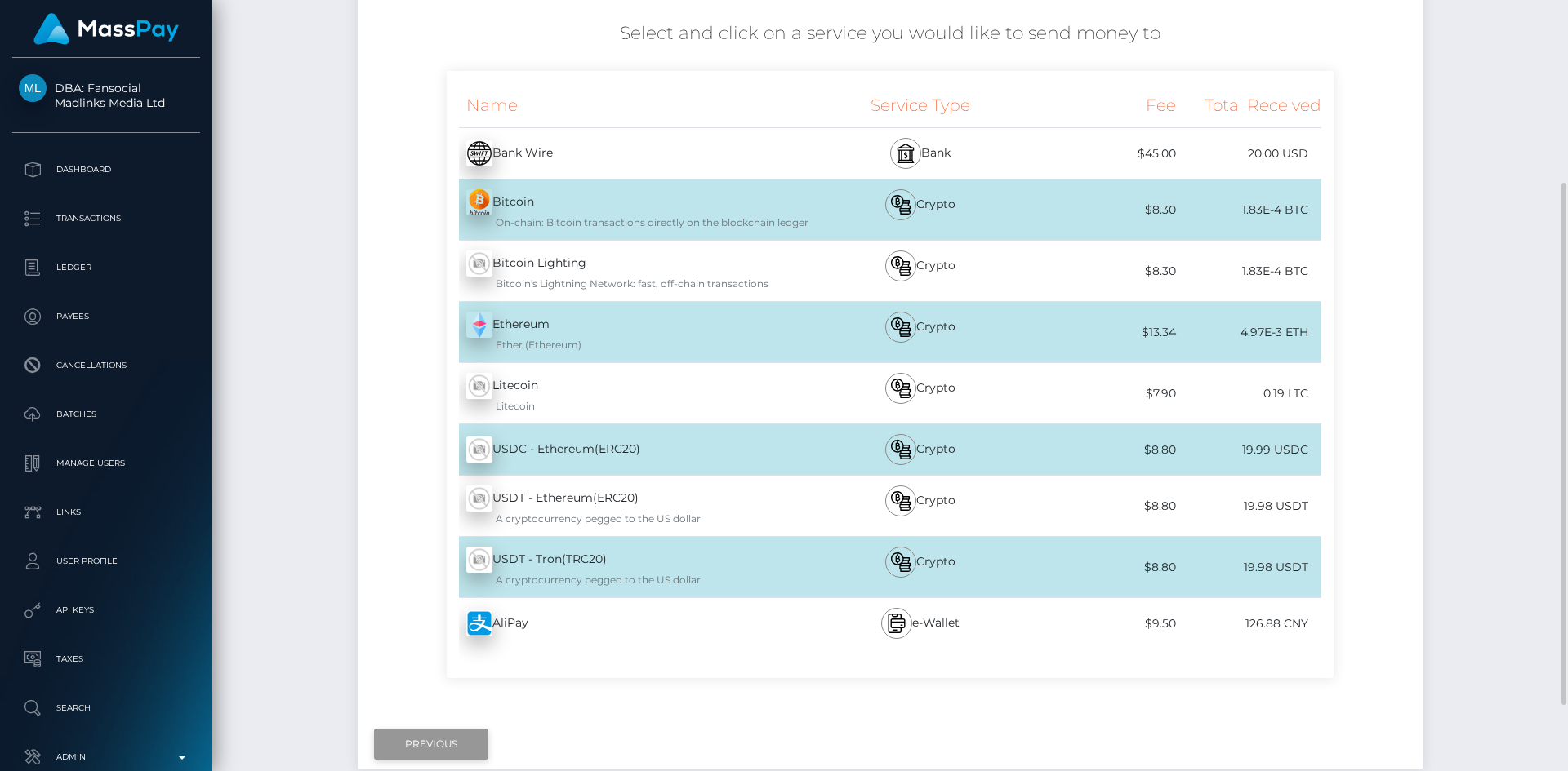
click at [465, 736] on input "Previous" at bounding box center [431, 744] width 114 height 31
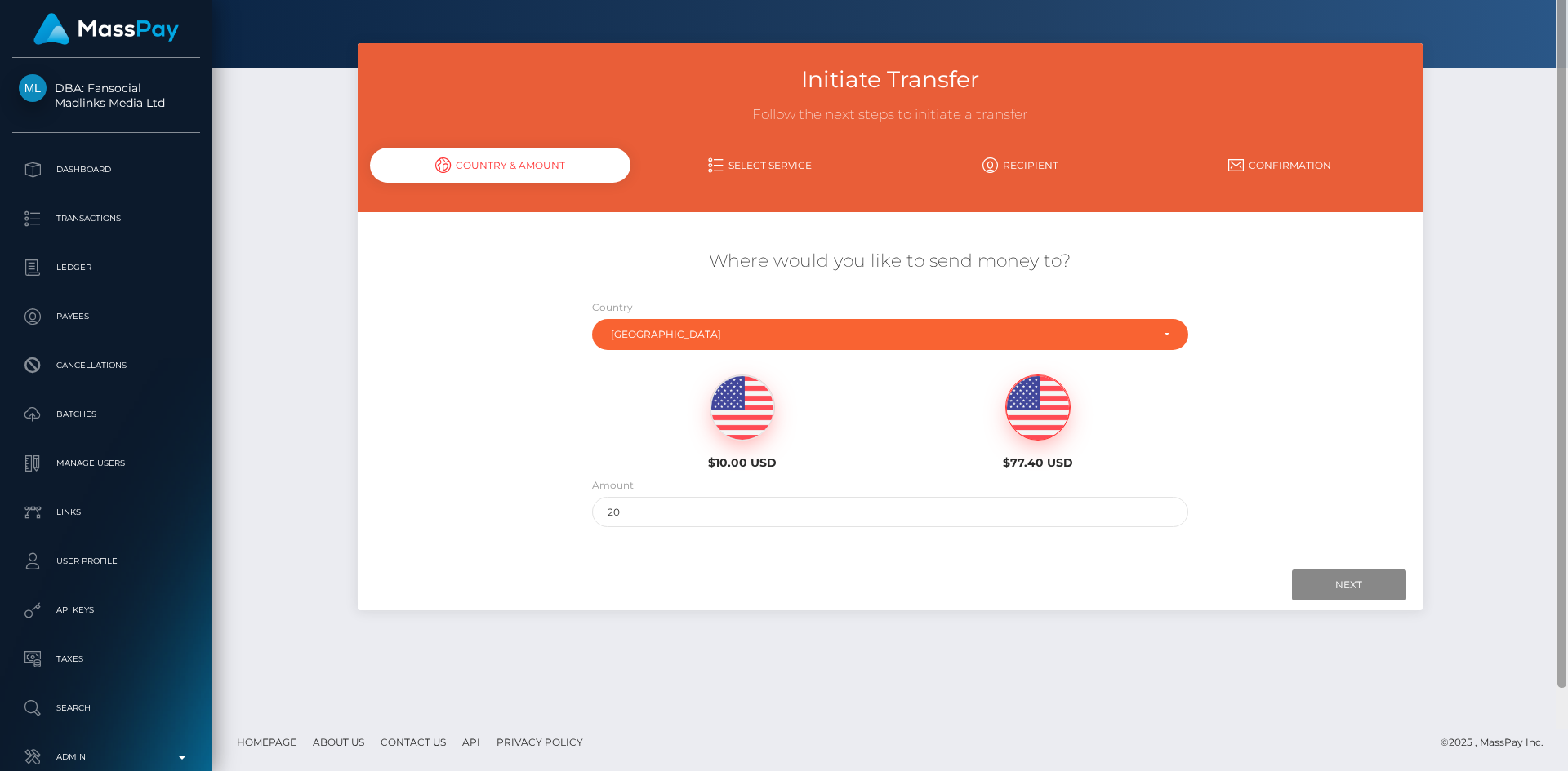
scroll to position [0, 0]
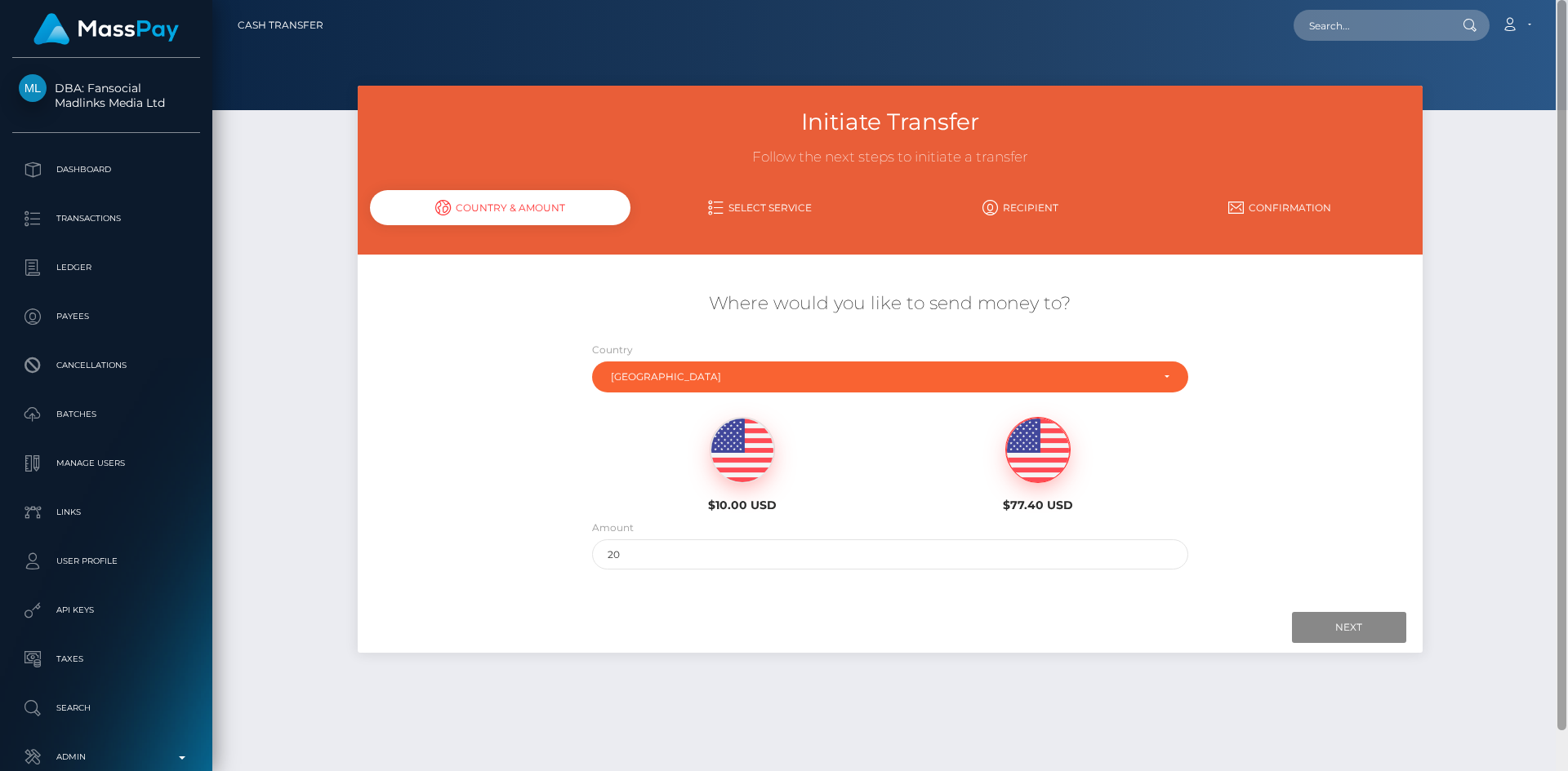
drag, startPoint x: 1560, startPoint y: 584, endPoint x: 1541, endPoint y: 258, distance: 326.6
click at [1541, 259] on div "Cash Transfer Loading... Loading..." at bounding box center [890, 386] width 1356 height 771
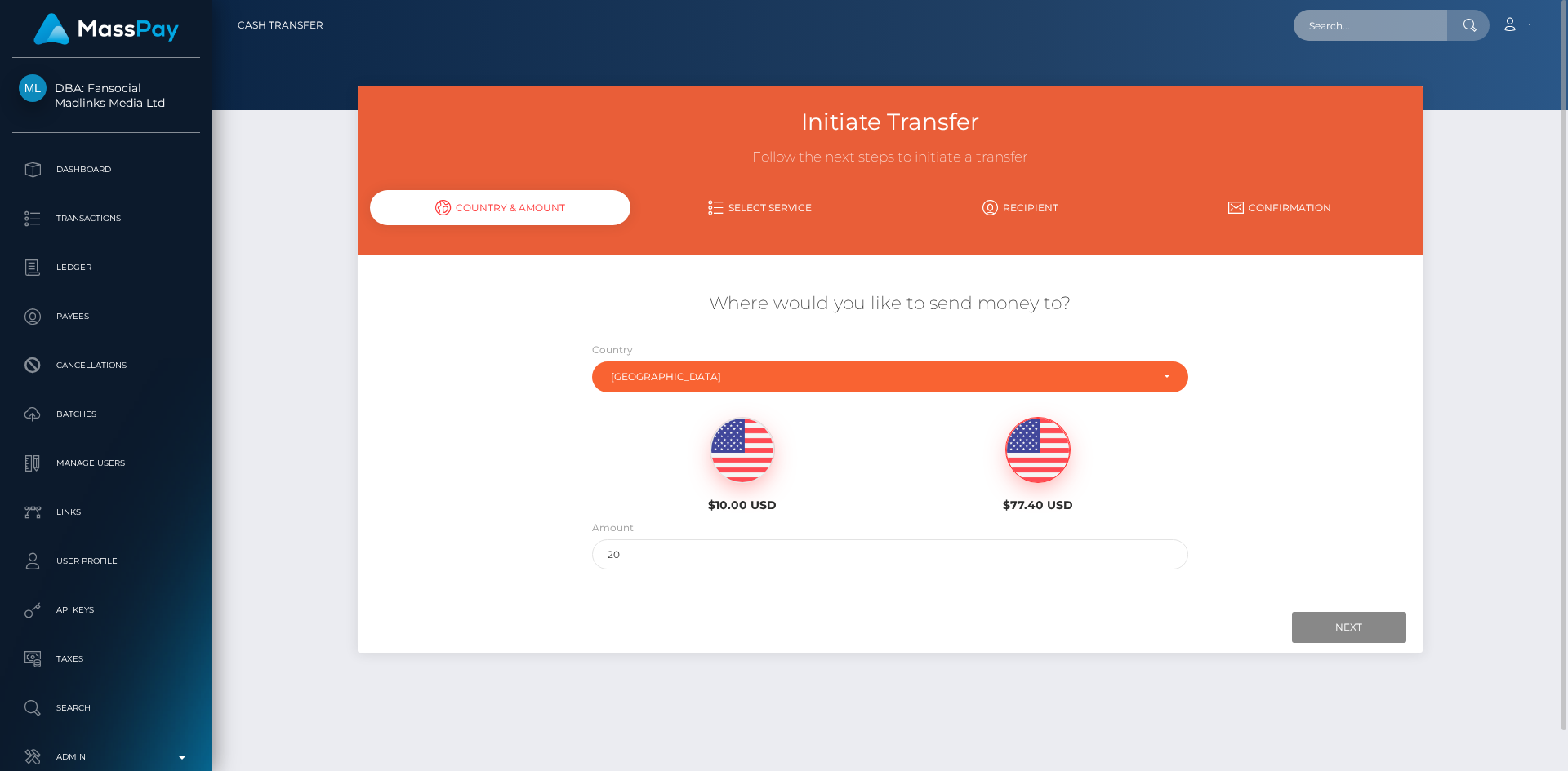
click at [1328, 18] on input "text" at bounding box center [1370, 24] width 153 height 31
paste input "McRbAe1FDAWZNuTkHdiHXJyOBYG2"
type input "McRbAe1FDAWZNuTkHdiHXJyOBYG2"
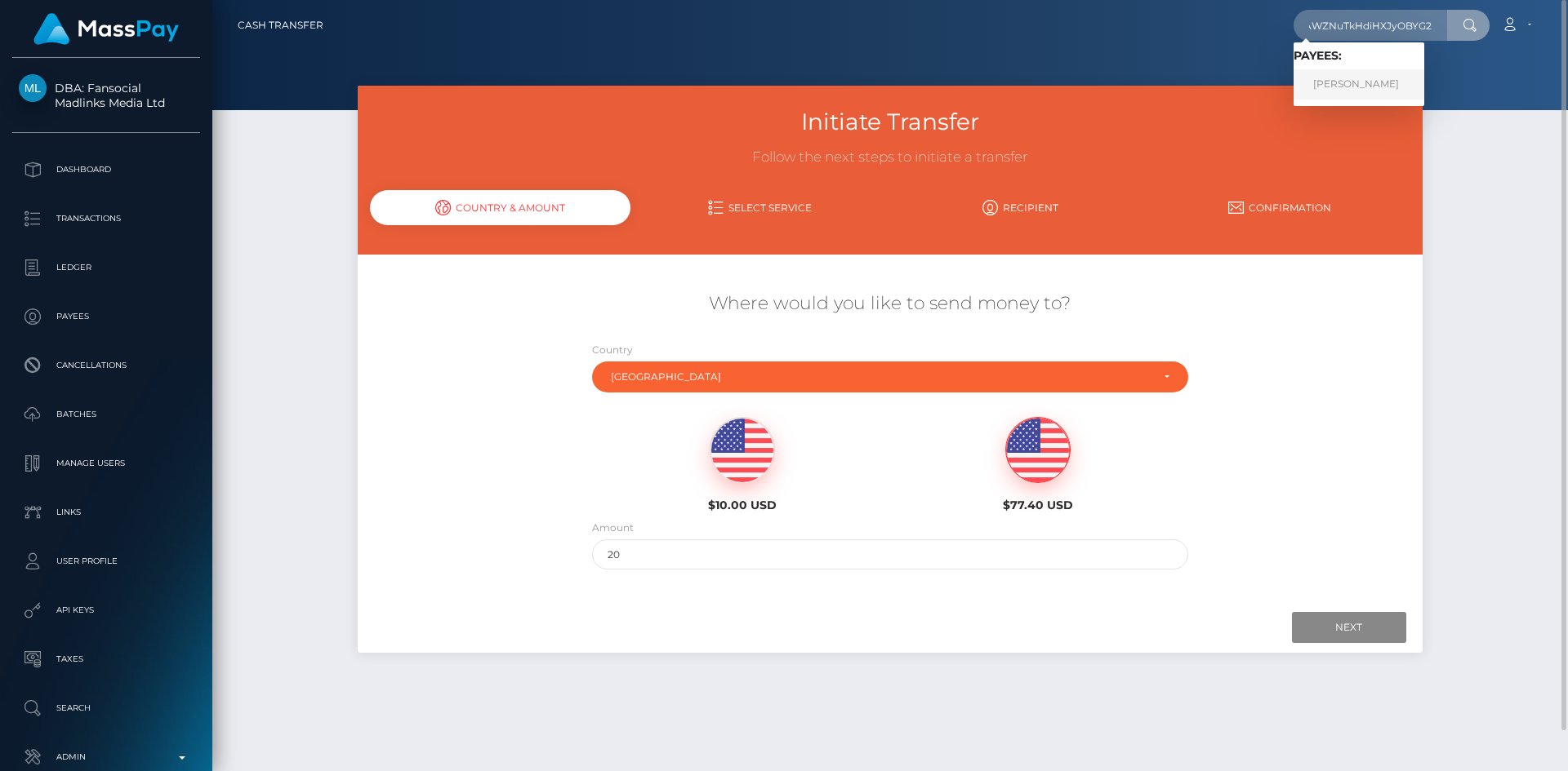
scroll to position [0, 0]
click at [1349, 88] on link "ANNA LOUISE PAUL" at bounding box center [1359, 84] width 131 height 30
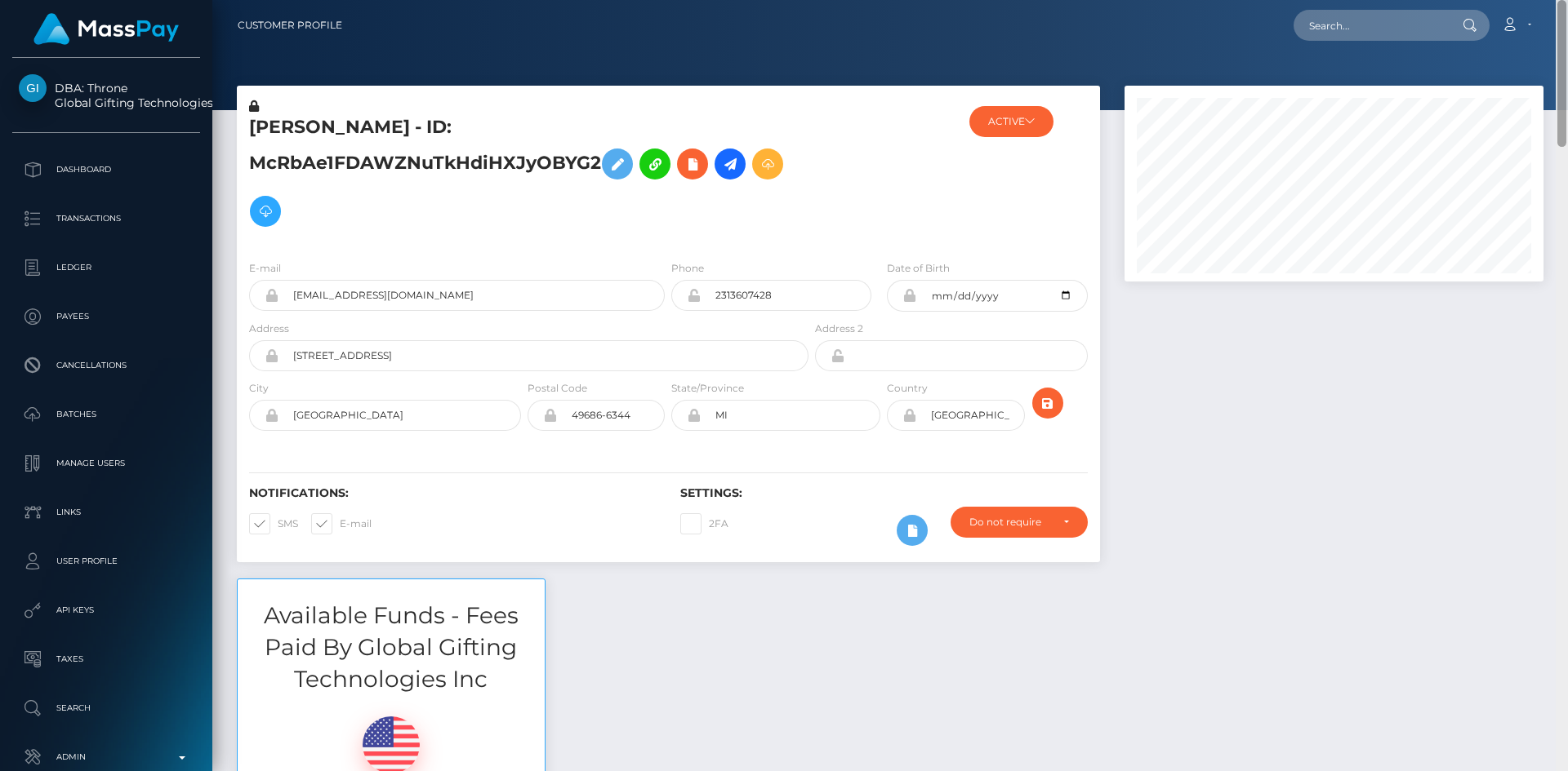
click at [1565, 0] on html "DBA: Throne Global Gifting Technologies Inc Dashboard Transactions Ledger Payee…" at bounding box center [784, 386] width 1568 height 771
click at [263, 213] on icon at bounding box center [265, 212] width 20 height 21
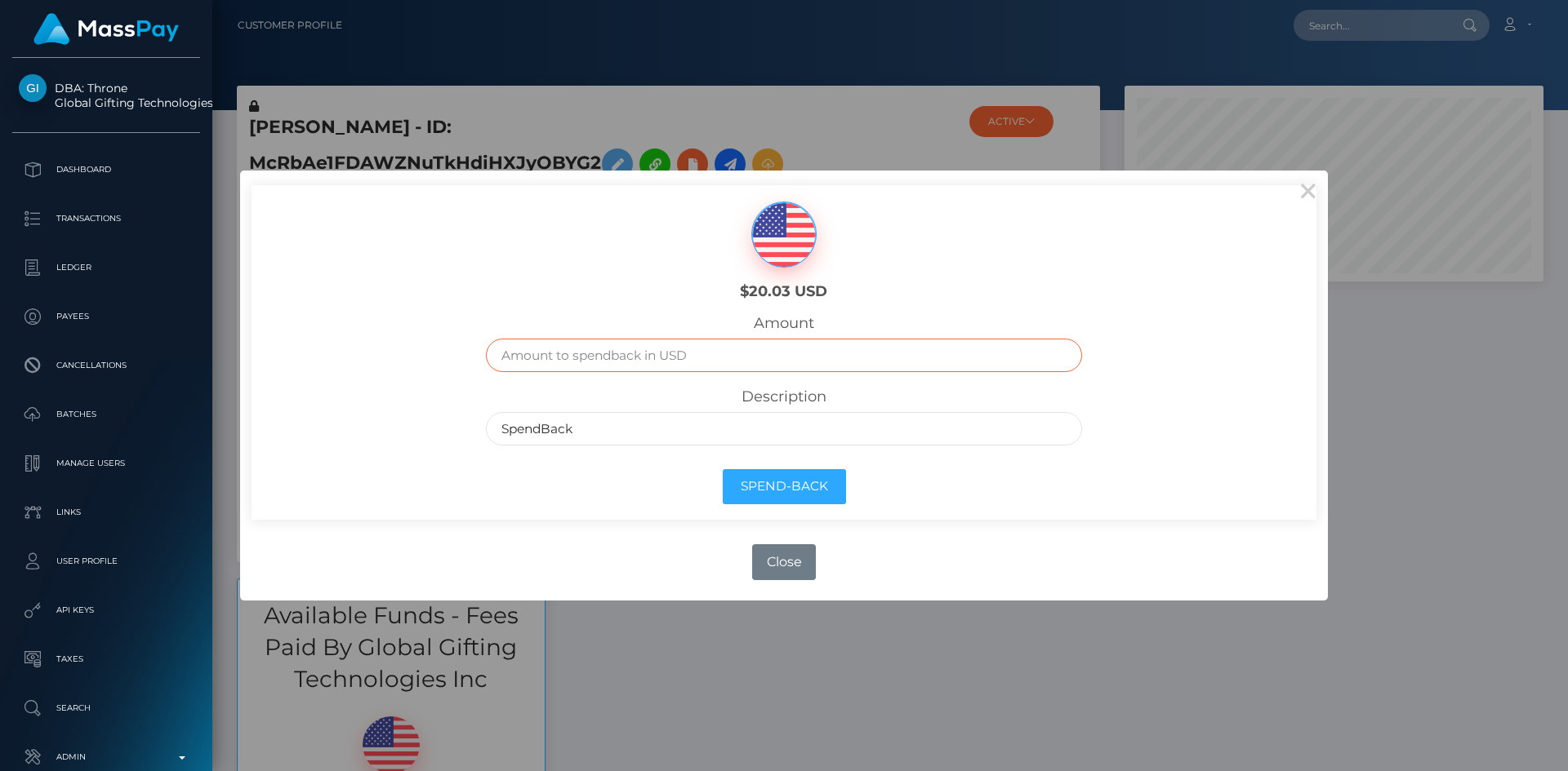
click at [820, 341] on input "text" at bounding box center [784, 356] width 597 height 34
type input "20.03"
click at [789, 484] on button "Spend-Back" at bounding box center [784, 487] width 123 height 35
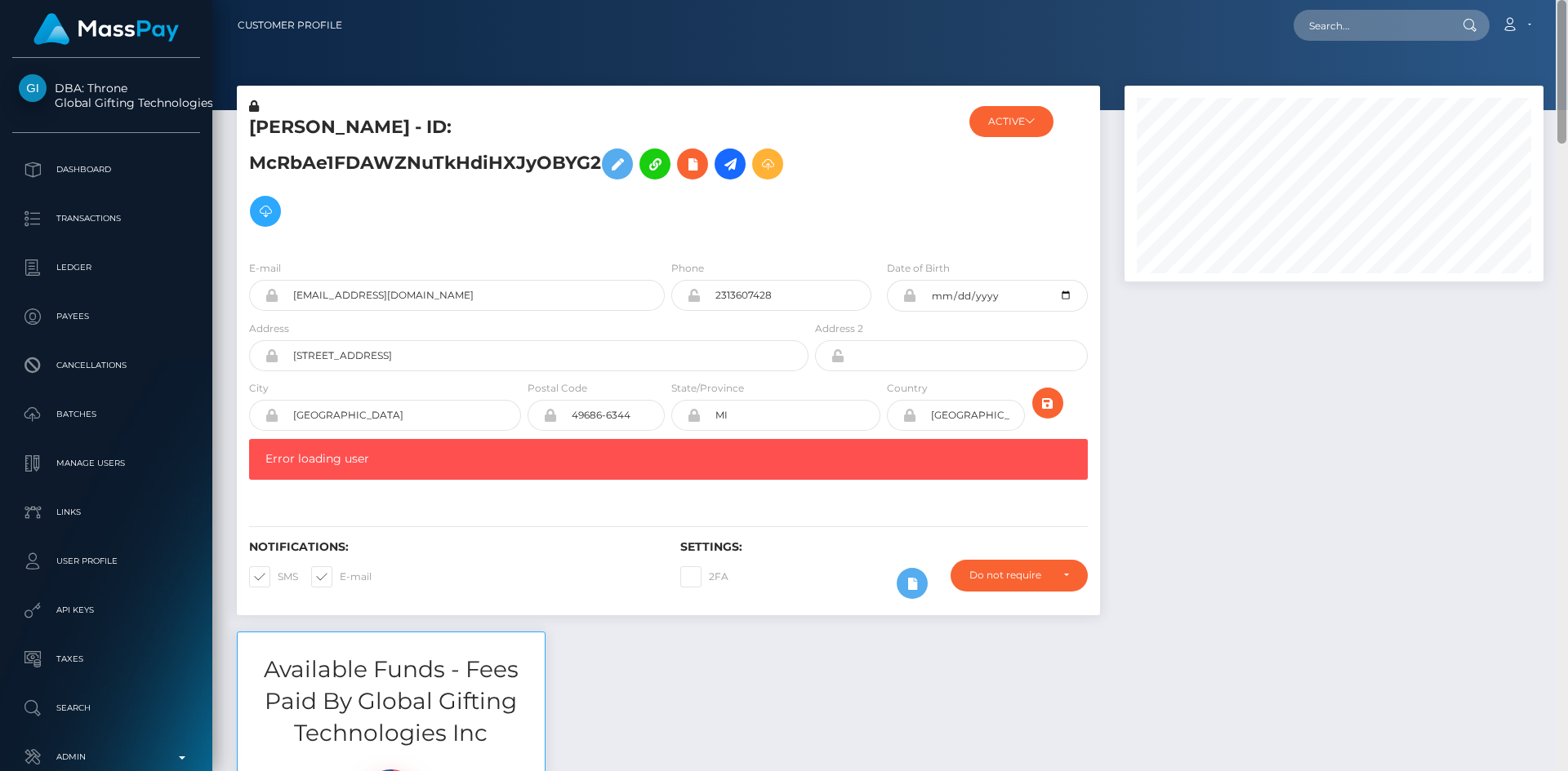
drag, startPoint x: 1561, startPoint y: 124, endPoint x: 1554, endPoint y: 10, distance: 114.2
click at [1567, 10] on div "Customer Profile Loading... Loading..." at bounding box center [890, 386] width 1356 height 771
drag, startPoint x: 1562, startPoint y: 122, endPoint x: 1567, endPoint y: -3, distance: 125.1
click at [1567, 0] on html "DBA: Throne Global Gifting Technologies Inc Dashboard Transactions Ledger Payee…" at bounding box center [784, 386] width 1568 height 771
